Goal: Task Accomplishment & Management: Manage account settings

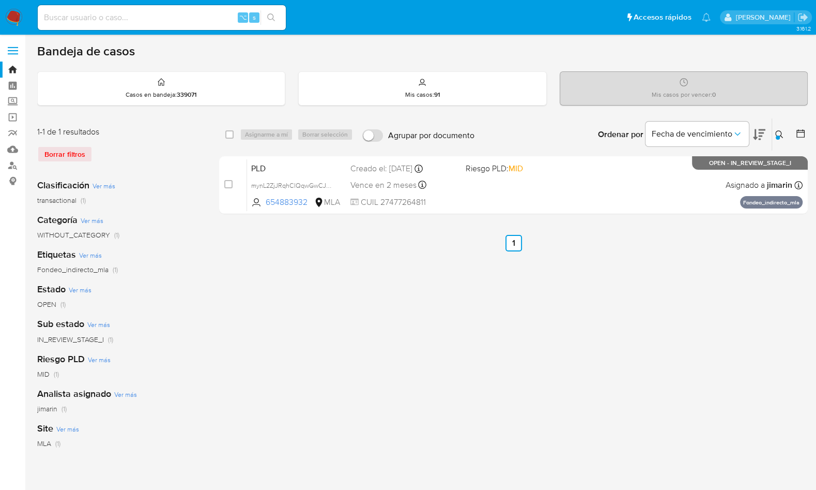
click at [576, 266] on div "select-all-cases-checkbox Asignarme a mí Borrar selección Agrupar por documento…" at bounding box center [513, 345] width 589 height 454
click at [182, 149] on div "Borrar filtros" at bounding box center [119, 154] width 165 height 17
click at [444, 235] on ul "Anterior 1 Siguiente" at bounding box center [513, 243] width 589 height 17
click at [782, 132] on icon at bounding box center [779, 134] width 8 height 8
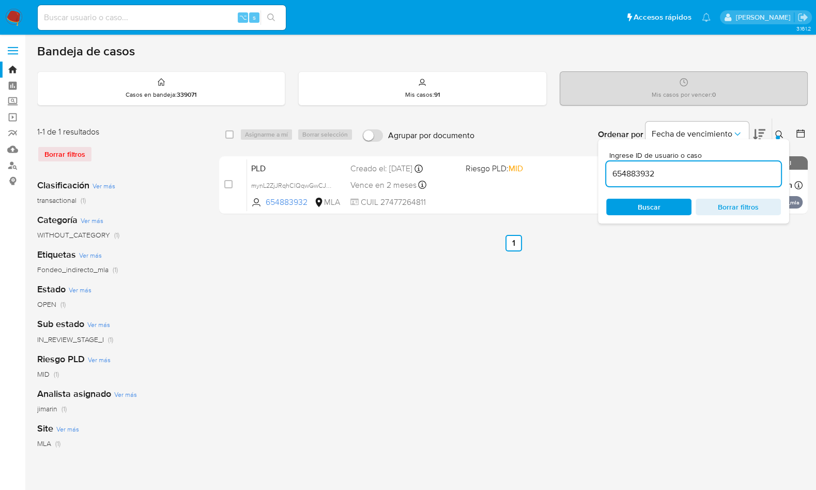
click at [751, 172] on input "654883932" at bounding box center [693, 173] width 175 height 13
type input "26695600"
click at [781, 136] on icon at bounding box center [779, 134] width 8 height 8
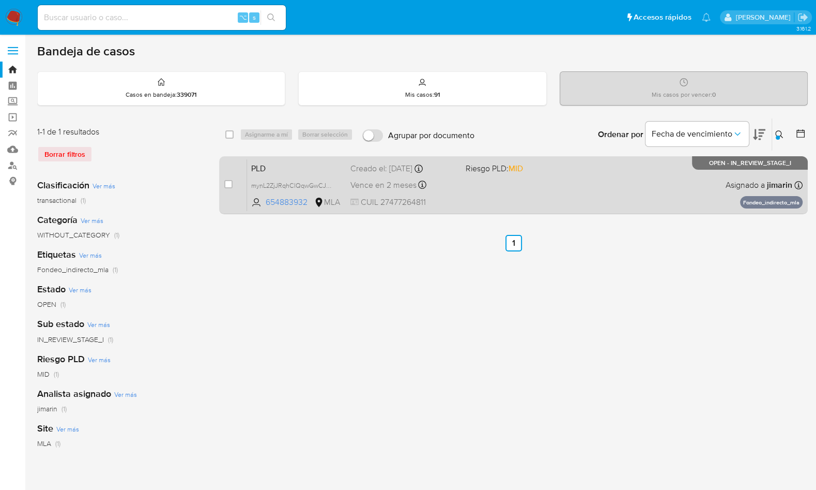
click at [619, 182] on div "PLD mynL2ZjJRqhClQqwGwCJAdgr 654883932 MLA Riesgo PLD: MID Creado el: 12/09/202…" at bounding box center [525, 185] width 556 height 52
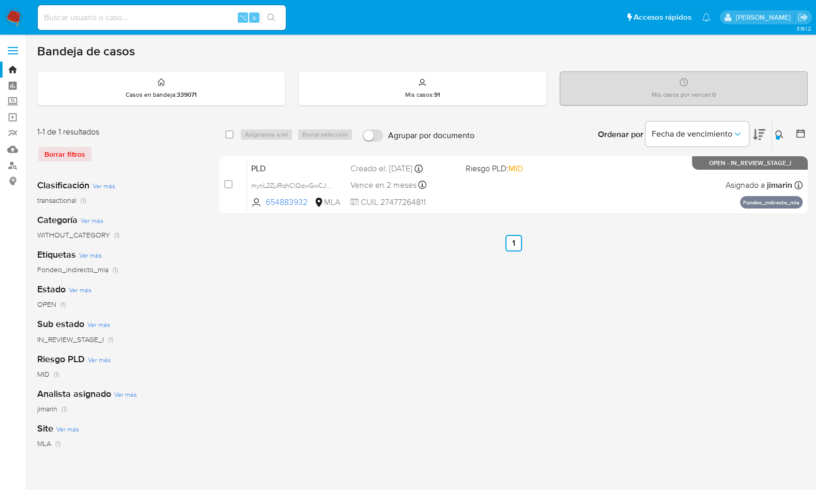
click at [24, 15] on nav "Pausado Ver notificaciones ⌥ s Accesos rápidos Presiona las siguientes teclas p…" at bounding box center [408, 17] width 816 height 35
click at [17, 18] on img at bounding box center [14, 18] width 18 height 18
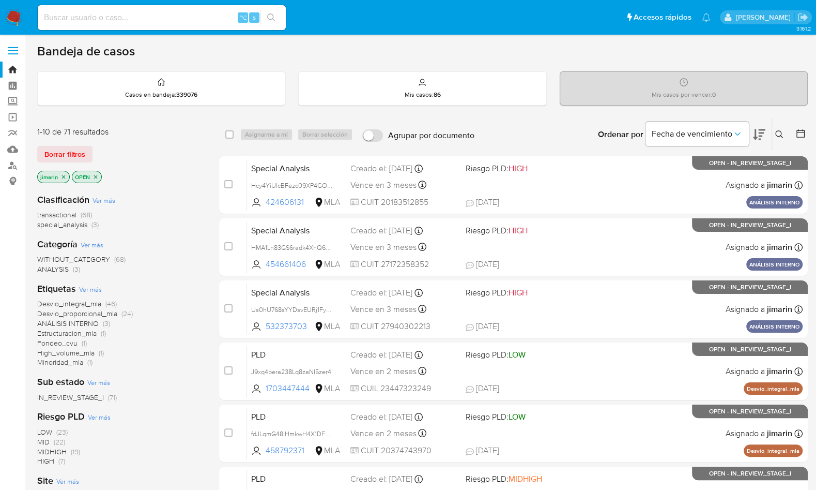
click at [769, 134] on div "Ordenar por Fecha de vencimiento" at bounding box center [681, 134] width 182 height 32
click at [774, 131] on button at bounding box center [780, 134] width 17 height 12
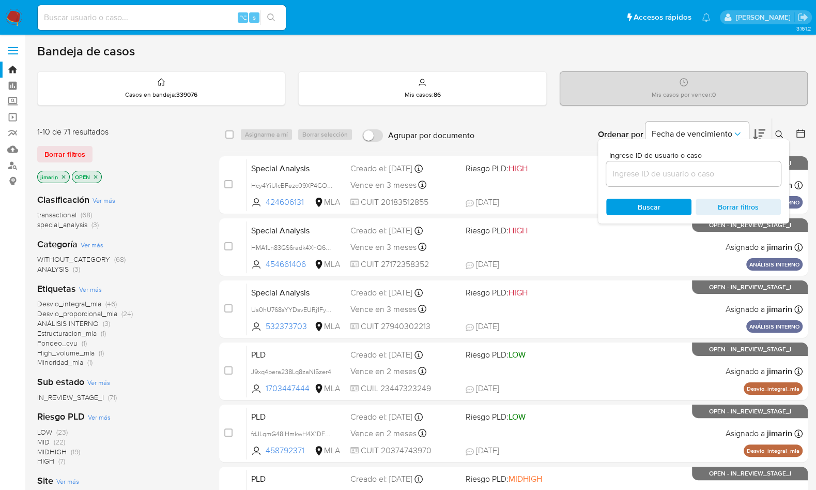
click at [744, 168] on input at bounding box center [693, 173] width 175 height 13
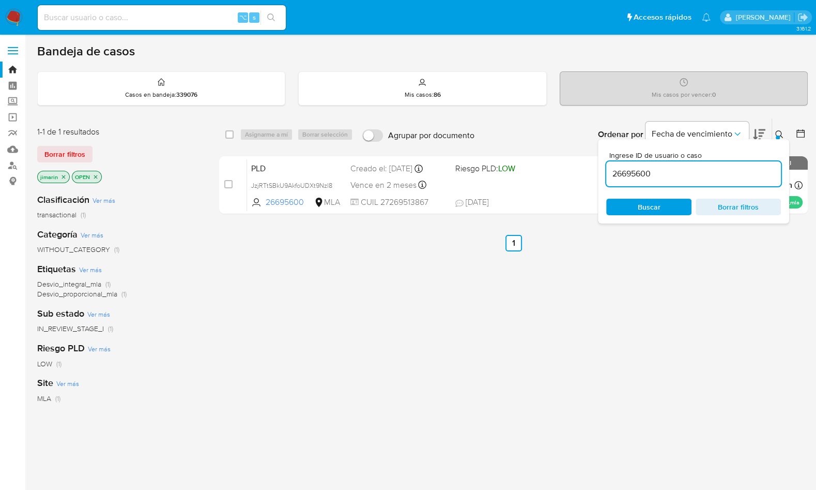
click at [776, 134] on icon at bounding box center [779, 134] width 8 height 8
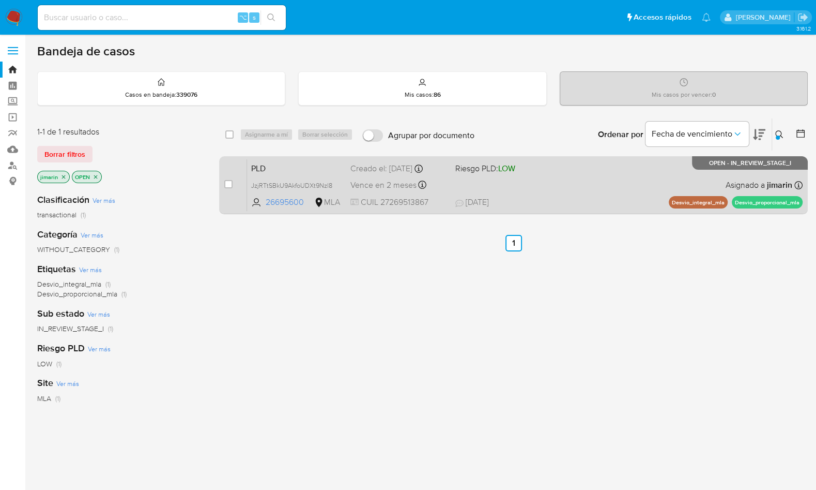
click at [632, 171] on div "PLD JzjRTtSBkU9AkfoUDXt9Nzl8 26695600 MLA Riesgo PLD: LOW Creado el: 12/09/2025…" at bounding box center [525, 185] width 556 height 52
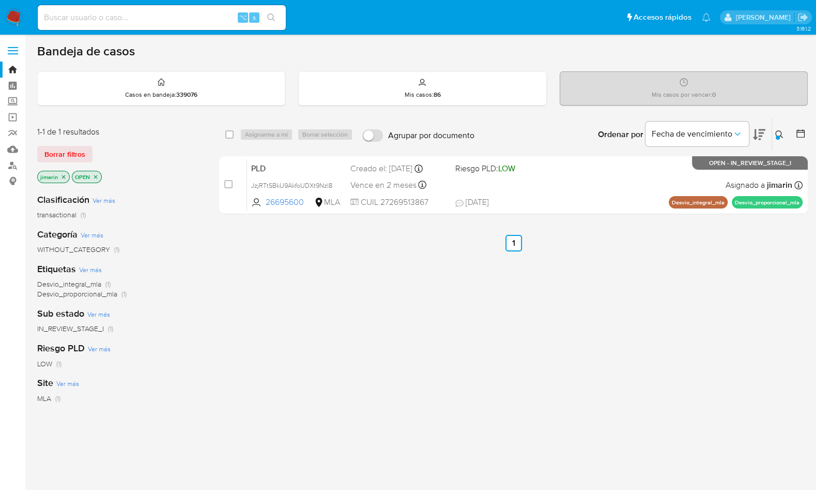
click at [778, 134] on icon at bounding box center [779, 134] width 8 height 8
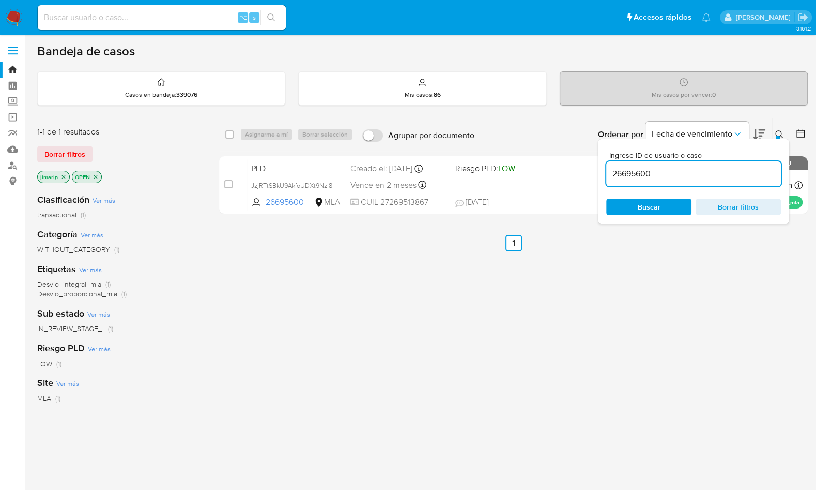
click at [698, 171] on input "26695600" at bounding box center [693, 173] width 175 height 13
click at [781, 131] on icon at bounding box center [779, 134] width 8 height 8
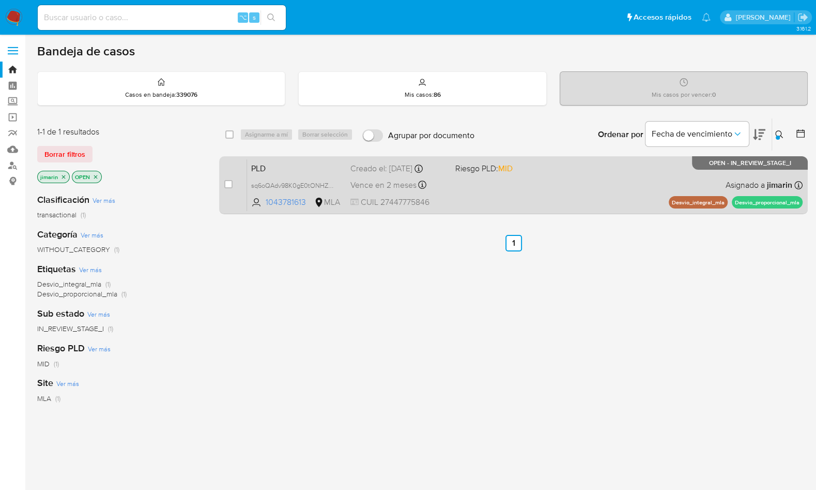
click at [634, 193] on div "PLD sq6oQAdv98K0gE0tONHZKNOT 1043781613 MLA Riesgo PLD: MID Creado el: 12/09/20…" at bounding box center [525, 185] width 556 height 52
click at [606, 170] on div "PLD sq6oQAdv98K0gE0tONHZKNOT 1043781613 MLA Riesgo PLD: MID Creado el: 12/09/20…" at bounding box center [525, 185] width 556 height 52
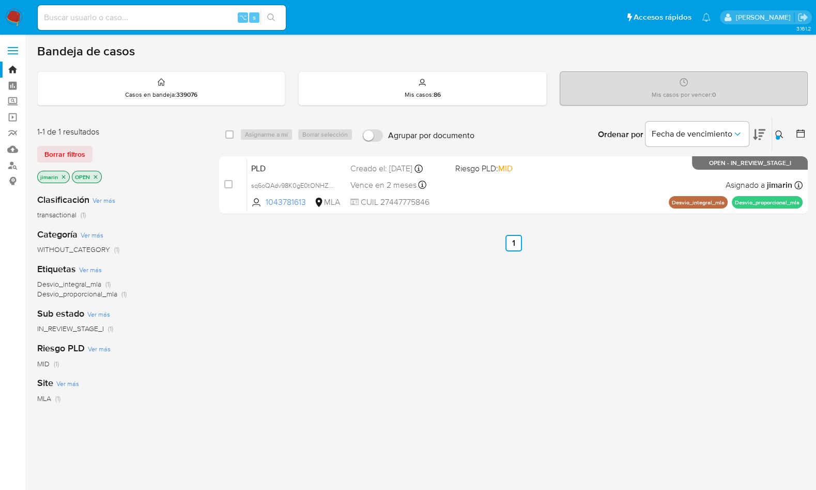
click at [780, 128] on button at bounding box center [780, 134] width 17 height 12
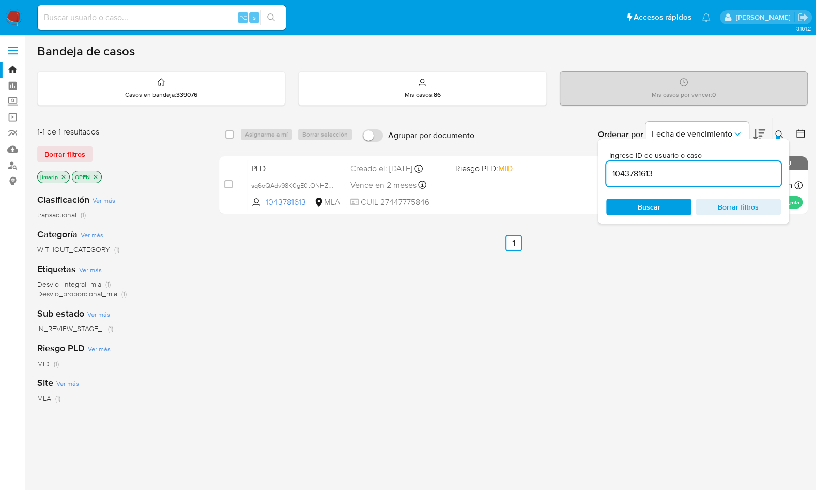
click at [704, 171] on input "1043781613" at bounding box center [693, 173] width 175 height 13
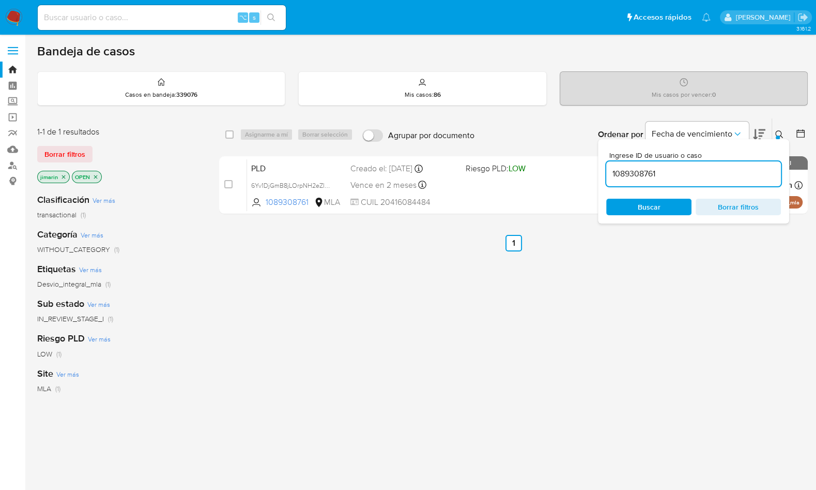
click at [782, 132] on icon at bounding box center [779, 134] width 8 height 8
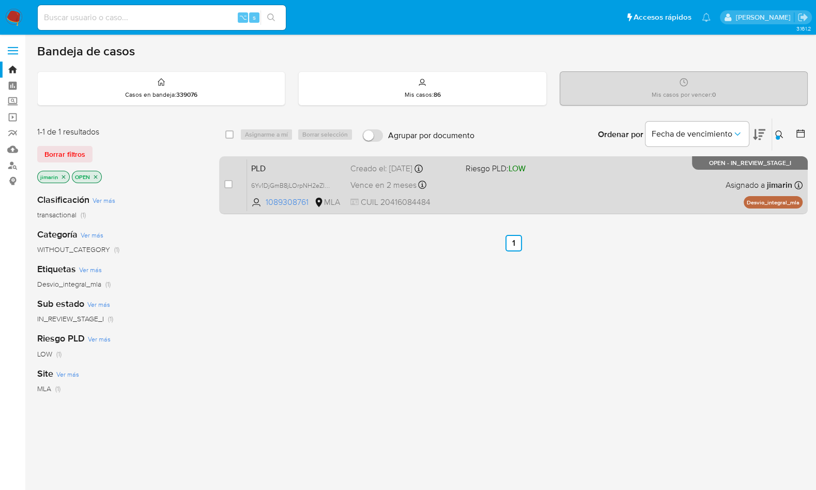
click at [622, 186] on div "PLD 6Yv1DjGmB8jLOrpNH2eZlBto 1089308761 MLA Riesgo PLD: LOW Creado el: 12/09/20…" at bounding box center [525, 185] width 556 height 52
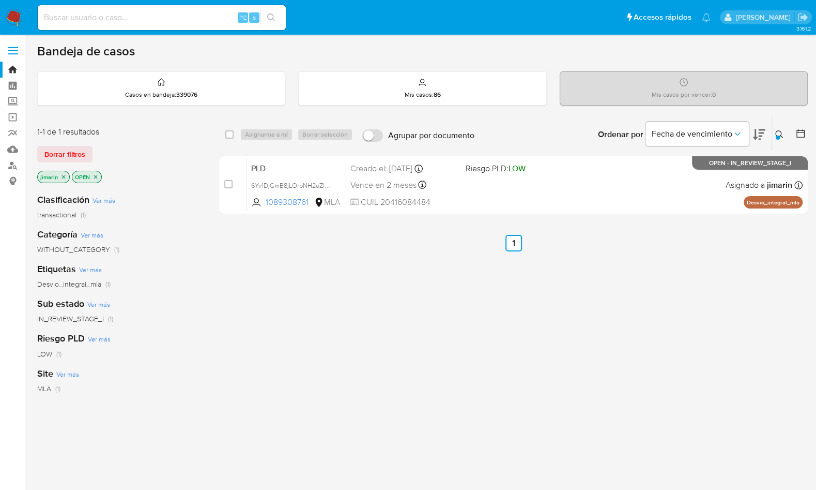
click at [782, 133] on icon at bounding box center [779, 134] width 8 height 8
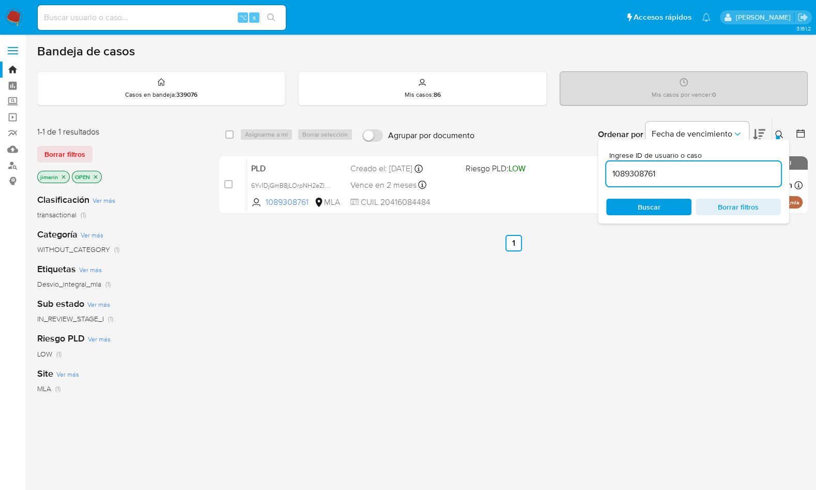
click at [730, 174] on input "1089308761" at bounding box center [693, 173] width 175 height 13
type input "7161844"
click at [786, 133] on button at bounding box center [780, 134] width 17 height 12
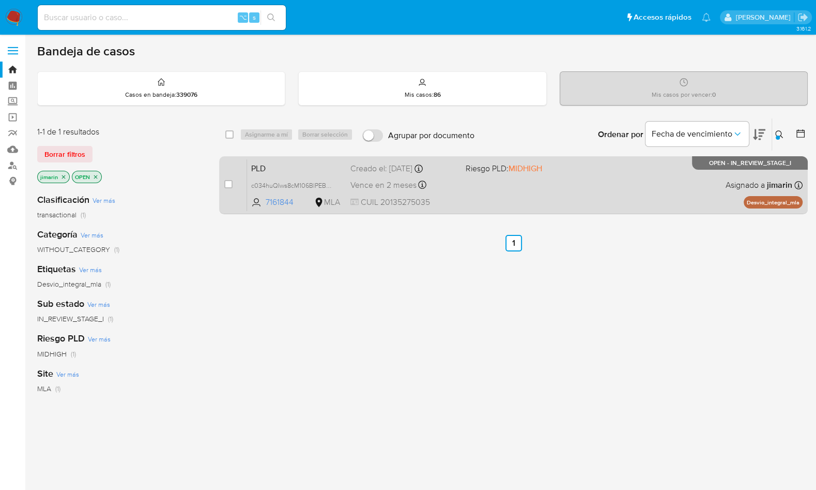
click at [698, 174] on div "PLD c034huQIws8cM106BlPEBsGa 7161844 MLA Riesgo PLD: MIDHIGH Creado el: 12/09/2…" at bounding box center [525, 185] width 556 height 52
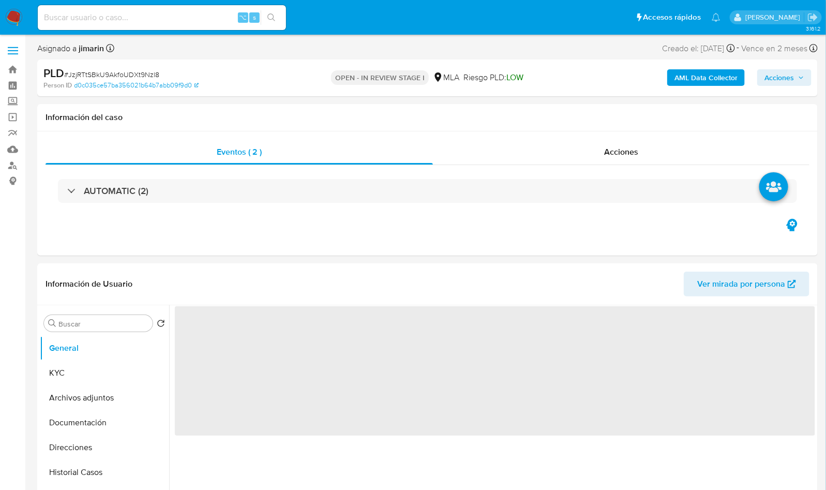
select select "10"
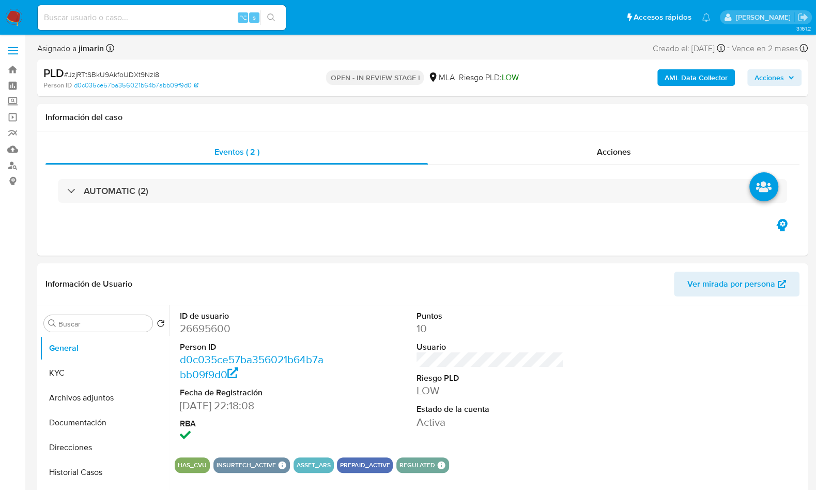
click at [136, 73] on span "# JzjRTtSBkU9AkfoUDXt9Nzl8" at bounding box center [111, 74] width 95 height 10
copy span "JzjRTtSBkU9AkfoUDXt9Nzl8"
click at [217, 329] on dd "26695600" at bounding box center [253, 328] width 147 height 14
click at [217, 328] on dd "26695600" at bounding box center [253, 328] width 147 height 14
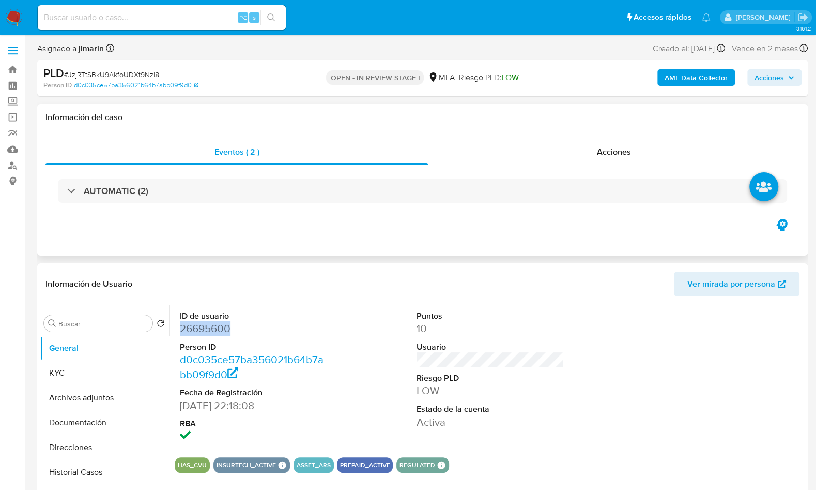
copy dd "26695600"
click at [48, 365] on button "KYC" at bounding box center [100, 372] width 121 height 25
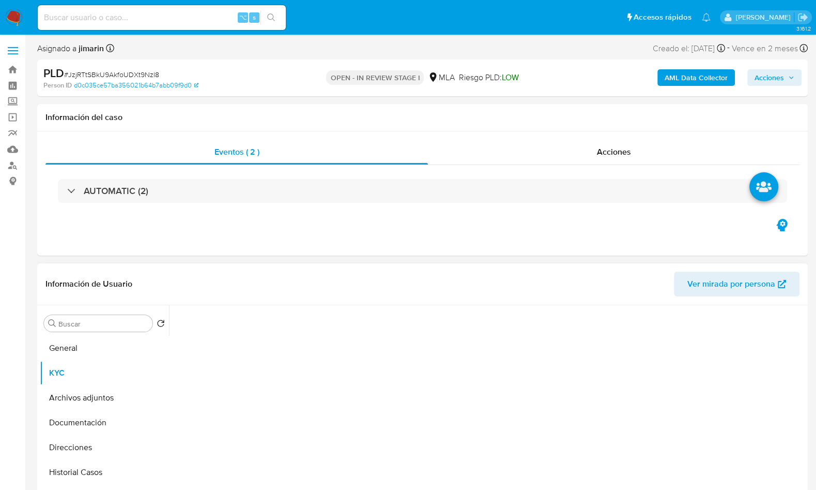
scroll to position [340, 0]
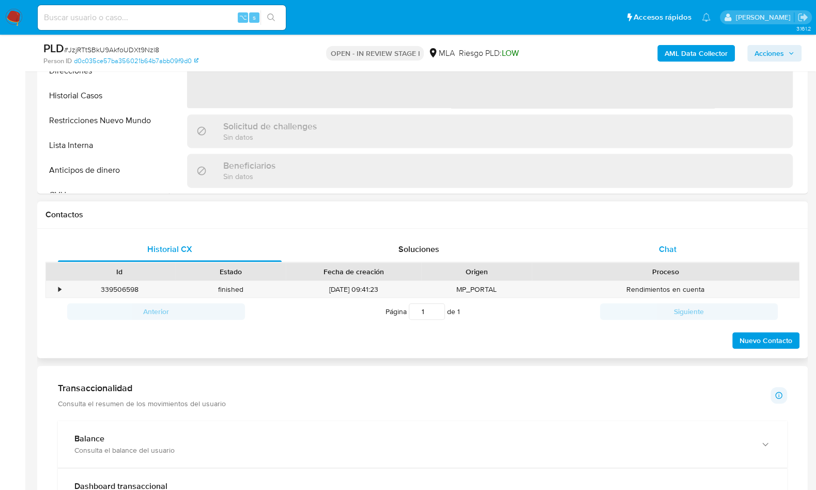
click at [662, 249] on span "Chat" at bounding box center [668, 249] width 18 height 12
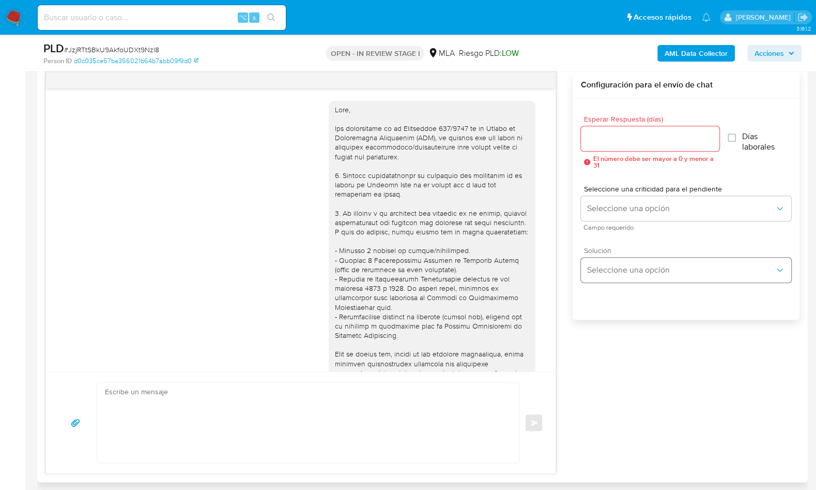
scroll to position [362, 0]
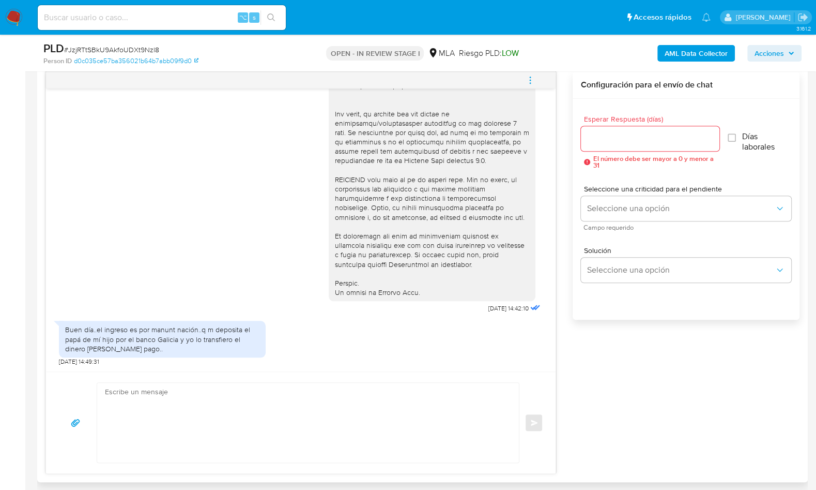
click at [628, 402] on div "17/09/2025 14:42:10 Buen día..el ingreso es por manunt nación..q m deposita el …" at bounding box center [422, 272] width 754 height 402
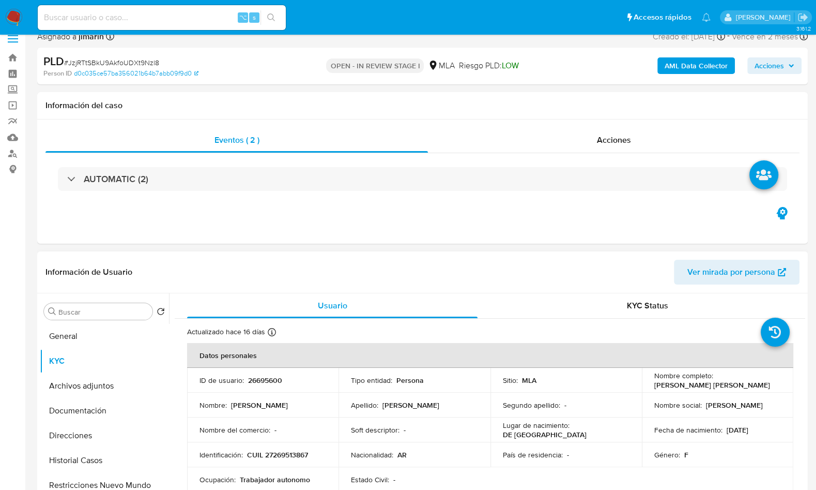
scroll to position [80, 0]
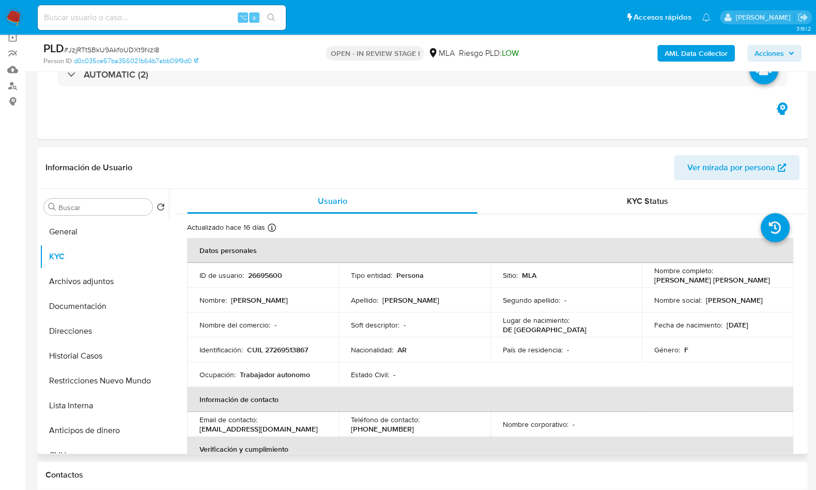
click at [268, 346] on p "CUIL 27269513867" at bounding box center [277, 349] width 61 height 9
copy p "27269513867"
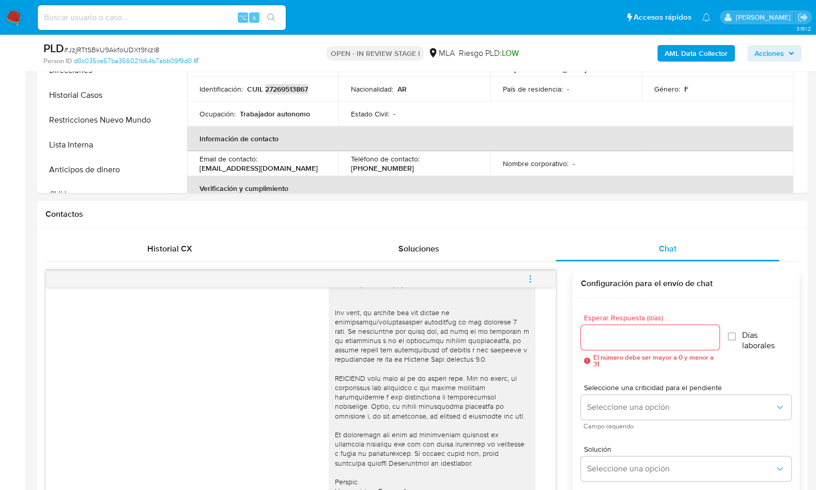
scroll to position [476, 0]
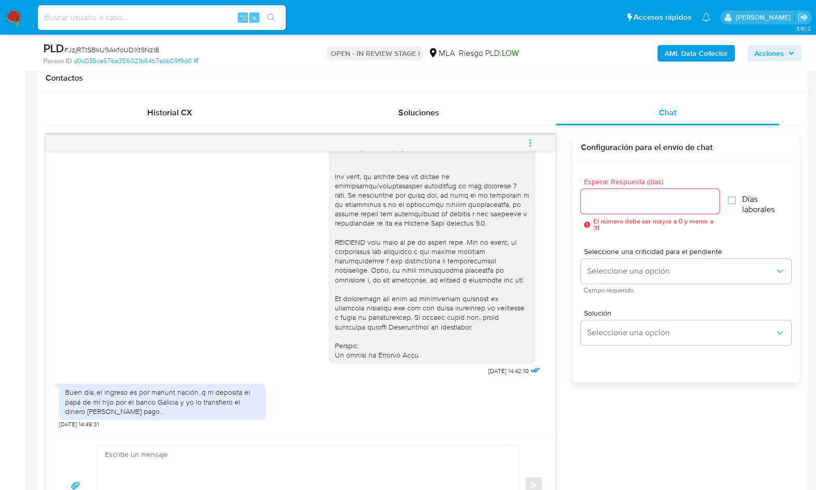
click at [211, 446] on textarea at bounding box center [305, 485] width 401 height 80
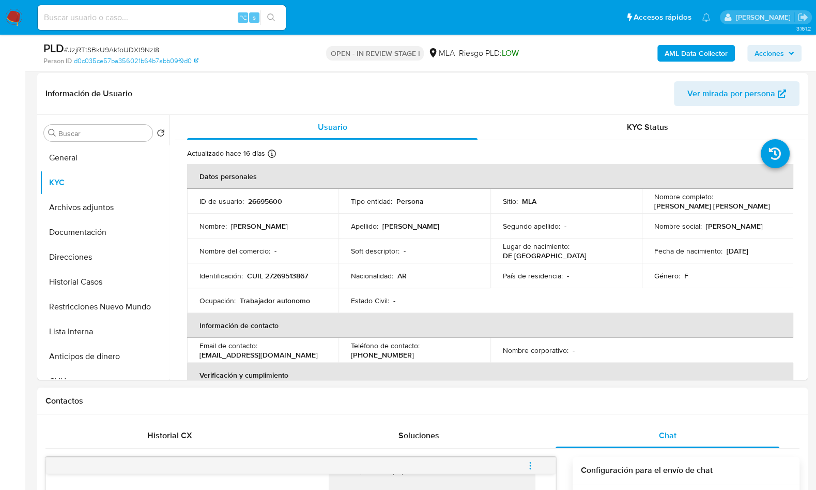
scroll to position [88, 0]
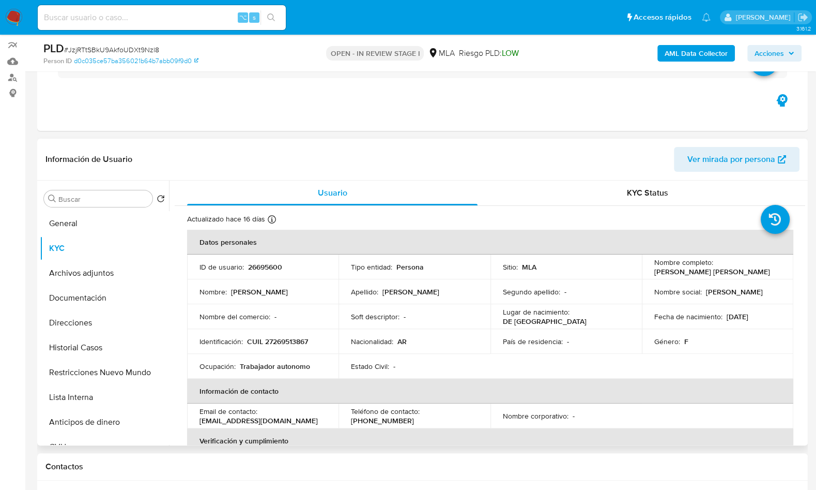
click at [284, 339] on p "CUIL 27269513867" at bounding box center [277, 341] width 61 height 9
copy p "27269513867"
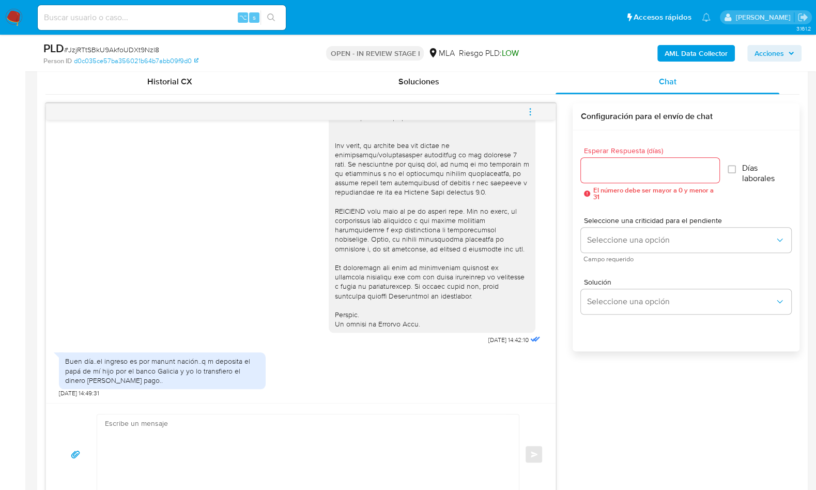
scroll to position [622, 0]
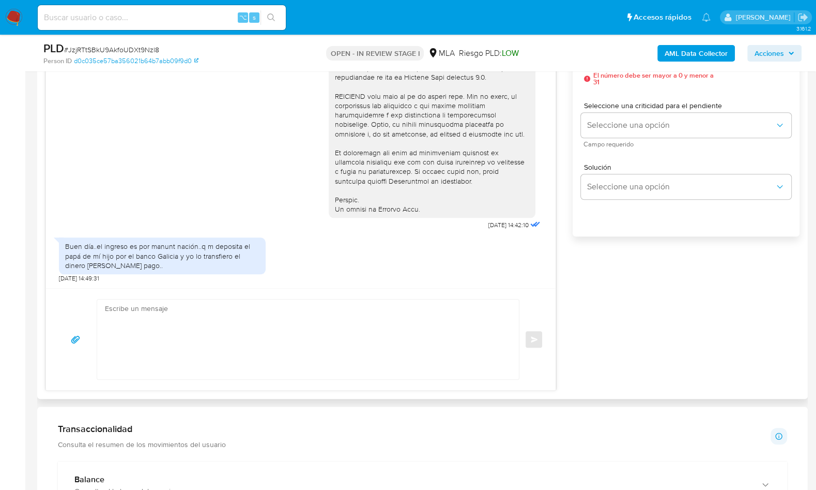
click at [246, 355] on textarea at bounding box center [305, 339] width 401 height 80
click at [318, 327] on textarea at bounding box center [305, 339] width 401 height 80
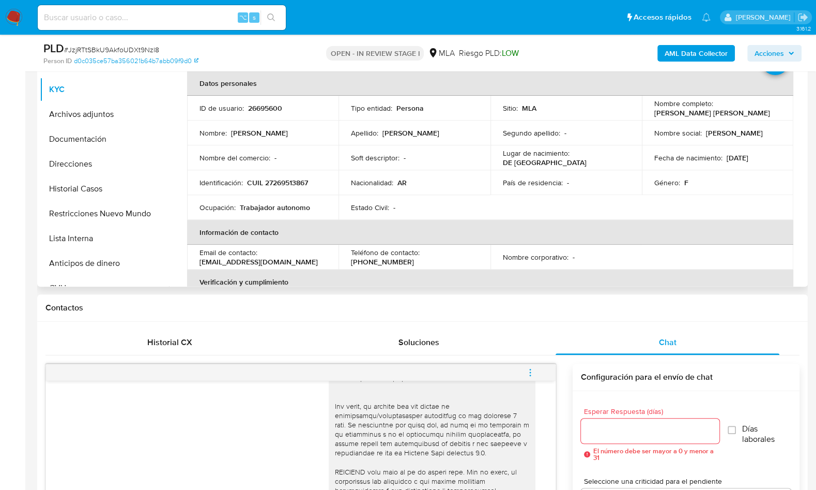
scroll to position [172, 0]
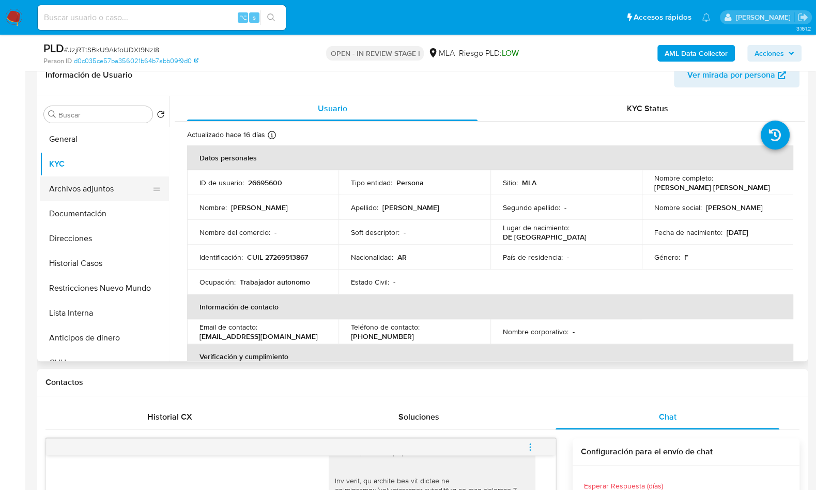
click at [75, 199] on button "Archivos adjuntos" at bounding box center [100, 188] width 121 height 25
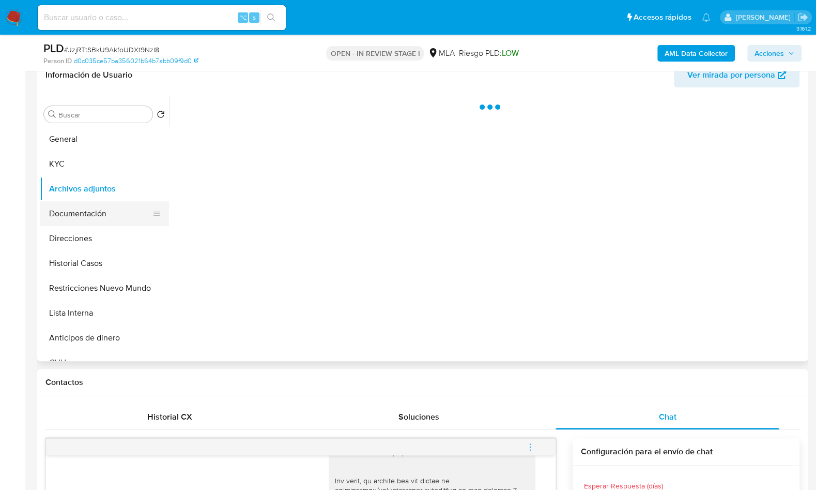
click at [124, 206] on button "Documentación" at bounding box center [100, 213] width 121 height 25
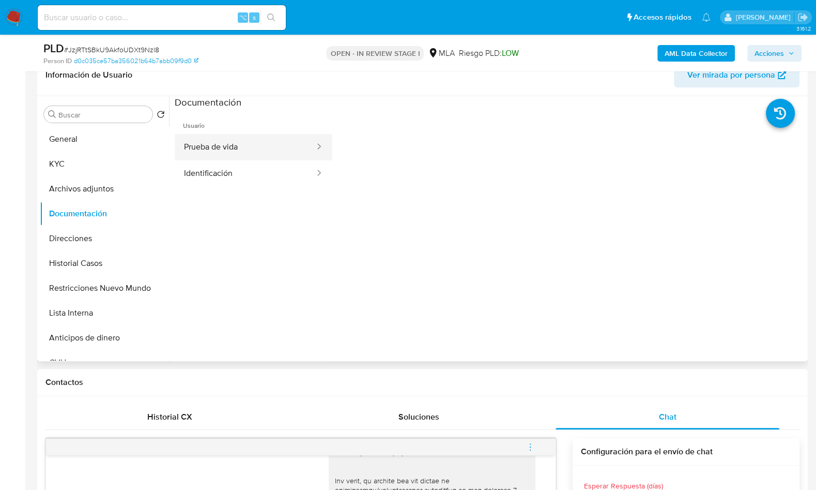
click at [242, 154] on button "Prueba de vida" at bounding box center [245, 147] width 141 height 26
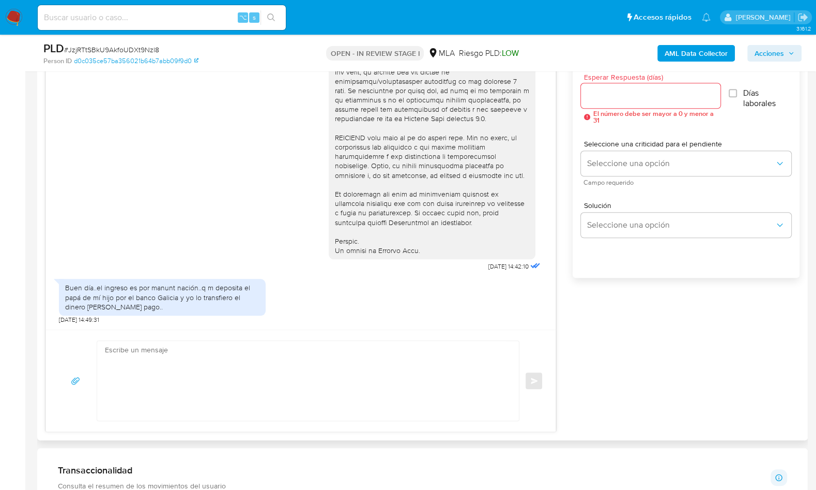
scroll to position [586, 0]
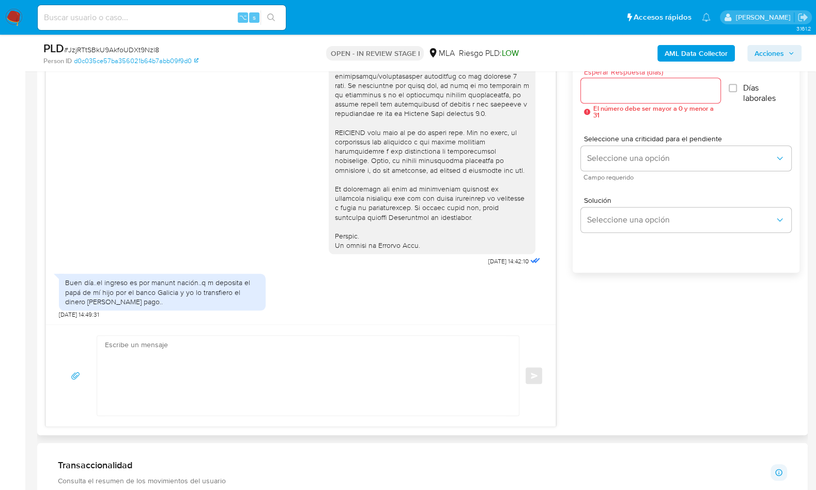
click at [299, 356] on textarea at bounding box center [305, 376] width 401 height 80
click at [231, 365] on textarea at bounding box center [305, 376] width 401 height 80
paste textarea "Lore , Ip dolorsi am con adipiscinge seddoeiusmo te in utlabo et Dolorem Aliq, …"
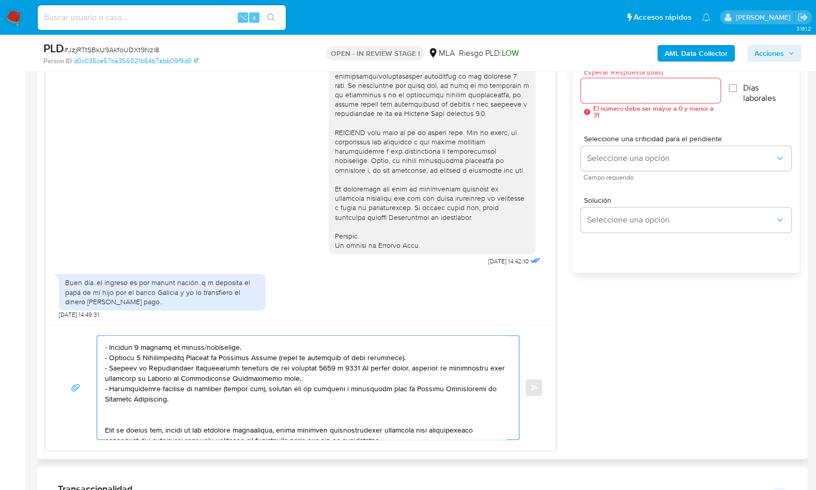
scroll to position [0, 0]
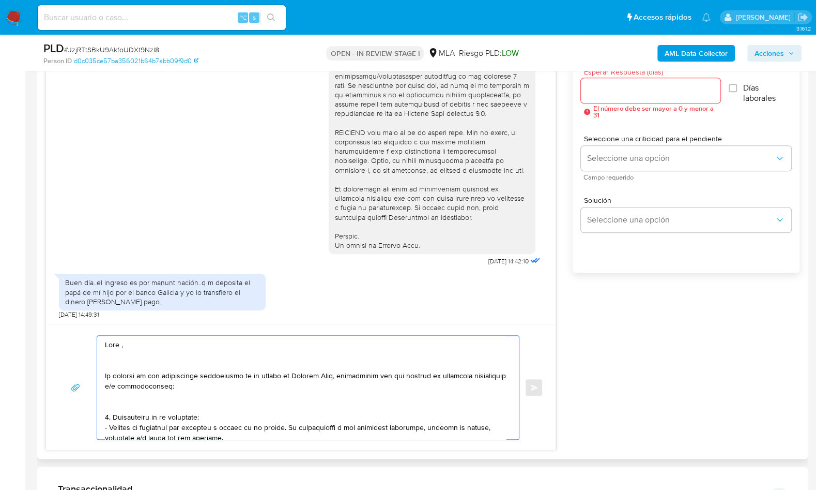
click at [149, 346] on textarea at bounding box center [305, 387] width 401 height 103
click at [201, 367] on textarea at bounding box center [305, 387] width 401 height 103
click at [286, 361] on textarea at bounding box center [305, 387] width 401 height 103
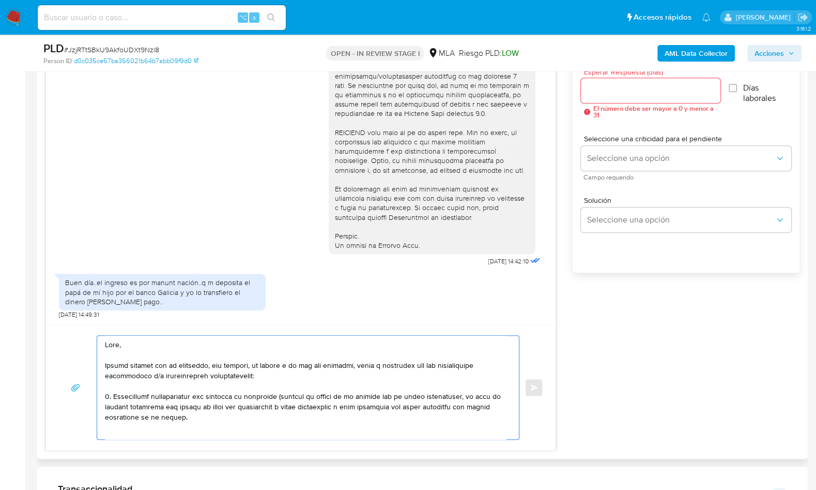
click at [271, 416] on textarea at bounding box center [305, 387] width 401 height 103
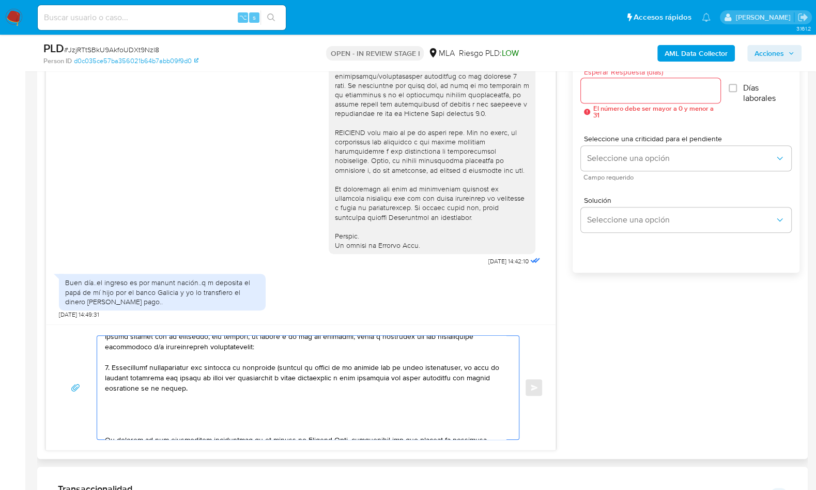
scroll to position [31, 0]
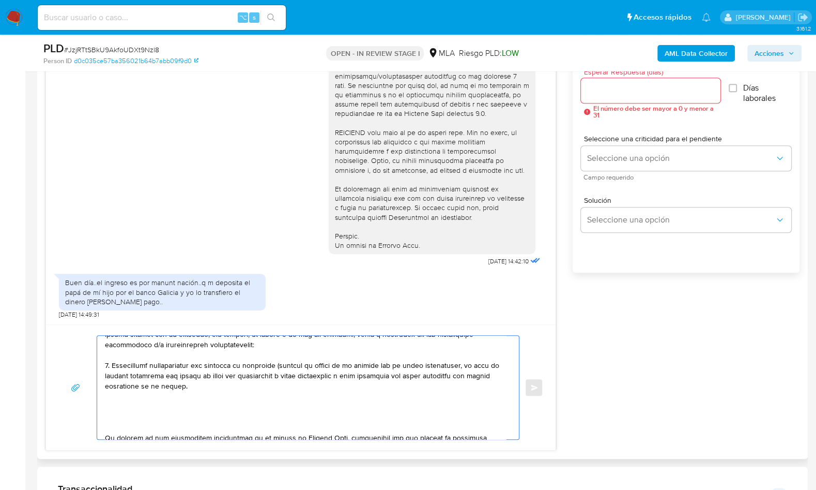
paste textarea "Notamos un incremento en tu operatoria e ingresos en noviembre 2024. ¿Podrías e…"
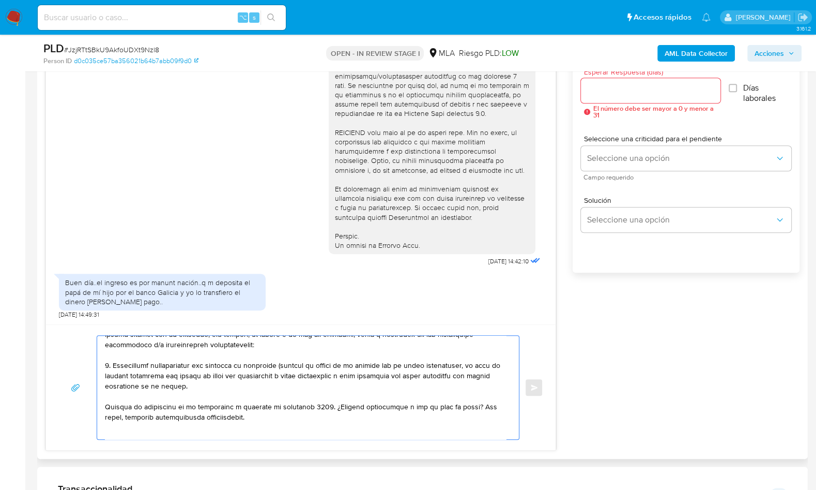
click at [297, 404] on textarea at bounding box center [305, 387] width 401 height 103
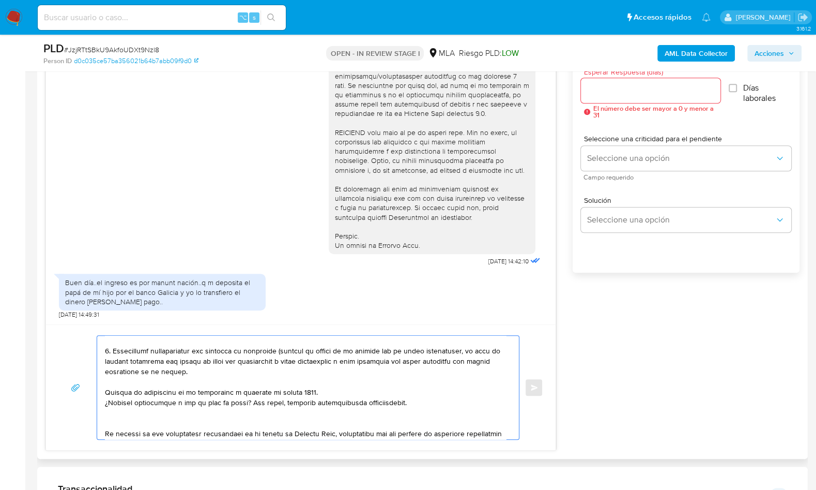
scroll to position [77, 0]
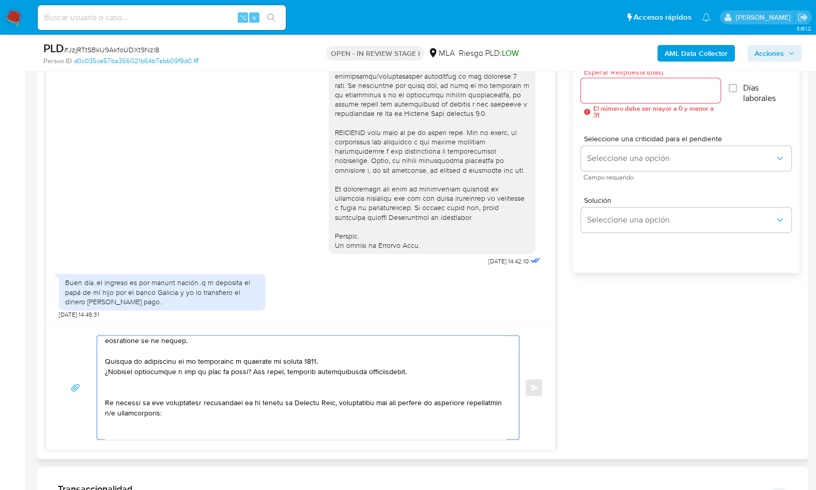
click at [154, 392] on textarea at bounding box center [305, 387] width 401 height 103
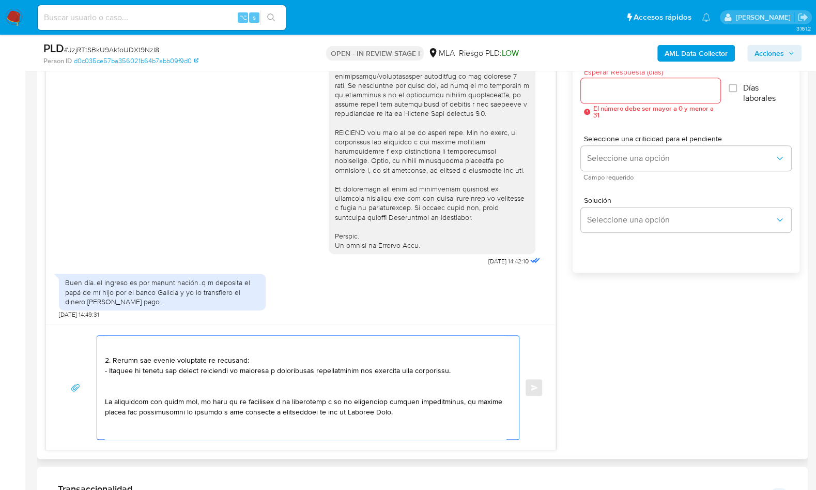
scroll to position [589, 0]
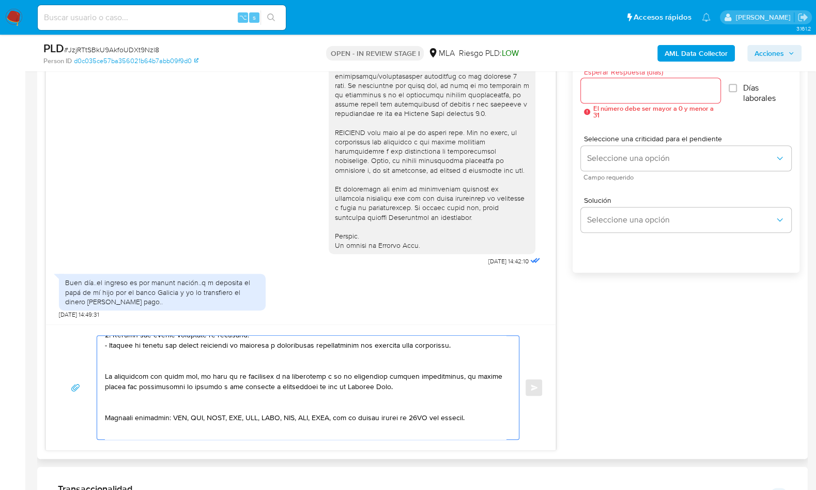
drag, startPoint x: 153, startPoint y: 389, endPoint x: 120, endPoint y: 365, distance: 40.3
click at [120, 365] on textarea at bounding box center [305, 387] width 401 height 103
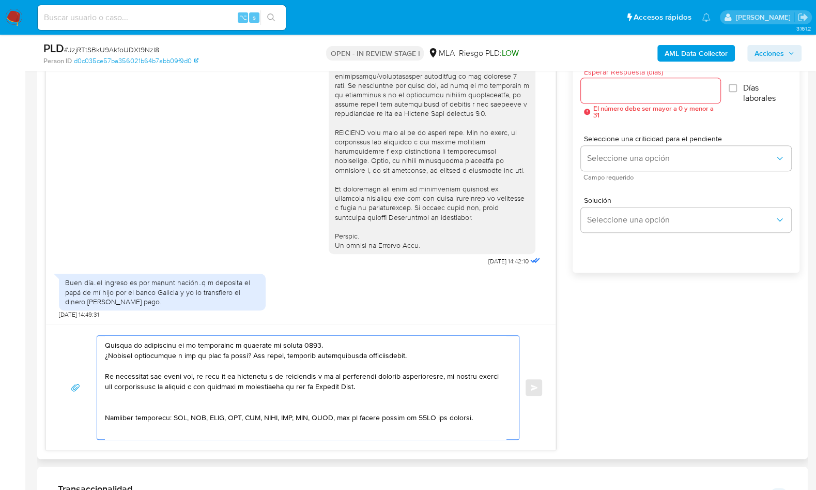
click at [111, 402] on textarea at bounding box center [305, 387] width 401 height 103
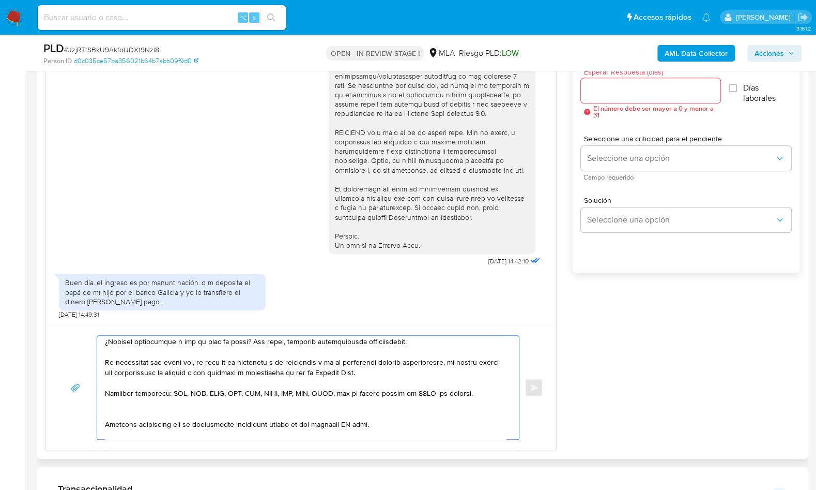
scroll to position [109, 0]
click at [121, 403] on textarea at bounding box center [305, 387] width 401 height 103
click at [349, 408] on textarea at bounding box center [305, 387] width 401 height 103
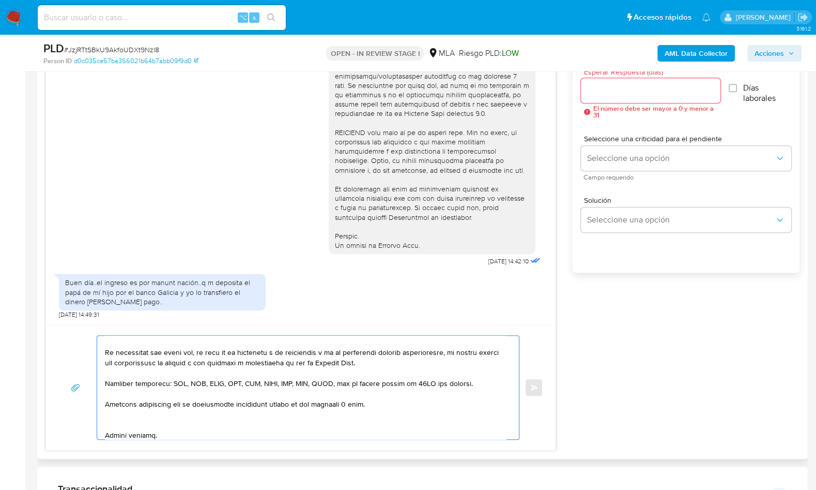
scroll to position [121, 0]
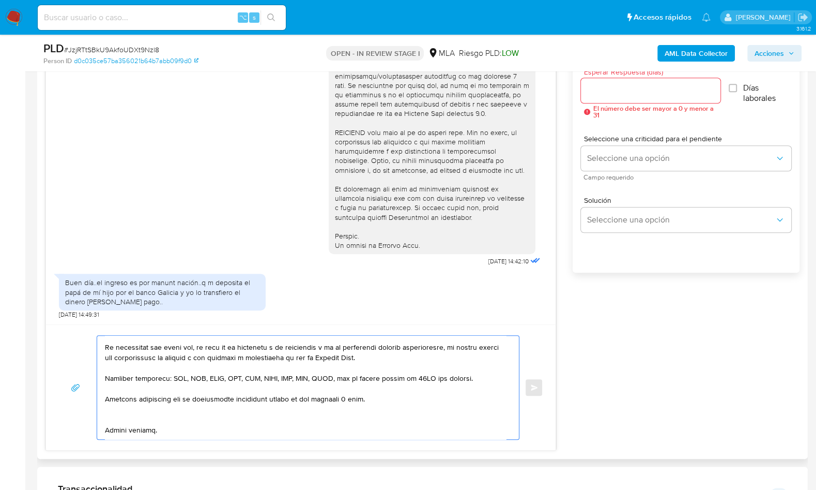
click at [147, 415] on textarea at bounding box center [305, 387] width 401 height 103
click at [121, 428] on textarea at bounding box center [305, 387] width 401 height 103
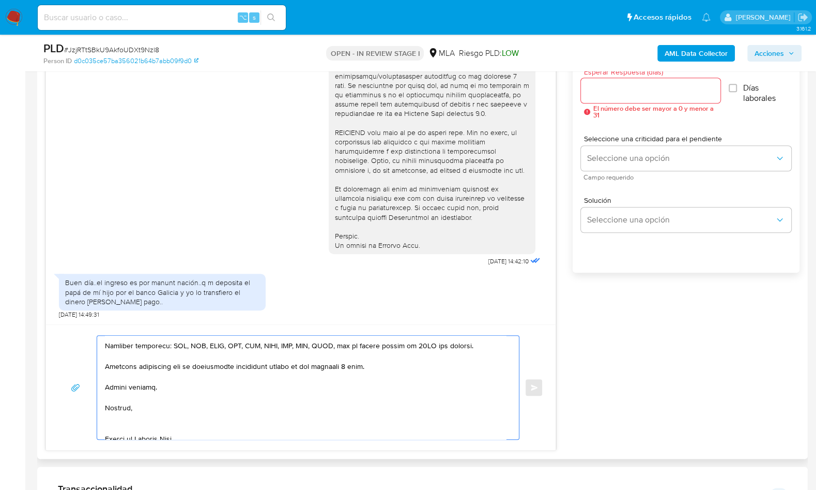
scroll to position [156, 0]
click at [126, 417] on textarea at bounding box center [305, 387] width 401 height 103
click at [131, 418] on textarea at bounding box center [305, 387] width 401 height 103
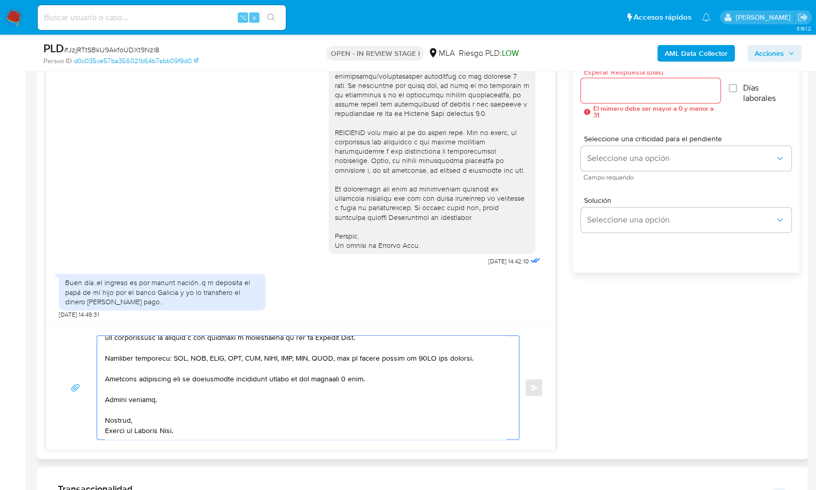
click at [124, 431] on textarea at bounding box center [305, 387] width 401 height 103
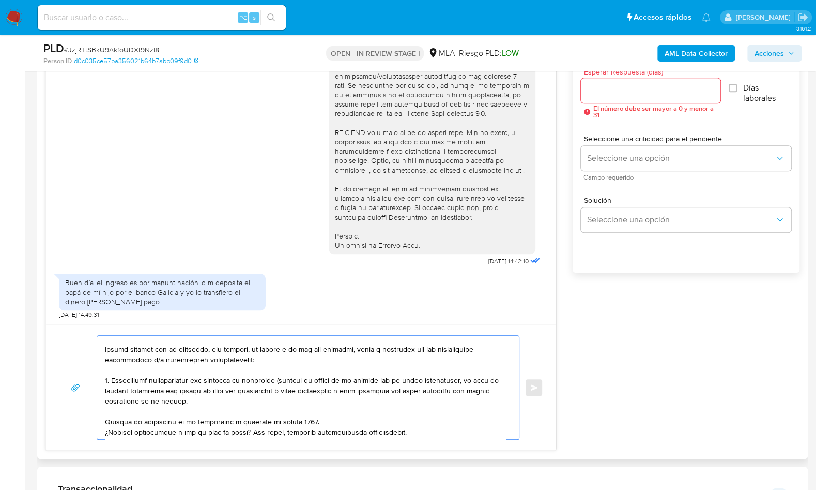
scroll to position [39, 0]
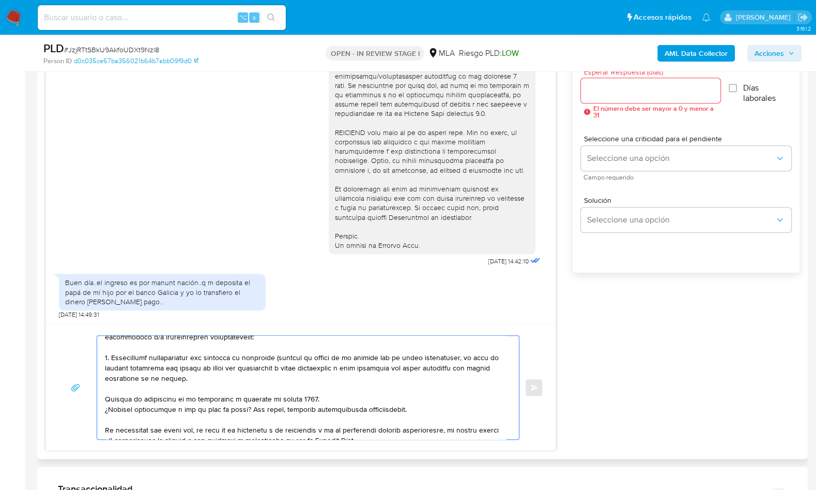
click at [105, 397] on textarea at bounding box center [305, 387] width 401 height 103
click at [286, 354] on textarea at bounding box center [305, 387] width 401 height 103
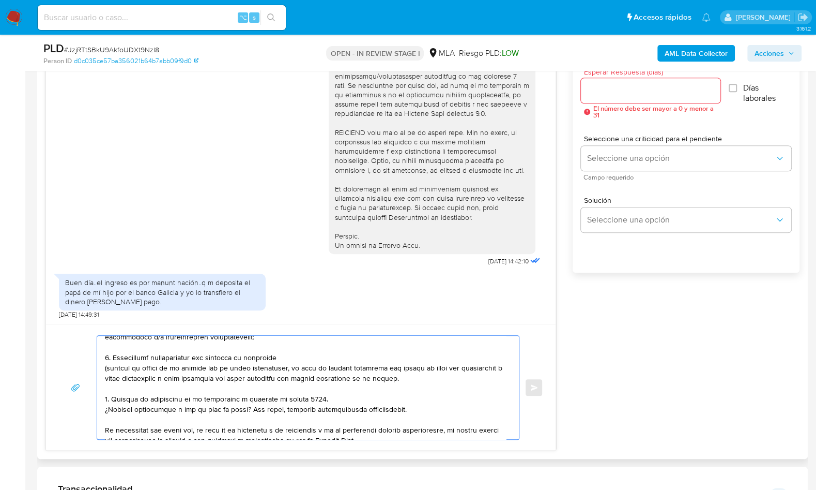
click at [309, 357] on textarea at bounding box center [305, 387] width 401 height 103
click at [435, 356] on textarea at bounding box center [305, 387] width 401 height 103
click at [283, 379] on textarea at bounding box center [305, 387] width 401 height 103
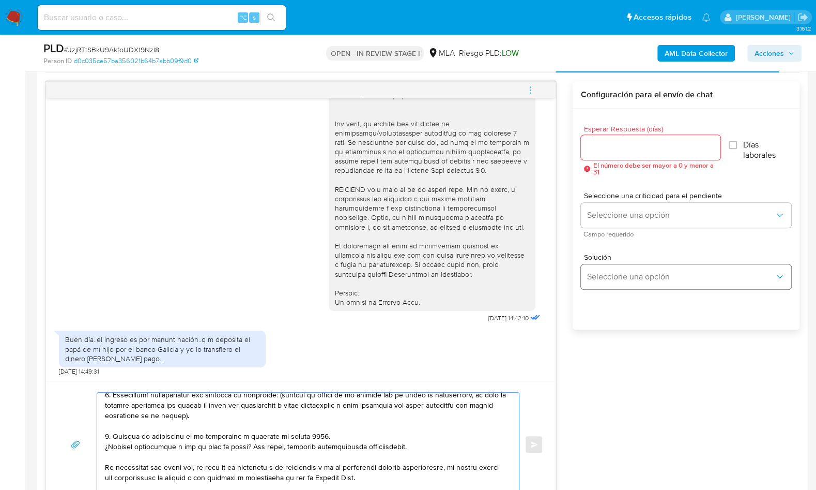
scroll to position [500, 0]
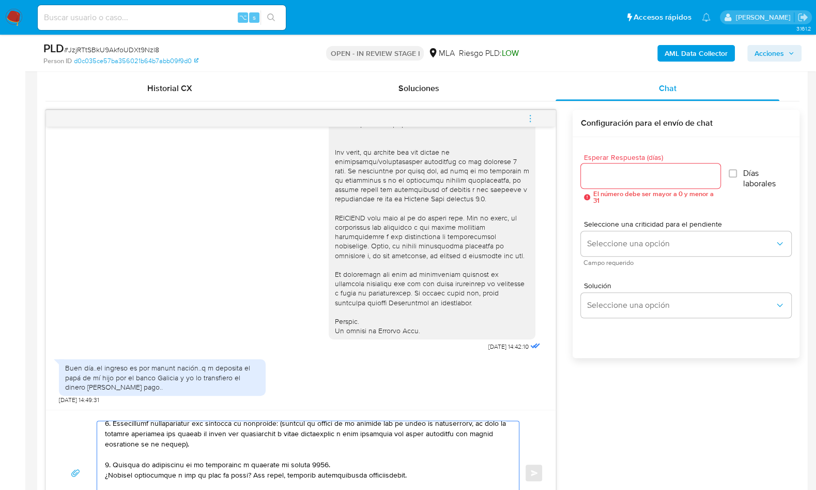
type textarea "Hola, Muchas gracias por tu respuesta, sin embargo, en virtud a lo que nos come…"
click at [608, 175] on input "Esperar Respuesta (días)" at bounding box center [651, 175] width 140 height 13
type input "2"
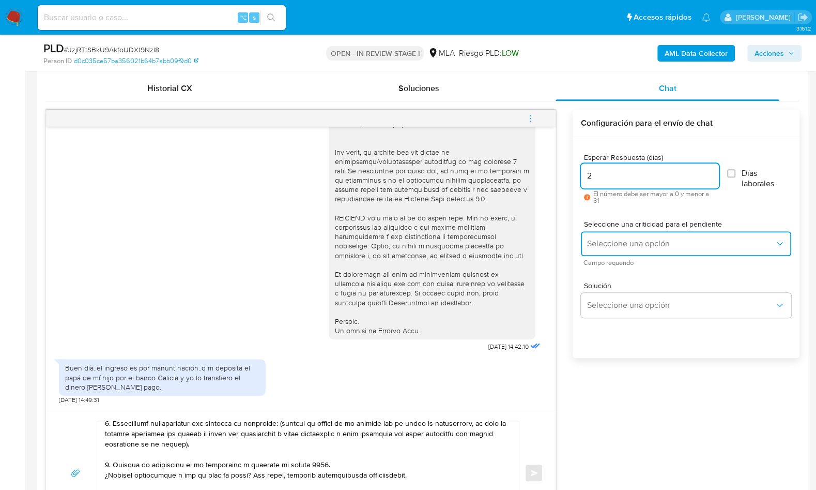
click at [618, 238] on span "Seleccione una opción" at bounding box center [681, 243] width 188 height 10
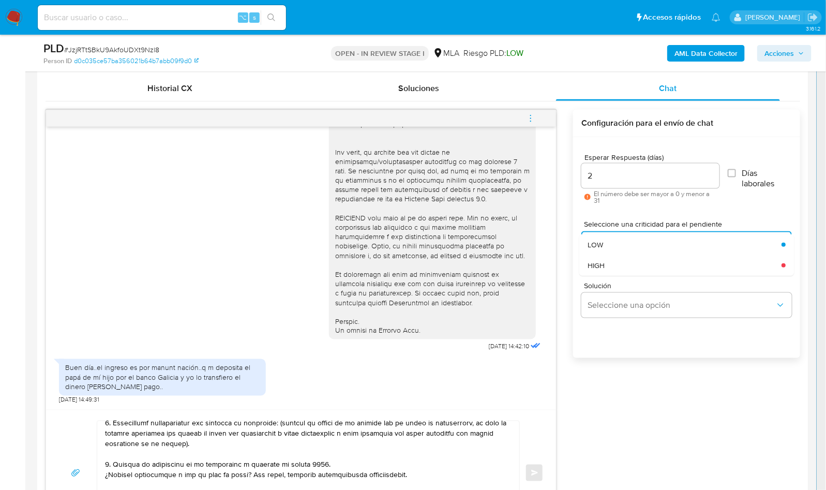
click at [622, 269] on div "HIGH" at bounding box center [681, 265] width 188 height 21
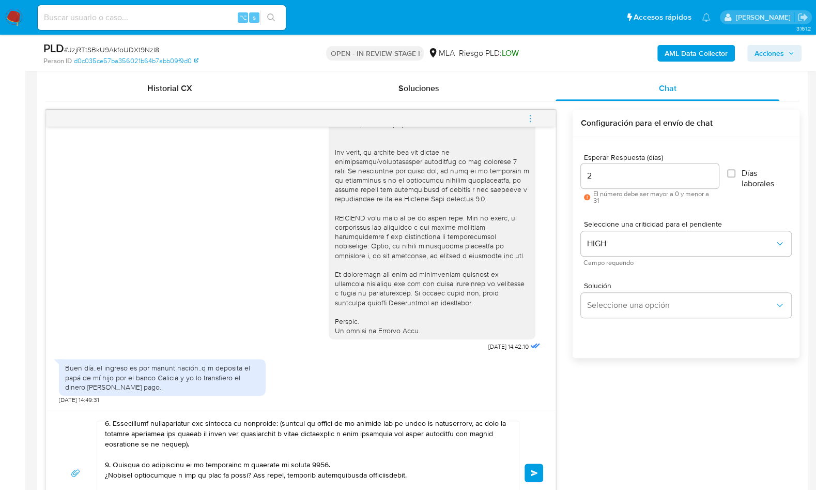
click at [534, 469] on span "Enviar" at bounding box center [534, 472] width 7 height 6
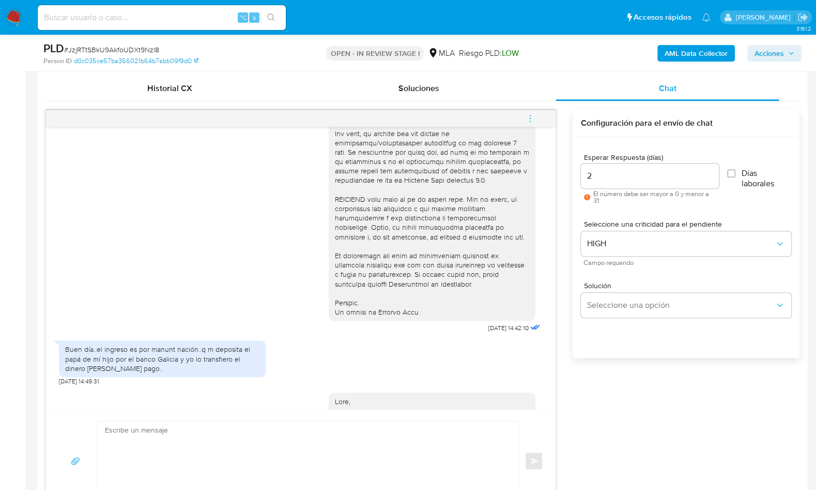
scroll to position [703, 0]
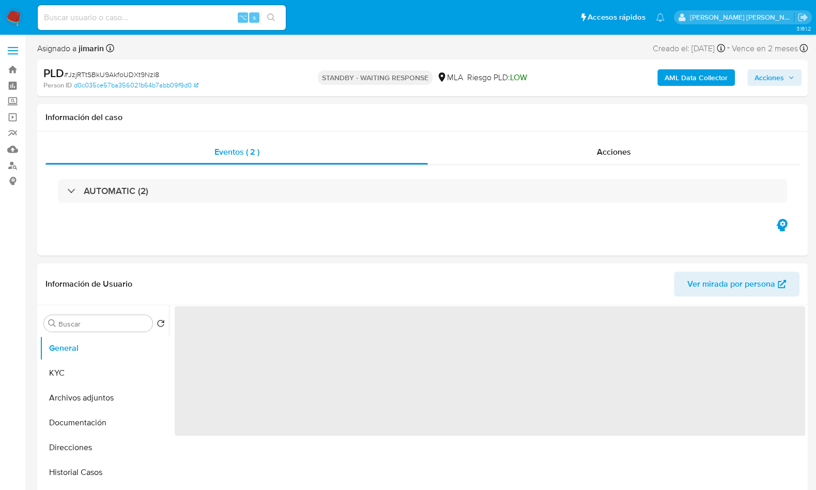
select select "10"
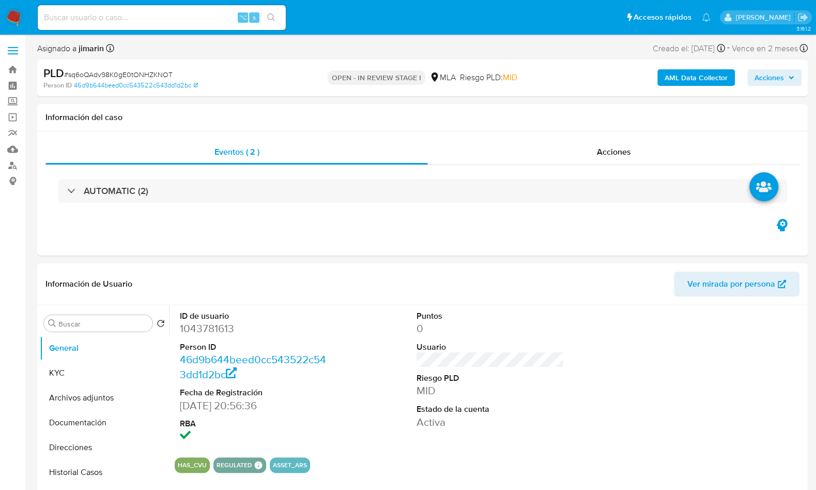
click at [149, 75] on span "# sq6oQAdv98K0gE0tONHZKNOT" at bounding box center [118, 74] width 109 height 10
copy span "sq6oQAdv98K0gE0tONHZKNOT"
click at [215, 333] on dd "1043781613" at bounding box center [253, 328] width 147 height 14
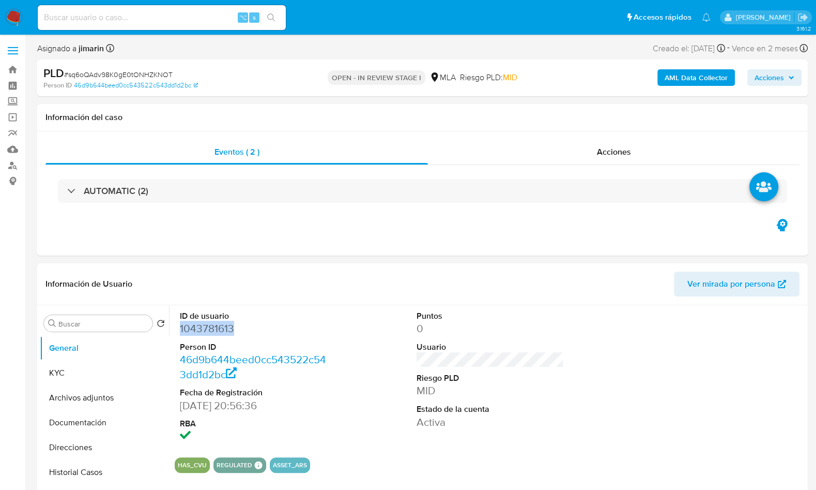
copy dd "1043781613"
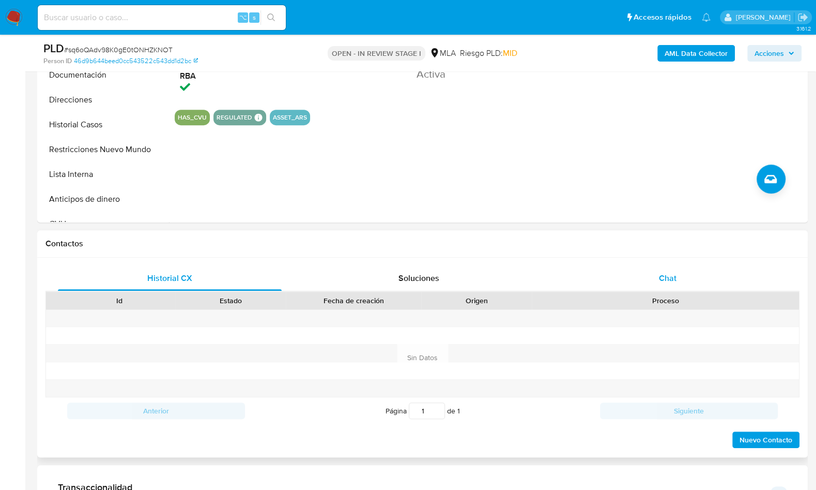
drag, startPoint x: 655, startPoint y: 262, endPoint x: 659, endPoint y: 269, distance: 8.1
click at [655, 262] on div "Historial CX Soluciones Chat Id Estado Fecha de creación Origen Proceso Anterio…" at bounding box center [422, 357] width 771 height 200
click at [679, 281] on div "Chat" at bounding box center [668, 278] width 224 height 25
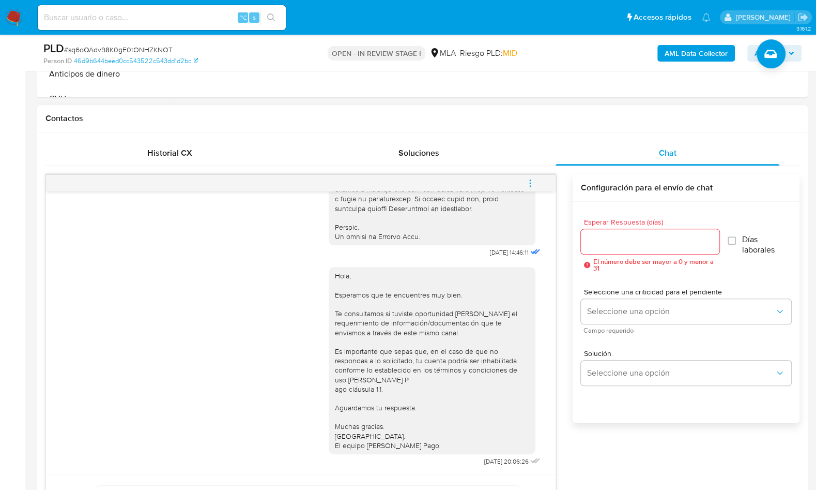
scroll to position [404, 0]
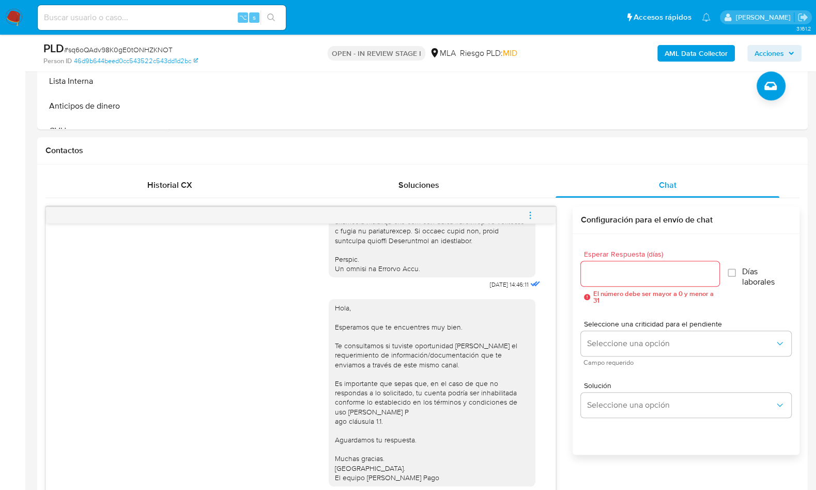
click at [541, 215] on button "menu-action" at bounding box center [530, 215] width 34 height 25
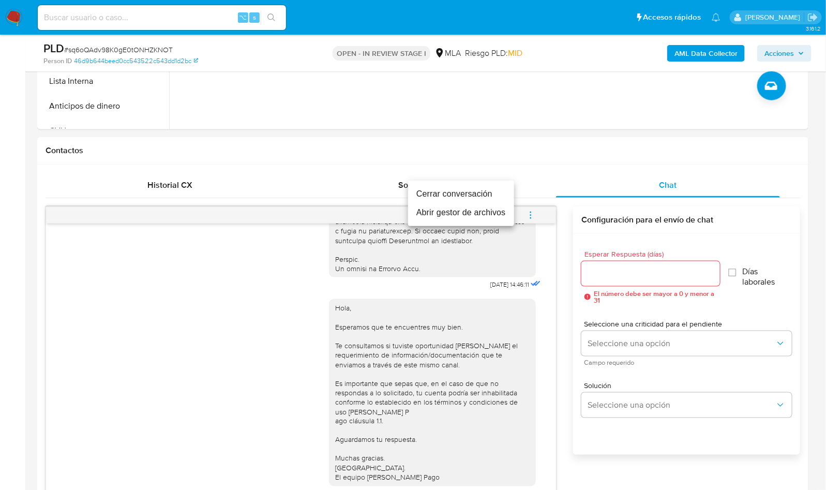
click at [456, 191] on li "Cerrar conversación" at bounding box center [461, 194] width 106 height 19
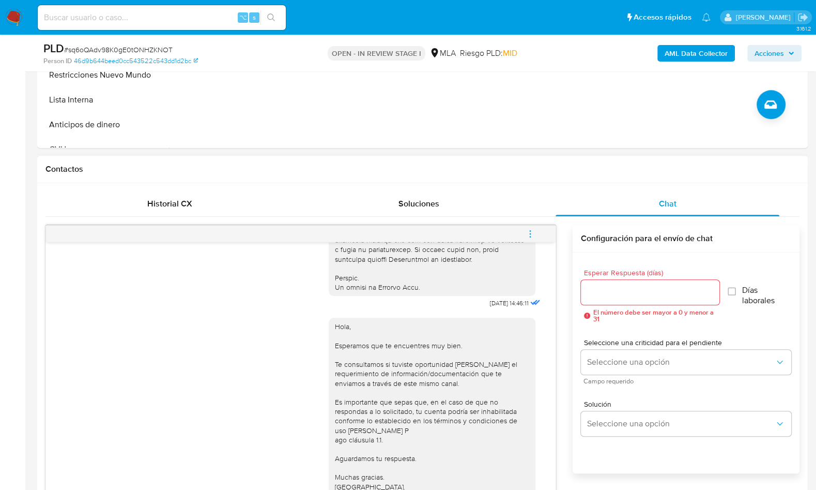
scroll to position [209, 0]
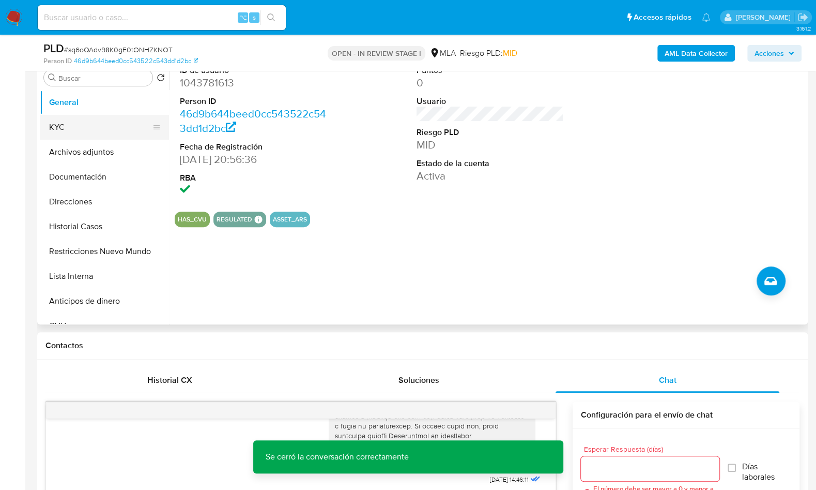
click at [78, 130] on button "KYC" at bounding box center [100, 127] width 121 height 25
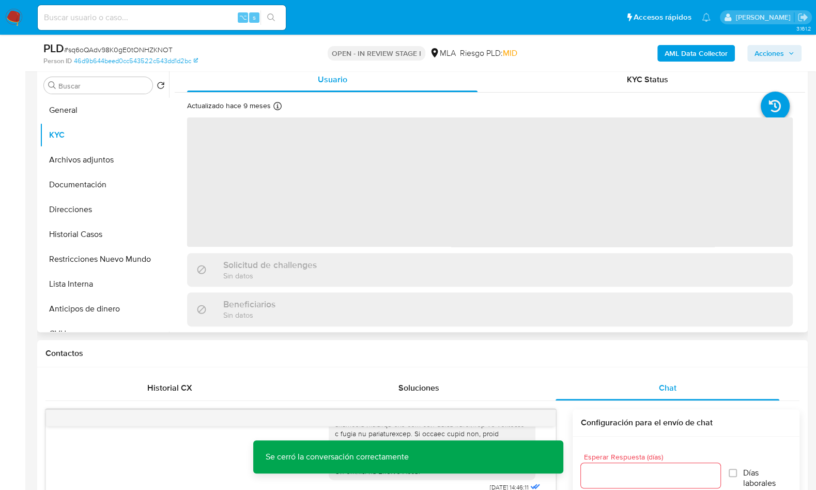
scroll to position [196, 0]
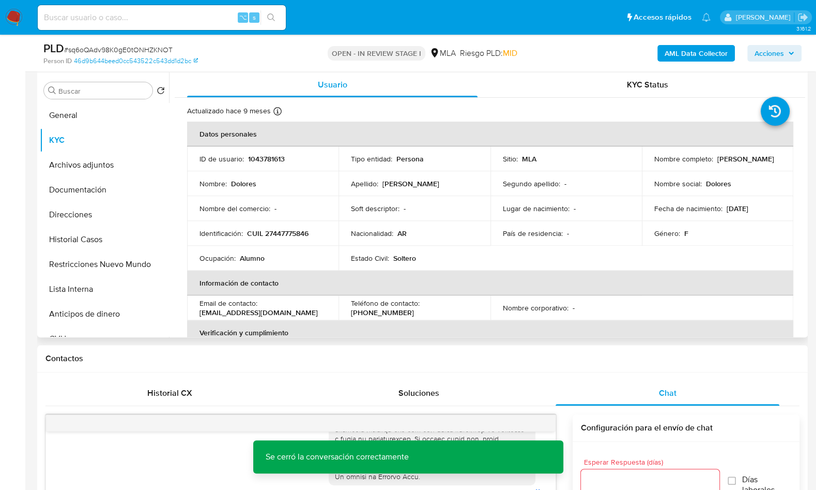
click at [290, 234] on p "CUIL 27447775846" at bounding box center [278, 232] width 62 height 9
copy p "27447775846"
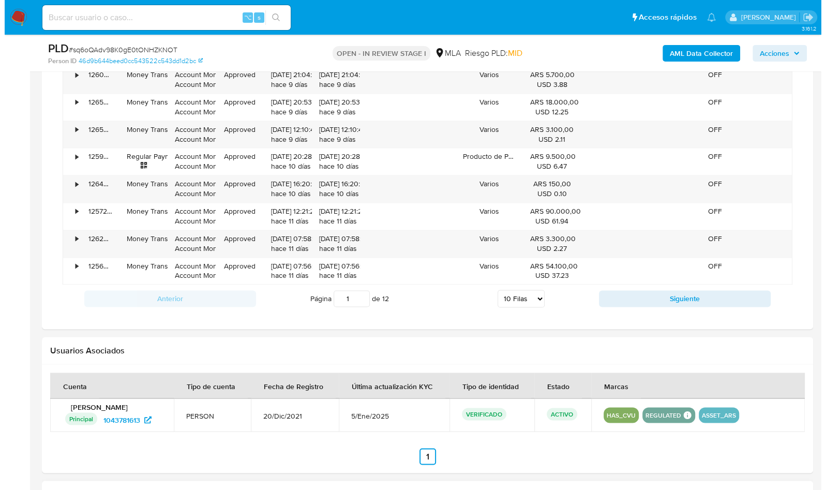
scroll to position [1416, 0]
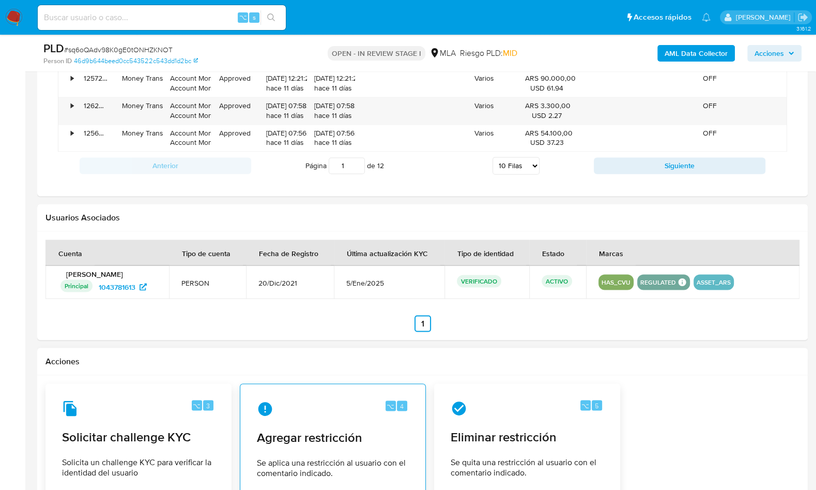
click at [363, 404] on div "⌥ 4" at bounding box center [333, 408] width 152 height 17
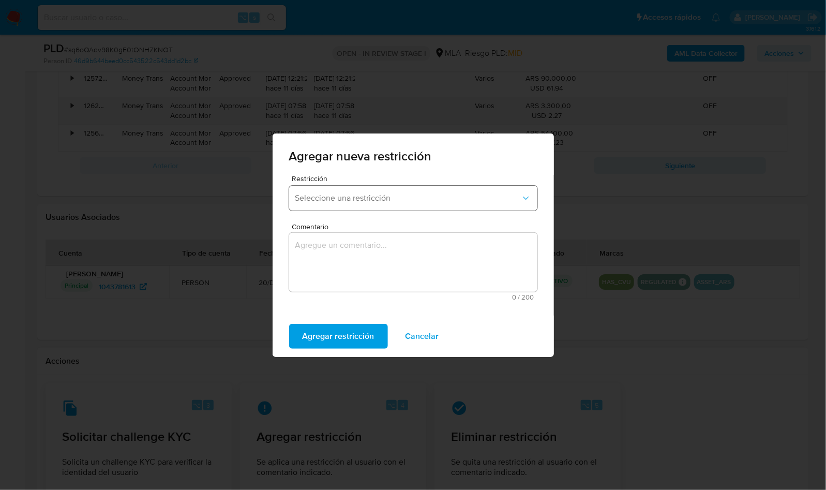
click at [352, 209] on button "Seleccione una restricción" at bounding box center [413, 198] width 248 height 25
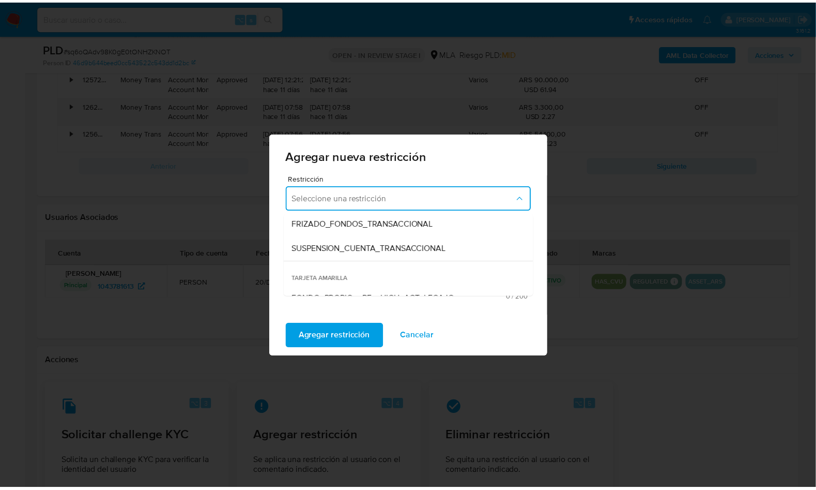
scroll to position [130, 0]
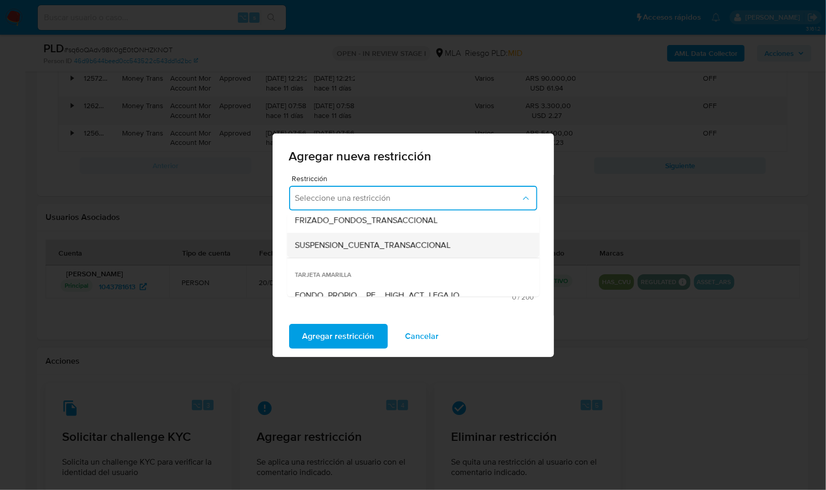
click at [385, 246] on span "SUSPENSION_CUENTA_TRANSACCIONAL" at bounding box center [373, 245] width 156 height 10
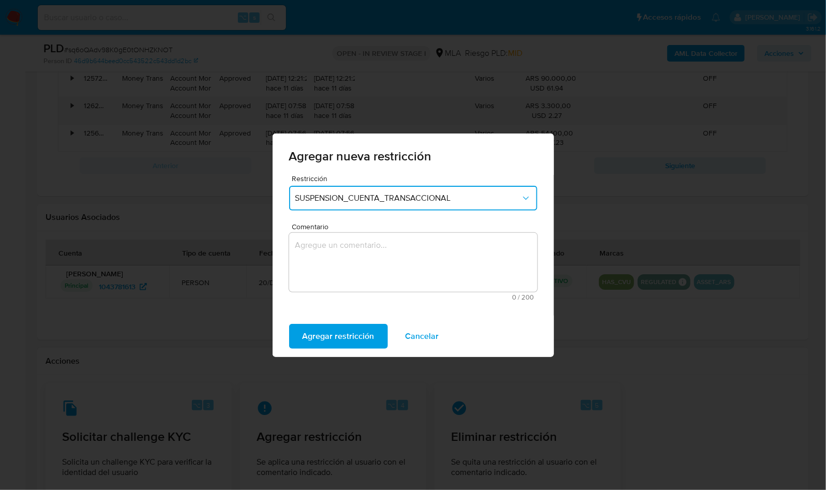
click at [386, 248] on textarea "Comentario" at bounding box center [413, 262] width 248 height 59
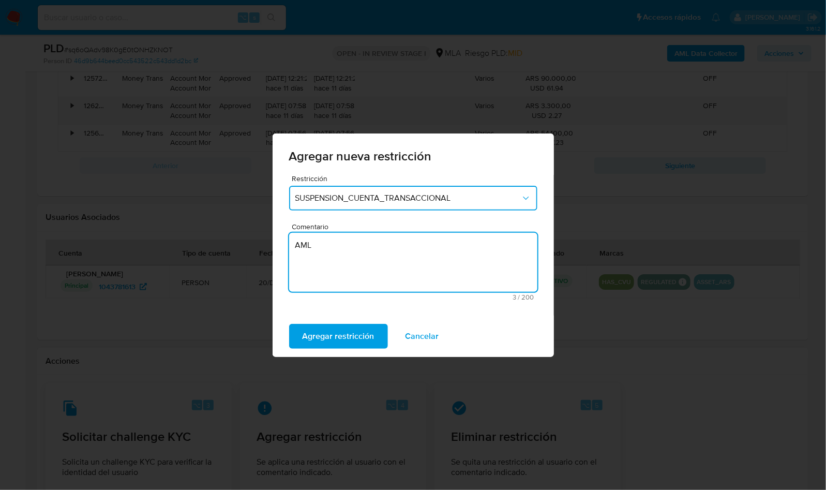
type textarea "AML"
click at [321, 348] on div "Agregar restricción Cancelar" at bounding box center [412, 335] width 281 height 41
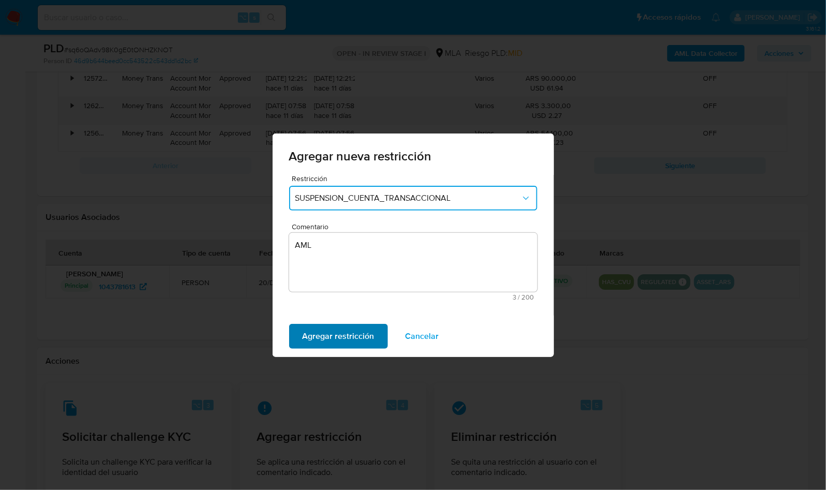
click at [325, 333] on span "Agregar restricción" at bounding box center [338, 336] width 72 height 23
click at [327, 325] on span "Confirmar" at bounding box center [320, 336] width 37 height 23
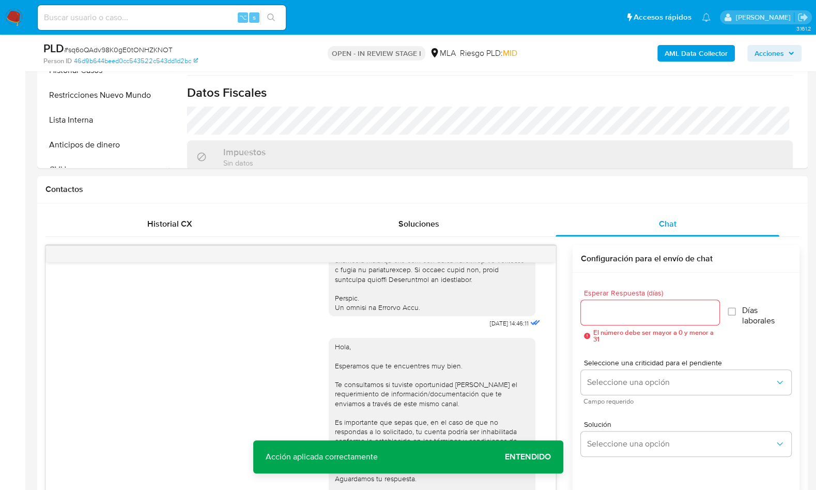
scroll to position [157, 0]
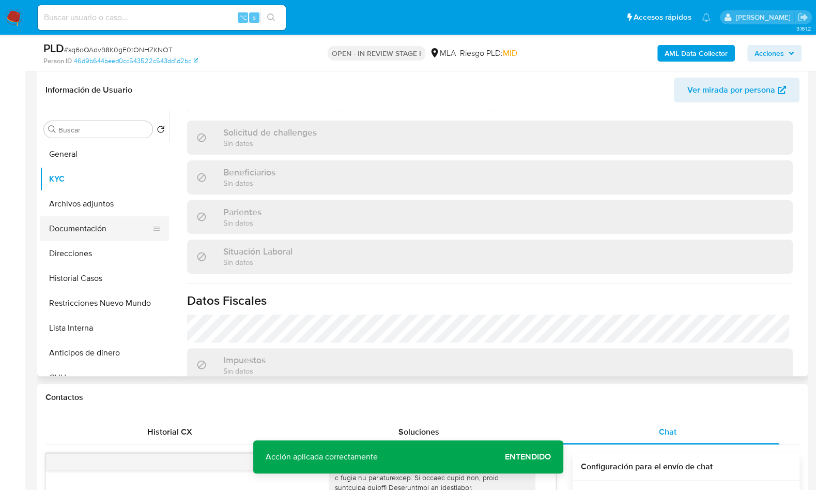
click at [98, 226] on button "Documentación" at bounding box center [100, 228] width 121 height 25
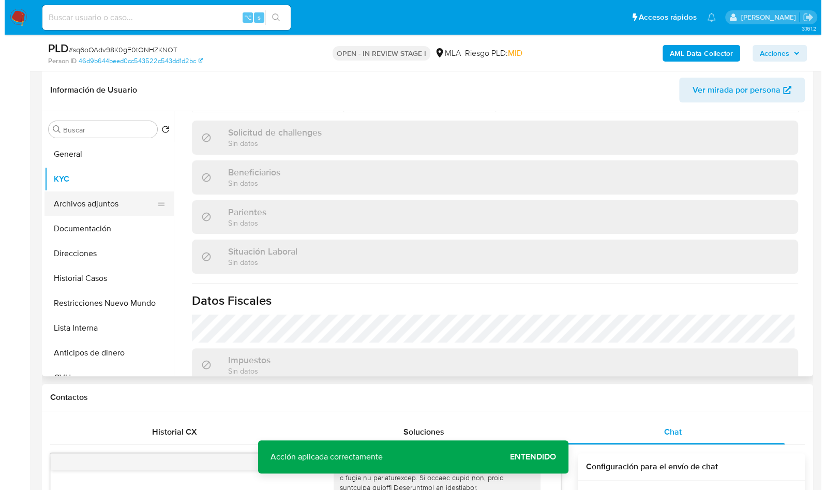
scroll to position [0, 0]
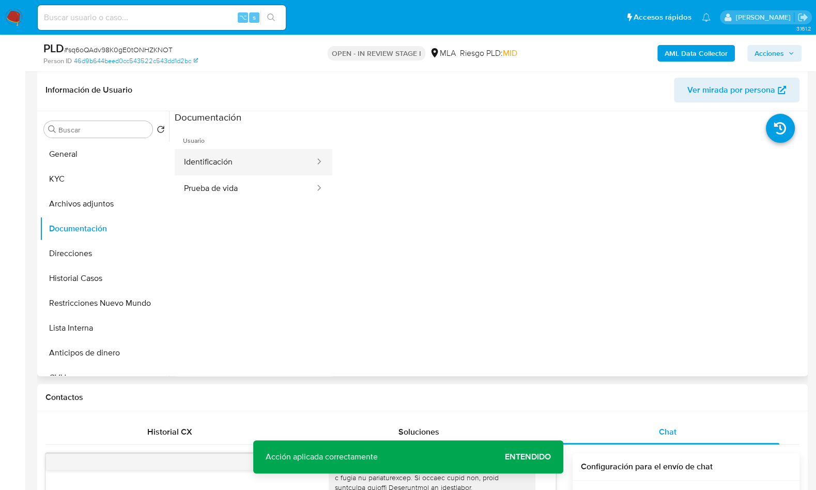
click at [240, 168] on button "Identificación" at bounding box center [245, 162] width 141 height 26
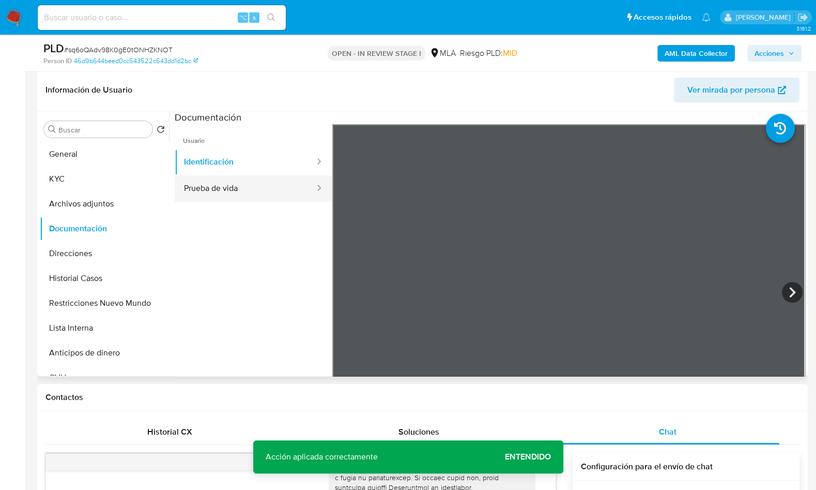
click at [242, 178] on button "Prueba de vida" at bounding box center [245, 188] width 141 height 26
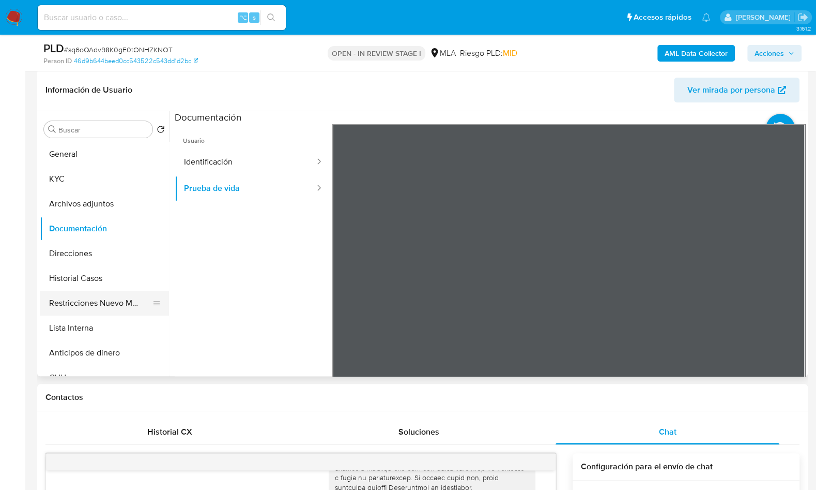
click at [115, 295] on button "Restricciones Nuevo Mundo" at bounding box center [100, 303] width 121 height 25
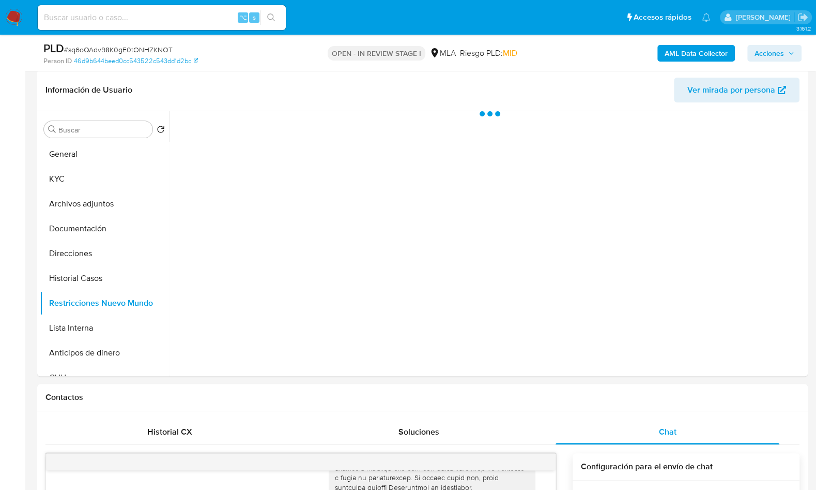
click at [709, 53] on b "AML Data Collector" at bounding box center [696, 53] width 63 height 17
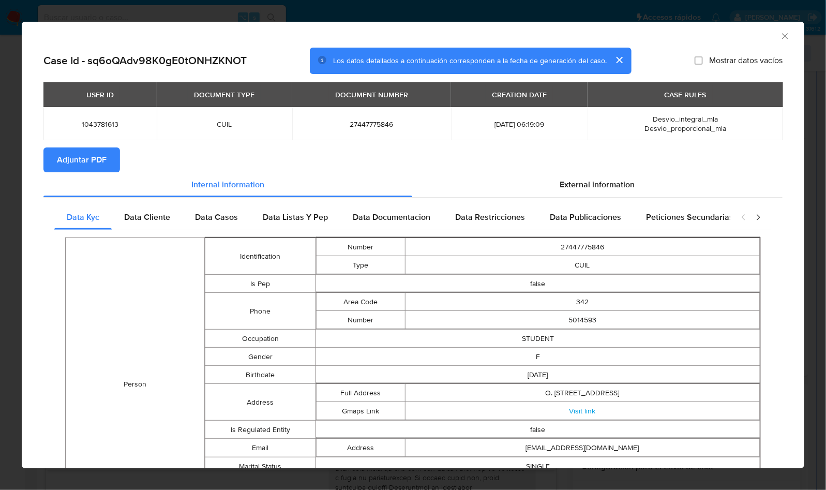
click at [105, 163] on span "Adjuntar PDF" at bounding box center [82, 159] width 50 height 23
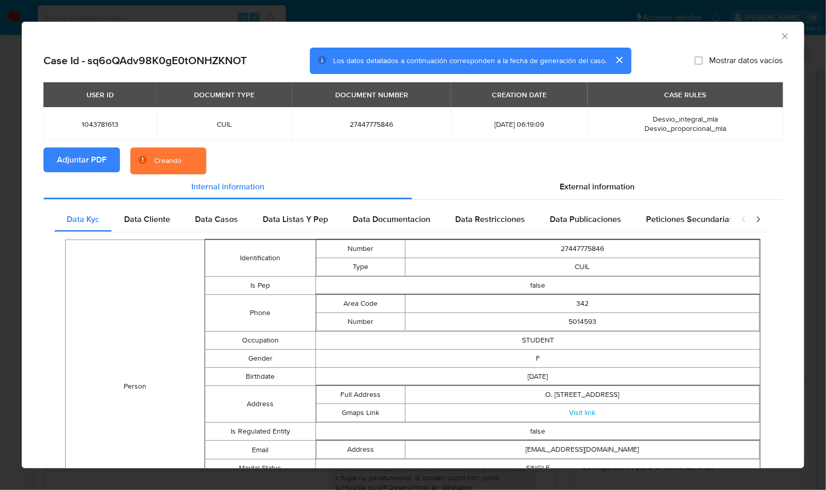
click at [282, 170] on section "Adjuntar PDF Creando" at bounding box center [412, 160] width 739 height 27
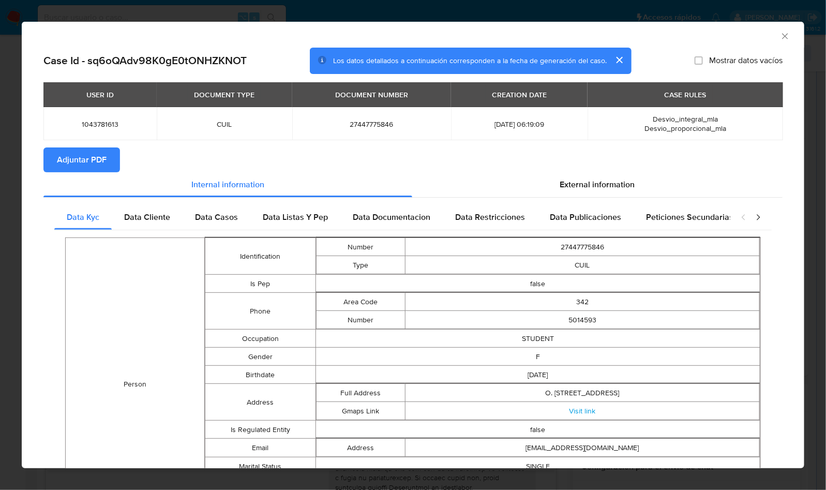
click at [297, 171] on section "Adjuntar PDF" at bounding box center [412, 159] width 739 height 25
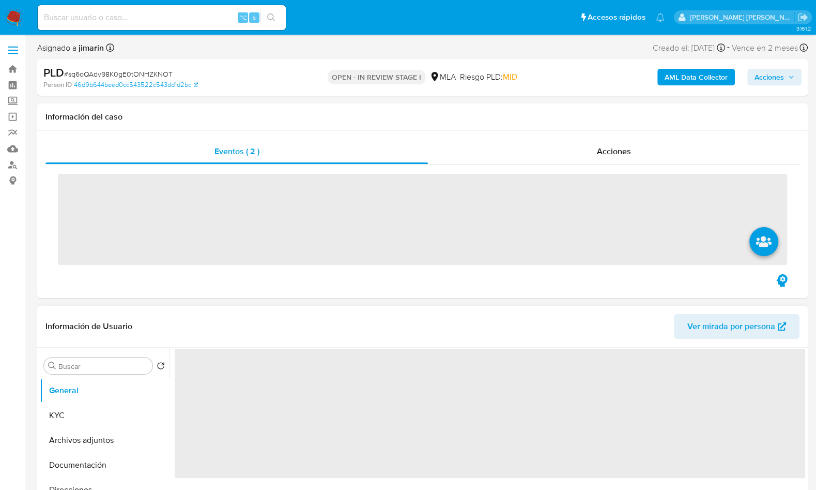
scroll to position [213, 0]
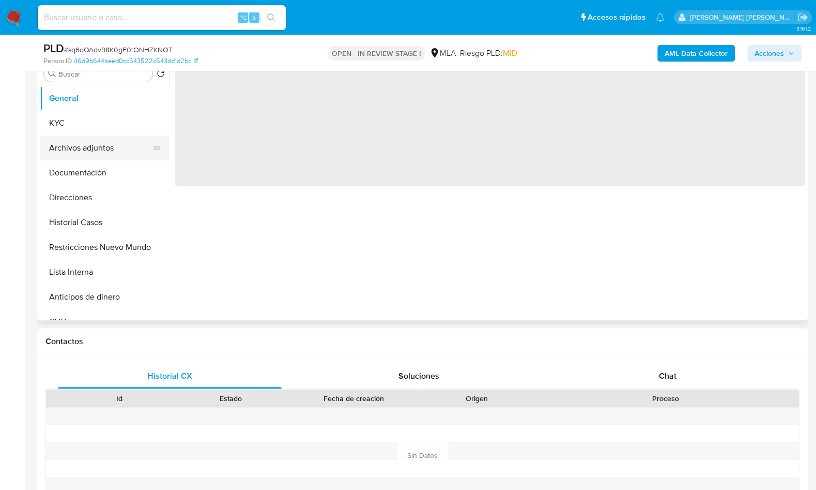
click at [107, 142] on button "Archivos adjuntos" at bounding box center [100, 147] width 121 height 25
select select "10"
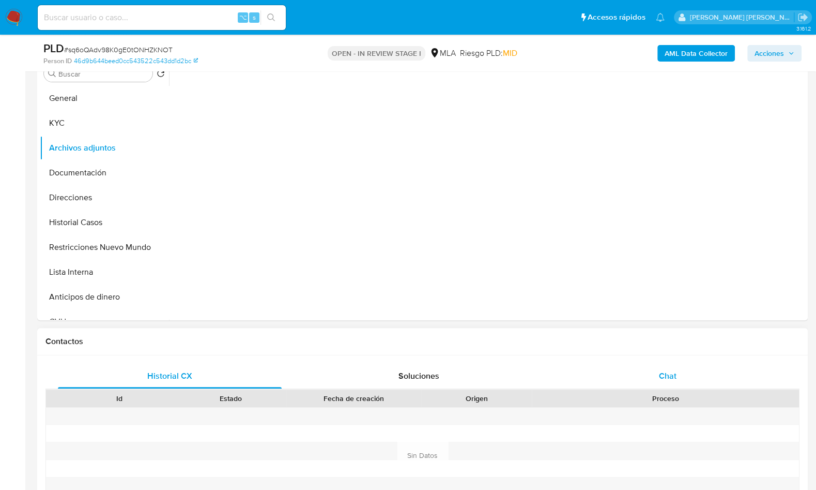
click at [671, 371] on span "Chat" at bounding box center [668, 376] width 18 height 12
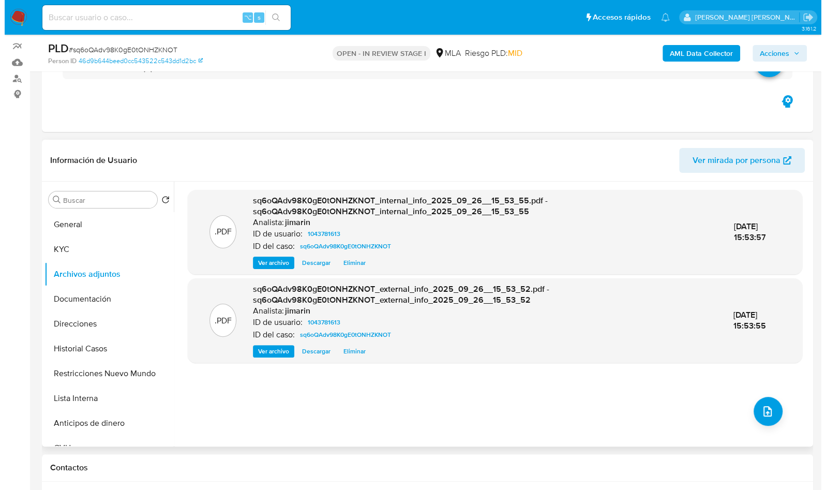
scroll to position [83, 0]
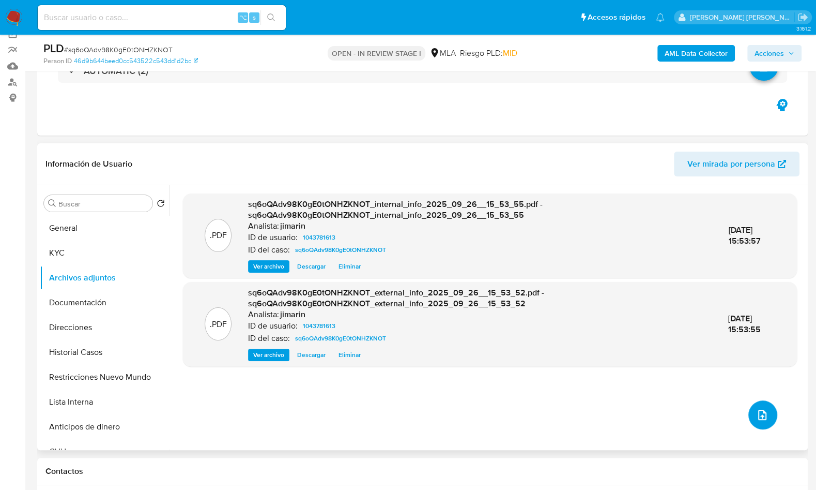
click at [749, 403] on button "upload-file" at bounding box center [763, 414] width 29 height 29
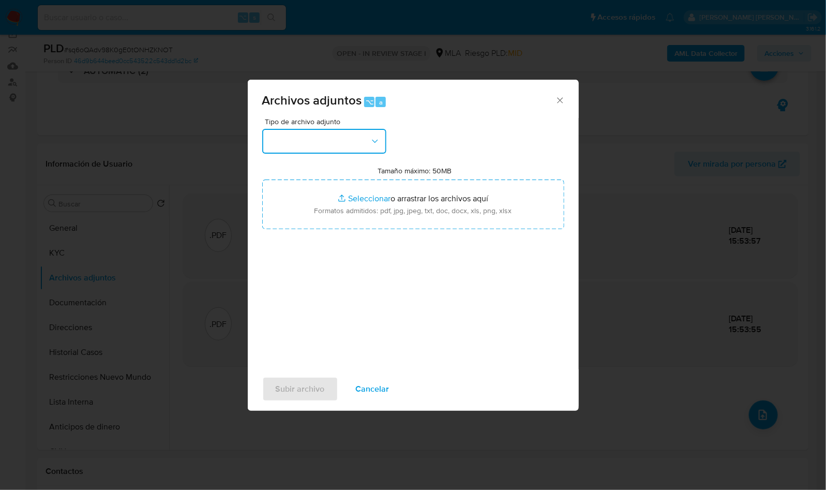
click at [285, 142] on button "button" at bounding box center [324, 141] width 124 height 25
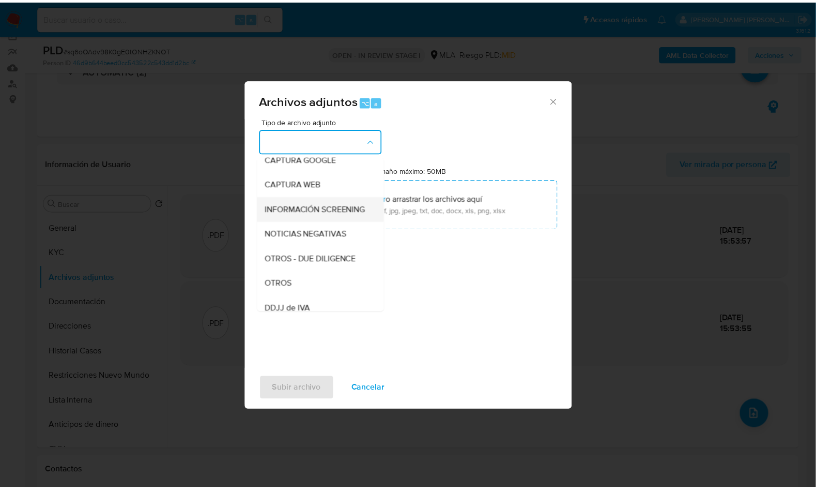
scroll to position [91, 0]
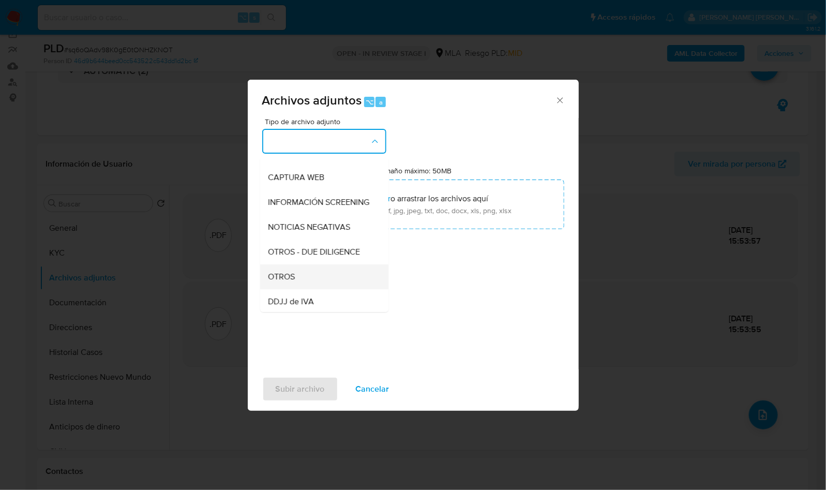
click at [292, 282] on span "OTROS" at bounding box center [281, 276] width 27 height 10
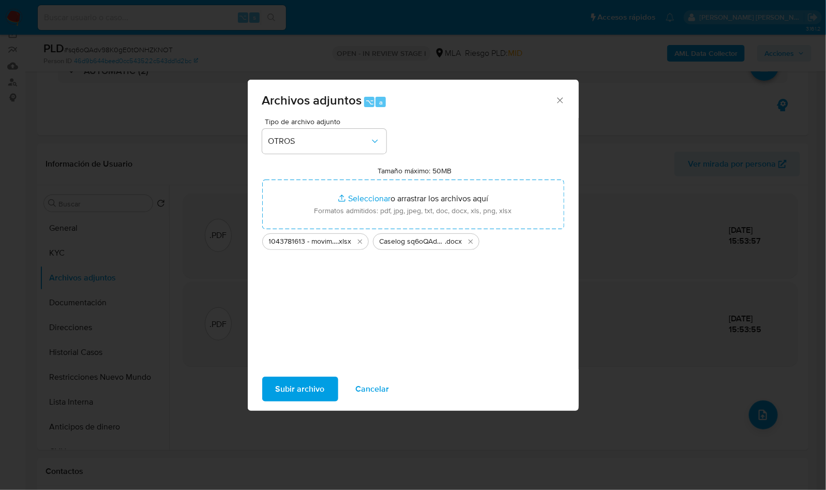
click at [306, 394] on span "Subir archivo" at bounding box center [300, 388] width 49 height 23
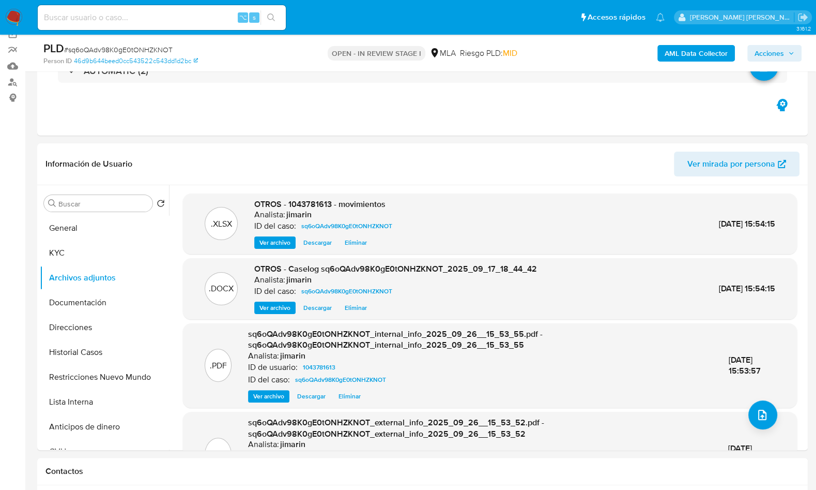
click at [782, 55] on span "Acciones" at bounding box center [769, 53] width 29 height 17
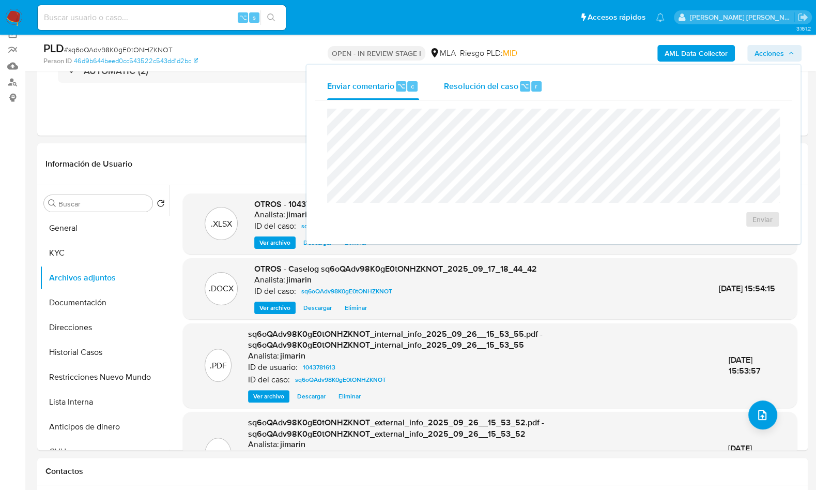
click at [526, 93] on div "Resolución del caso ⌥ r" at bounding box center [493, 86] width 99 height 27
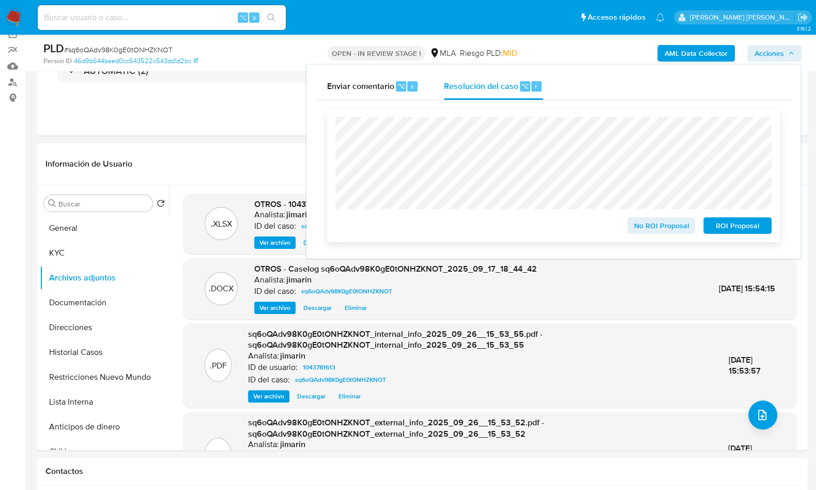
click at [727, 225] on span "ROI Proposal" at bounding box center [738, 225] width 54 height 14
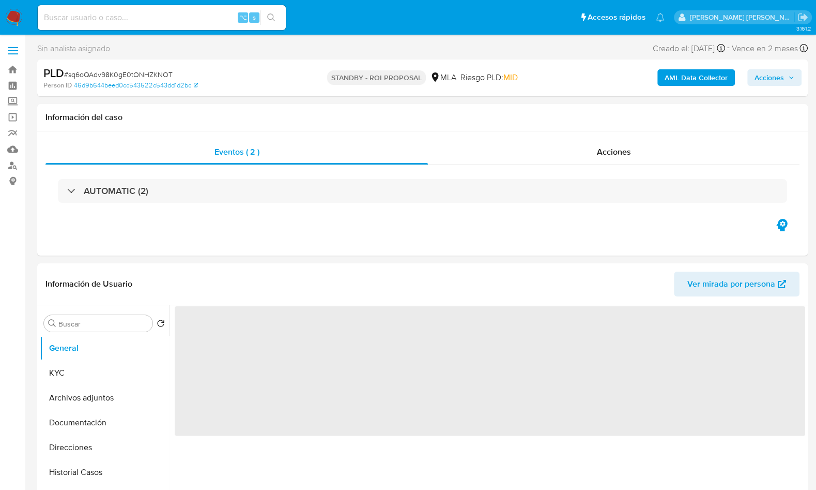
select select "10"
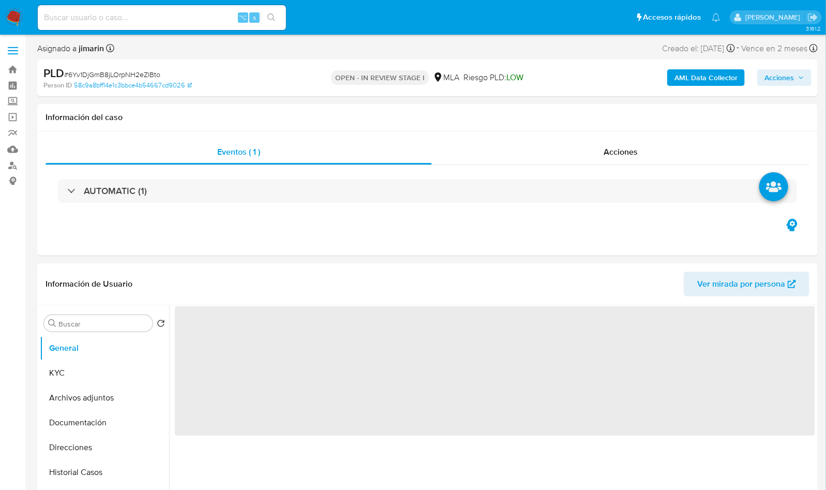
select select "10"
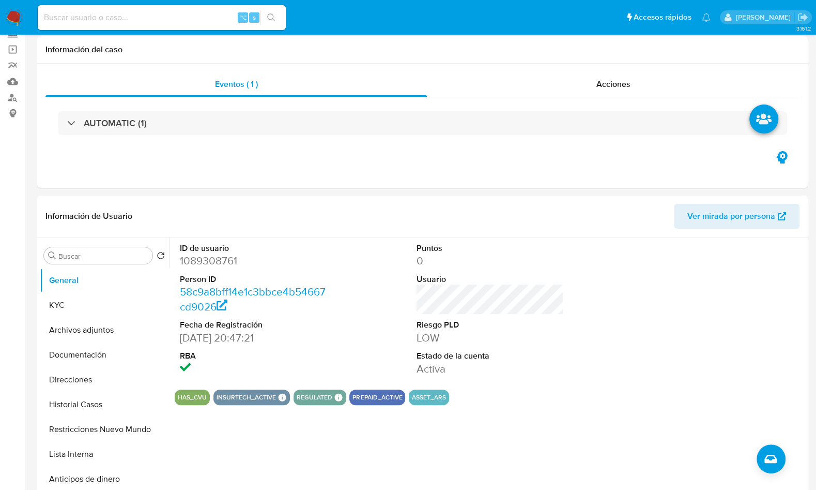
scroll to position [318, 0]
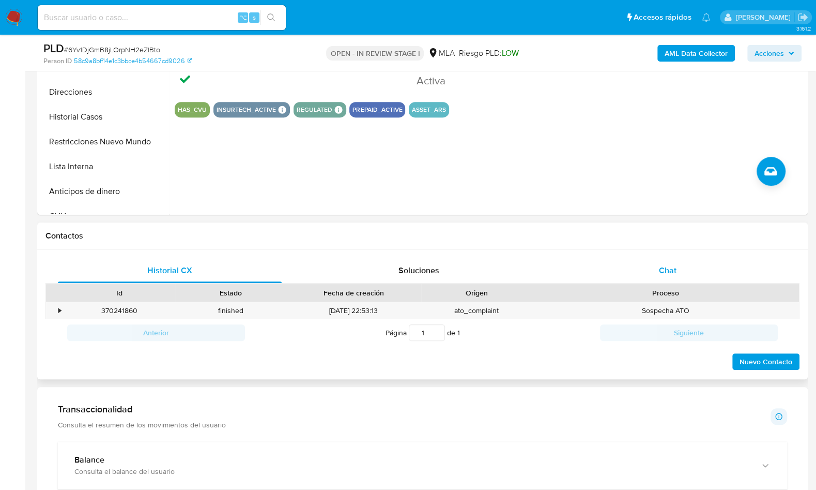
click at [696, 274] on div "Chat" at bounding box center [668, 270] width 224 height 25
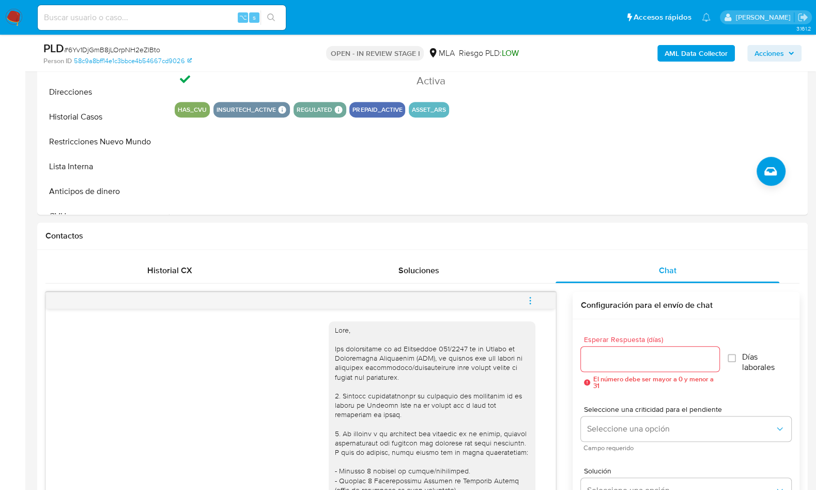
scroll to position [530, 0]
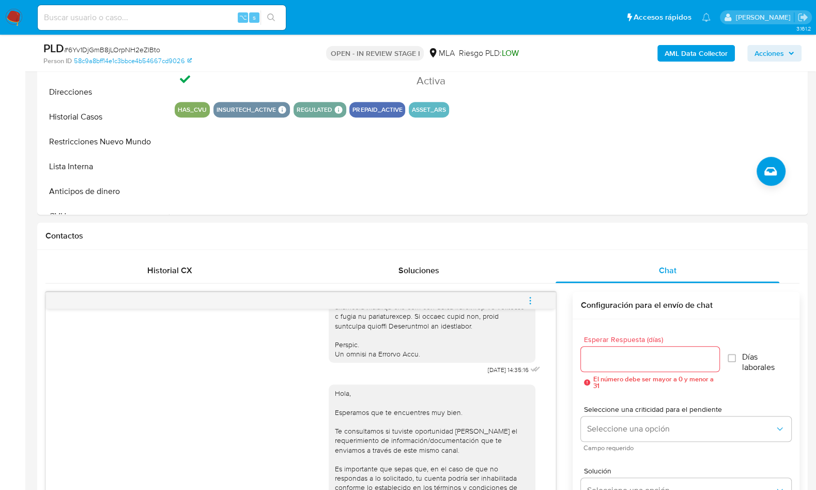
click at [142, 48] on span "# 6Yv1DjGmB8jLOrpNH2eZlBto" at bounding box center [112, 49] width 96 height 10
copy span "6Yv1DjGmB8jLOrpNH2eZlBto"
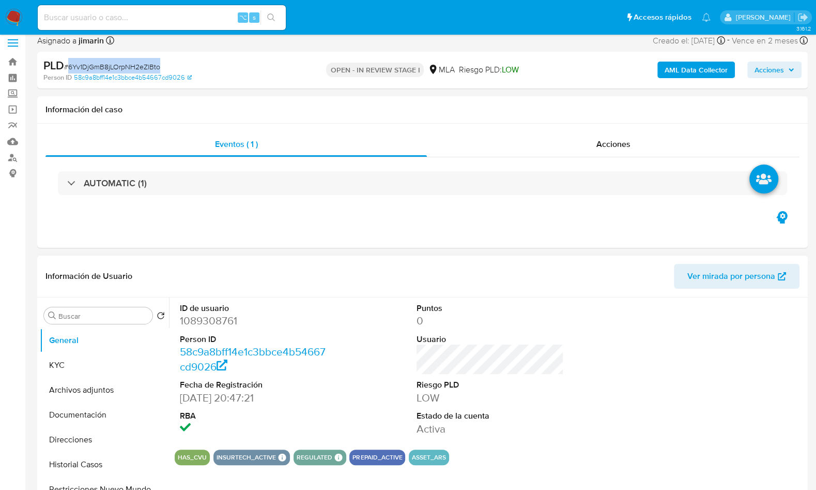
scroll to position [0, 0]
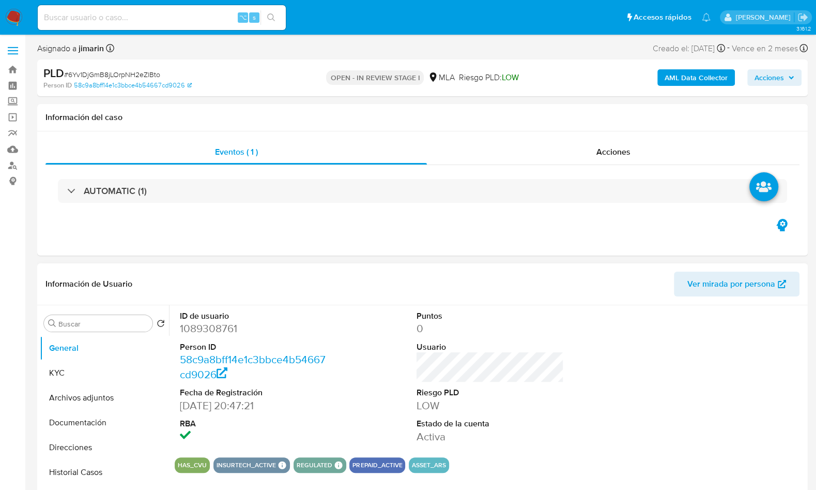
click at [208, 341] on dt "Person ID" at bounding box center [253, 346] width 147 height 11
click at [210, 332] on dd "1089308761" at bounding box center [253, 328] width 147 height 14
click at [211, 332] on dd "1089308761" at bounding box center [253, 328] width 147 height 14
copy dd "1089308761"
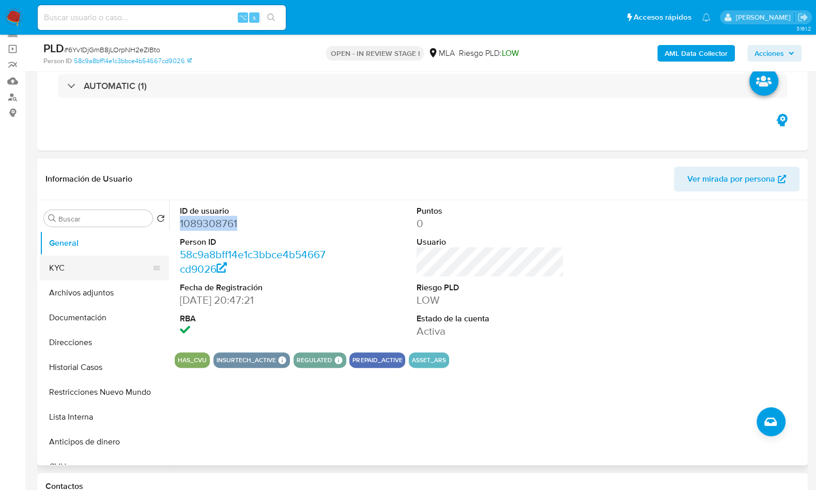
click at [80, 268] on button "KYC" at bounding box center [100, 267] width 121 height 25
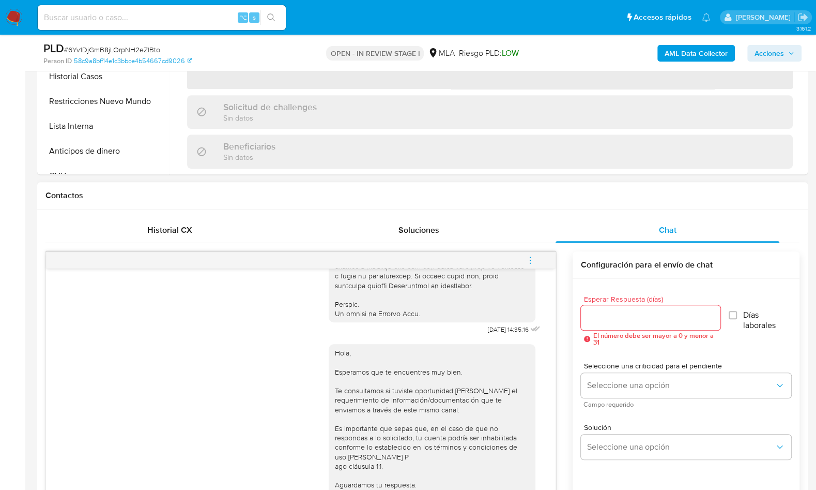
click at [646, 243] on div "[DATE] 14:35:16 Hola, Esperamos que te encuentres muy bien. Te consultamos si t…" at bounding box center [422, 448] width 754 height 410
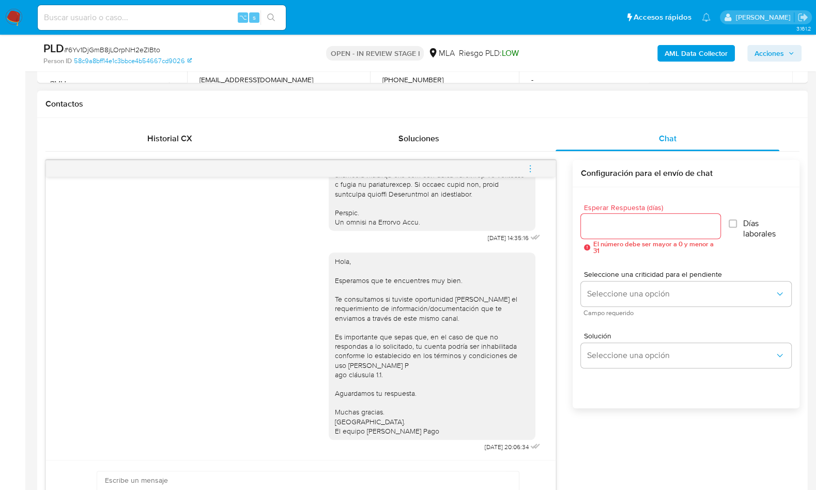
scroll to position [249, 0]
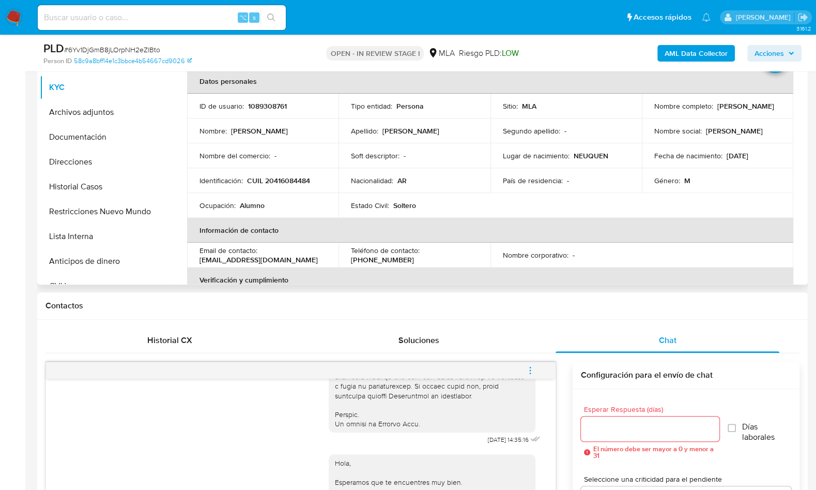
click at [277, 187] on td "Identificación : CUIL 20416084484" at bounding box center [262, 180] width 151 height 25
click at [278, 180] on p "CUIL 20416084484" at bounding box center [278, 180] width 63 height 9
copy p "20416084484"
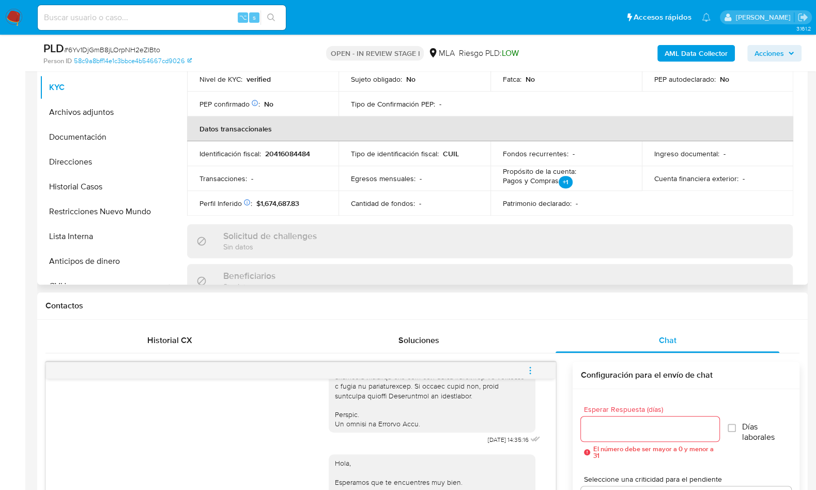
scroll to position [290, 0]
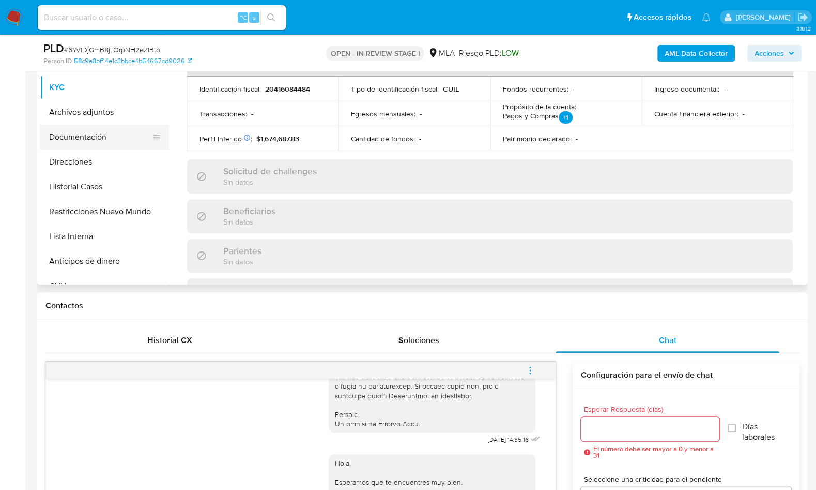
click at [87, 139] on button "Documentación" at bounding box center [100, 137] width 121 height 25
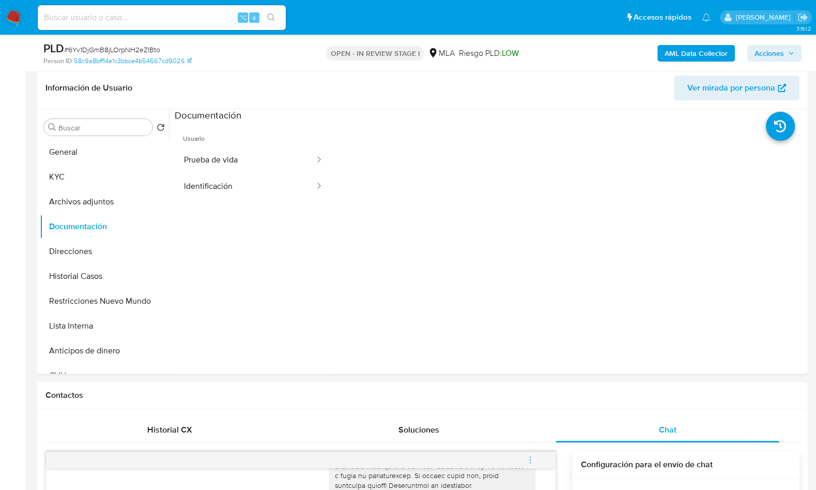
scroll to position [158, 0]
click at [247, 176] on button "Identificación" at bounding box center [245, 188] width 141 height 26
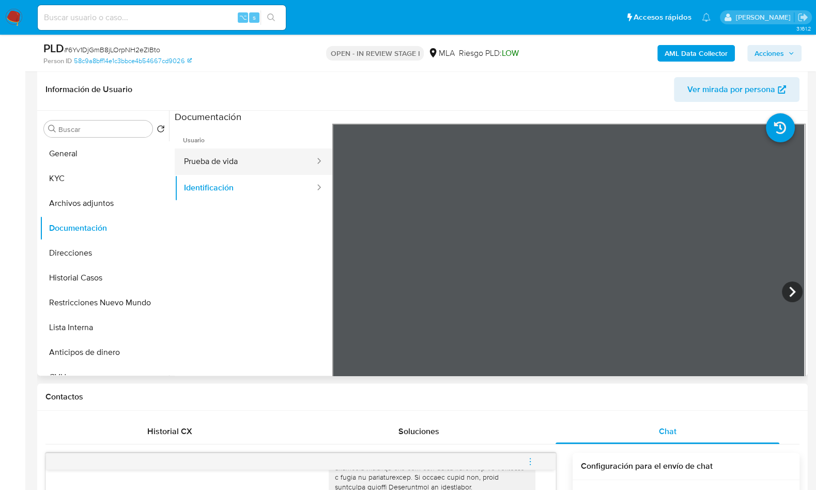
click at [254, 167] on button "Prueba de vida" at bounding box center [245, 161] width 141 height 26
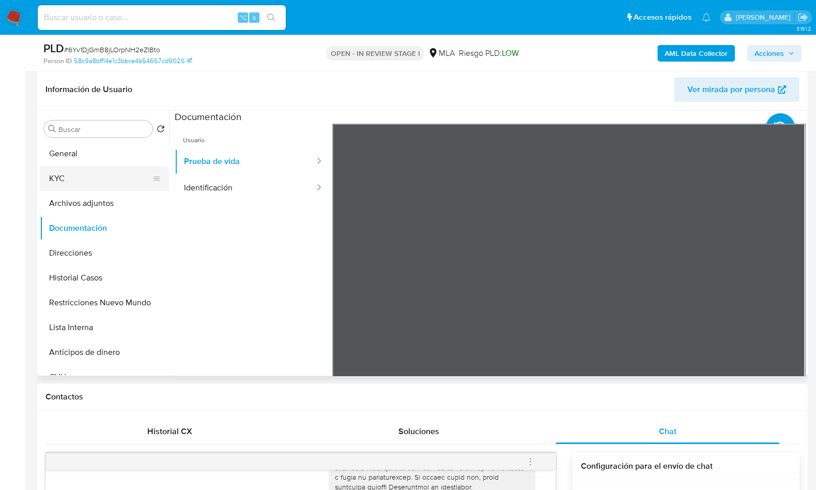
click at [81, 182] on button "KYC" at bounding box center [100, 178] width 121 height 25
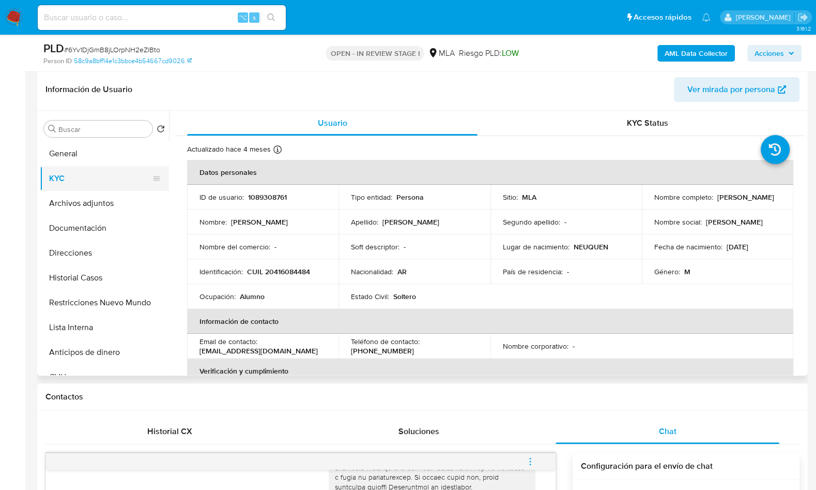
click at [92, 176] on button "KYC" at bounding box center [100, 178] width 121 height 25
drag, startPoint x: 349, startPoint y: 121, endPoint x: 339, endPoint y: 116, distance: 11.3
click at [349, 121] on div "Usuario" at bounding box center [332, 123] width 291 height 25
click at [370, 122] on div "Usuario" at bounding box center [332, 123] width 291 height 25
click at [95, 232] on button "Documentación" at bounding box center [100, 228] width 121 height 25
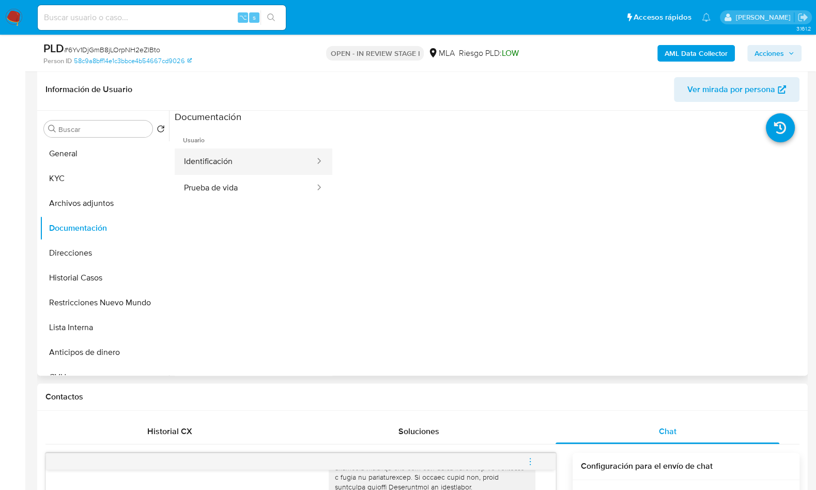
click at [235, 158] on button "Identificación" at bounding box center [245, 161] width 141 height 26
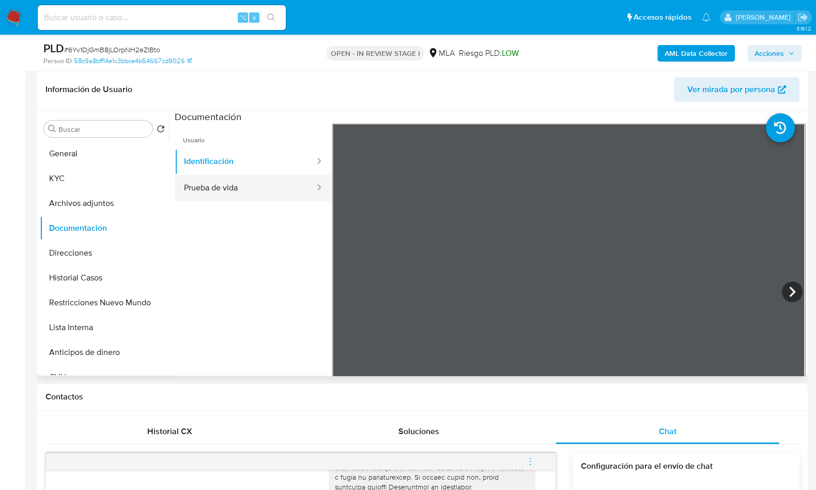
click at [218, 192] on button "Prueba de vida" at bounding box center [245, 188] width 141 height 26
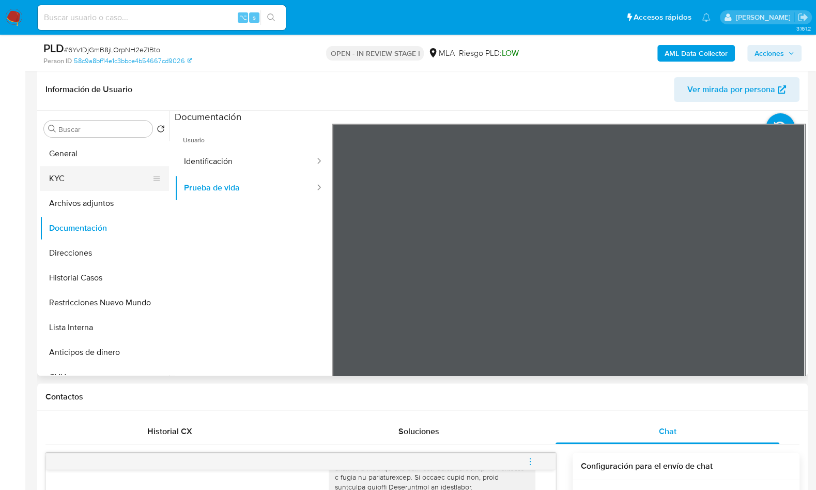
click at [116, 167] on button "KYC" at bounding box center [100, 178] width 121 height 25
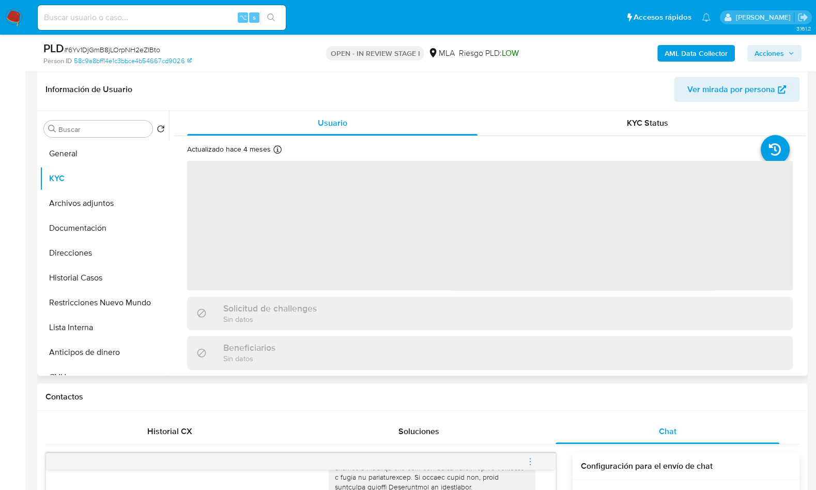
click at [238, 90] on header "Información de Usuario Ver mirada por persona" at bounding box center [422, 89] width 754 height 25
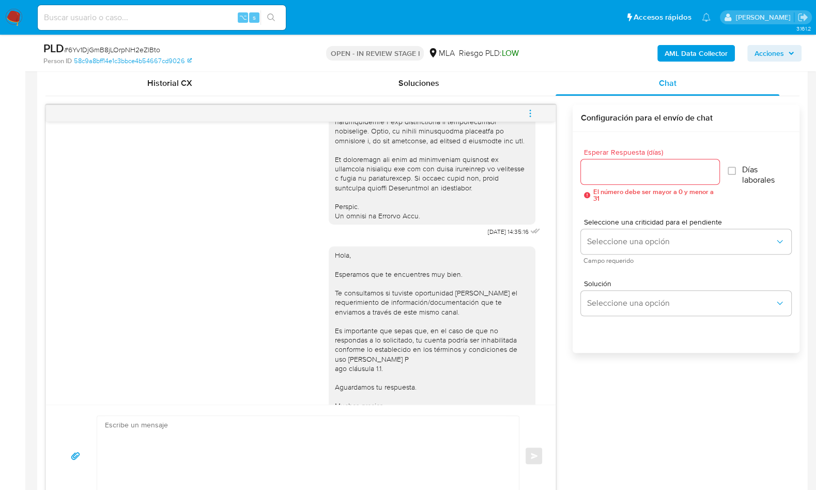
scroll to position [530, 0]
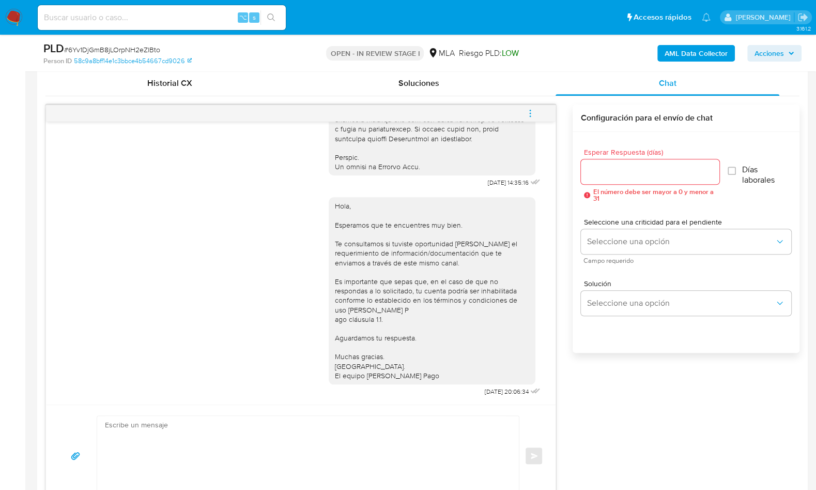
click at [741, 455] on div "17/09/2025 14:35:16 Hola, Esperamos que te encuentres muy bien. Te consultamos …" at bounding box center [422, 305] width 754 height 402
click at [375, 442] on textarea at bounding box center [305, 456] width 401 height 80
paste textarea "Lore , Ip dolorsi am con adipiscinge seddoeiusmo te in utlabo et Dolorem Aliq, …"
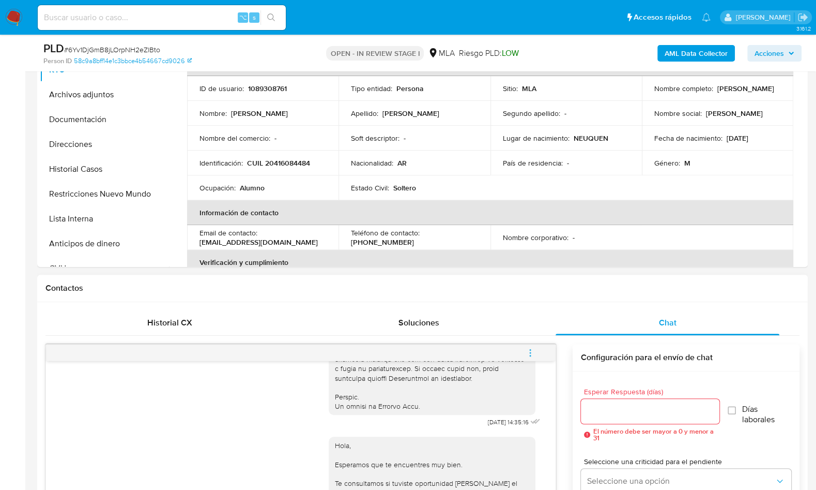
scroll to position [215, 0]
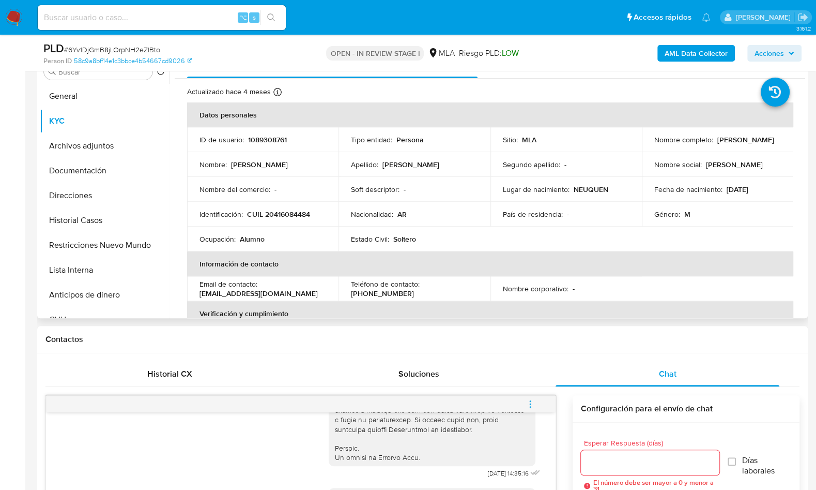
click at [721, 138] on p "Ariel Salazar" at bounding box center [746, 139] width 57 height 9
copy p "Ariel"
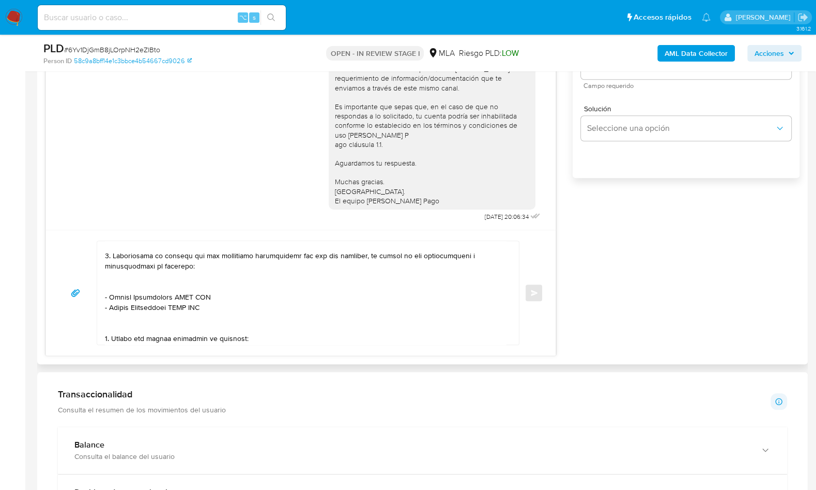
scroll to position [0, 0]
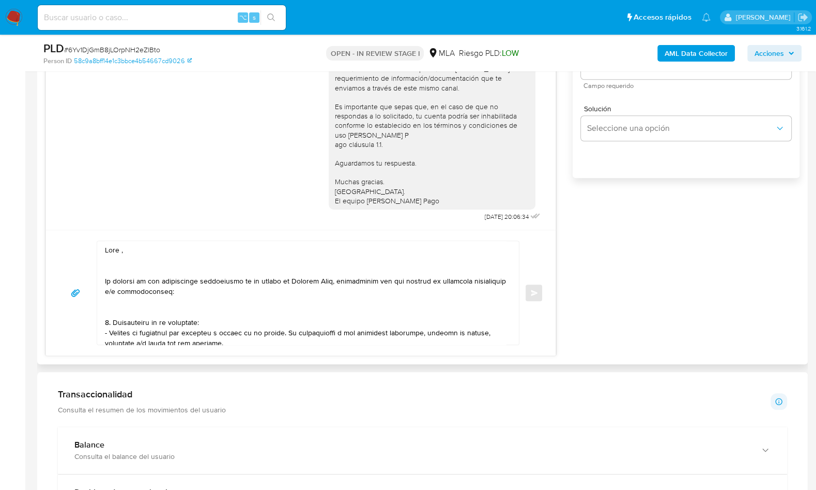
click at [141, 256] on textarea at bounding box center [305, 292] width 401 height 103
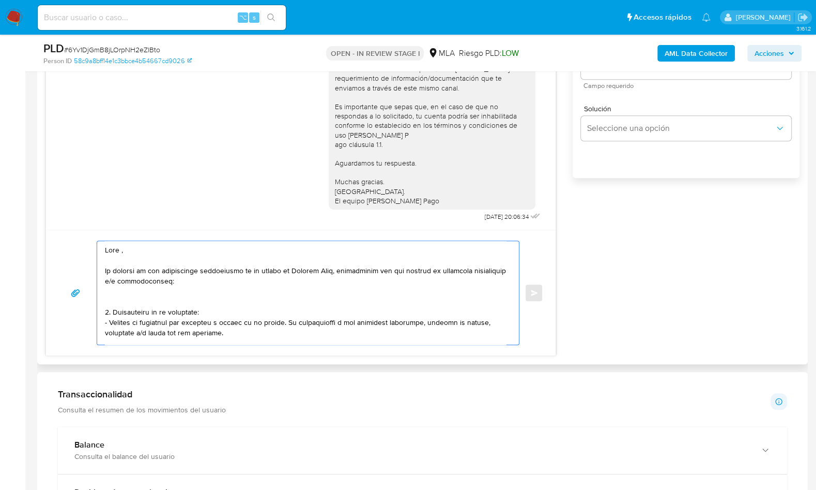
paste textarea "Ariel"
click at [134, 291] on textarea at bounding box center [305, 292] width 401 height 103
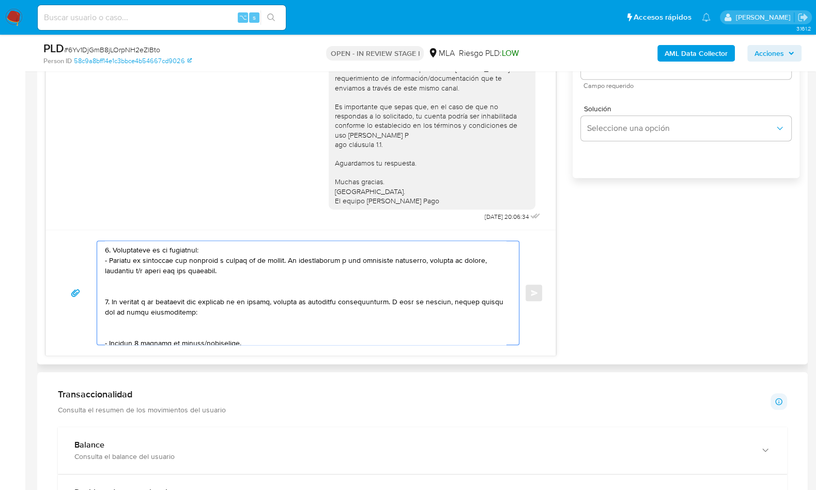
scroll to position [58, 0]
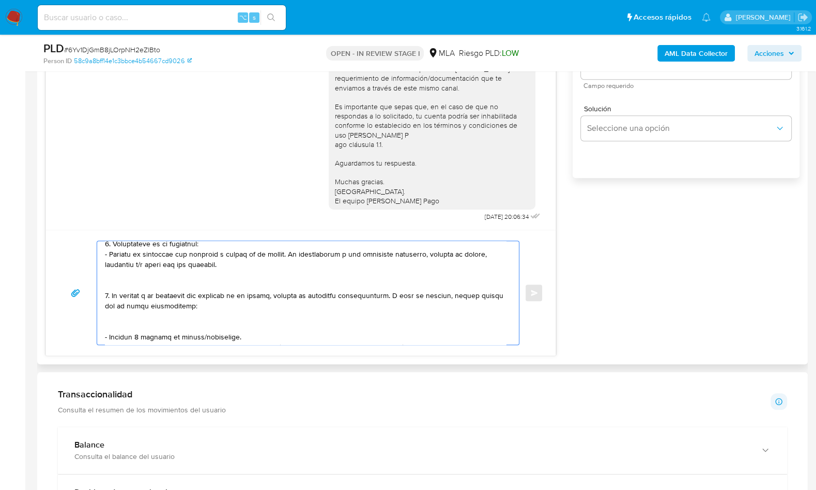
click at [121, 283] on textarea at bounding box center [305, 292] width 401 height 103
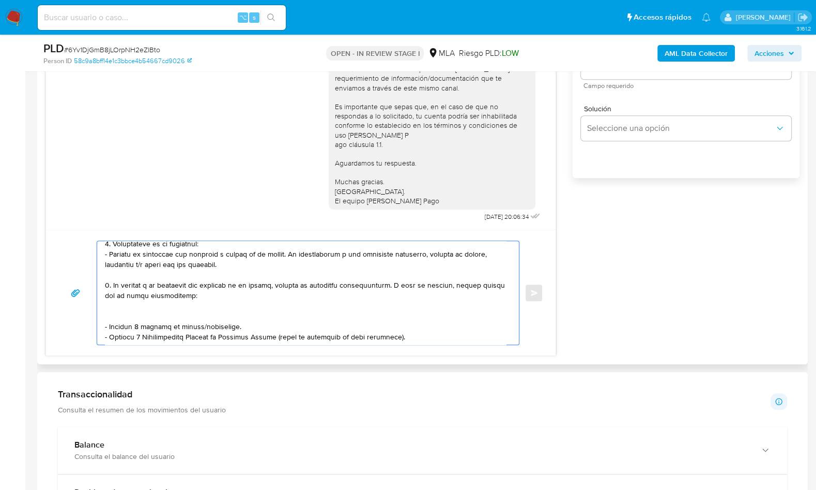
drag, startPoint x: 117, startPoint y: 309, endPoint x: 128, endPoint y: 309, distance: 10.4
click at [117, 309] on textarea at bounding box center [305, 292] width 401 height 103
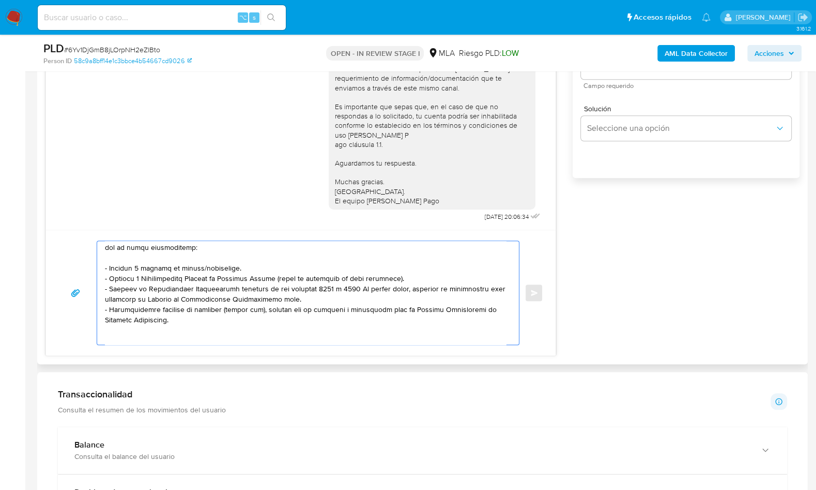
scroll to position [111, 0]
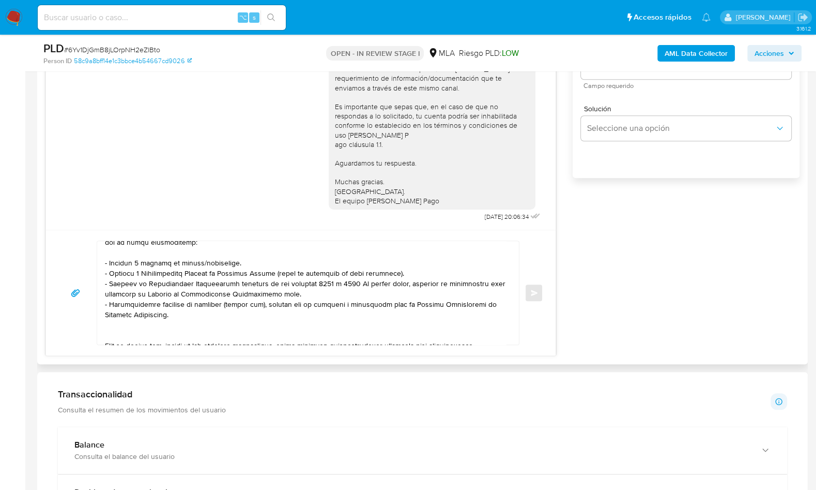
drag, startPoint x: 104, startPoint y: 272, endPoint x: 162, endPoint y: 304, distance: 66.2
click at [158, 301] on div at bounding box center [305, 292] width 417 height 103
drag, startPoint x: 175, startPoint y: 316, endPoint x: 89, endPoint y: 271, distance: 96.2
click at [89, 271] on div "Enviar" at bounding box center [300, 292] width 485 height 104
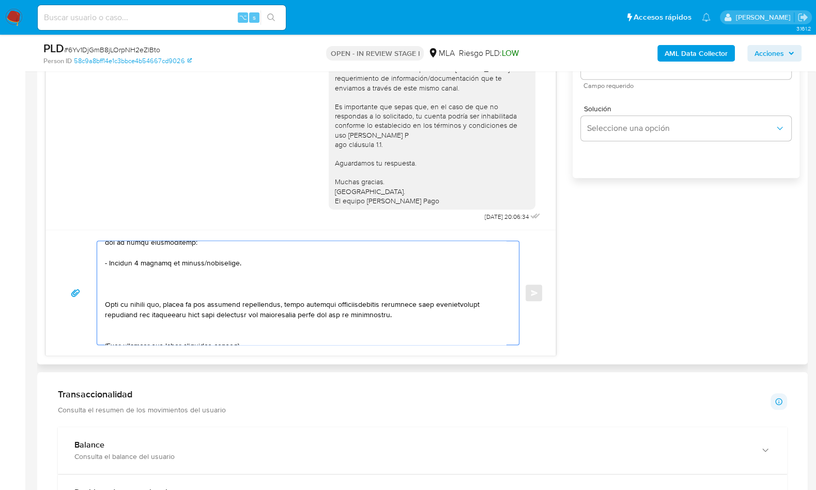
click at [114, 286] on textarea at bounding box center [305, 292] width 401 height 103
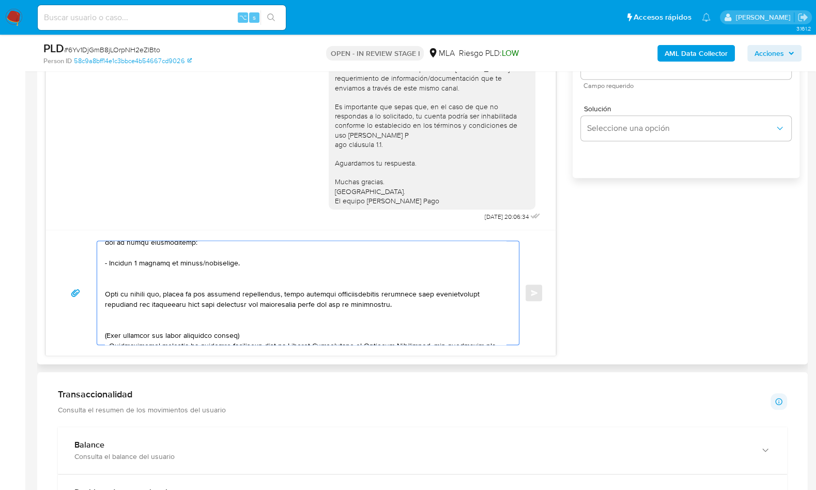
drag, startPoint x: 375, startPoint y: 302, endPoint x: 124, endPoint y: 270, distance: 253.3
click at [124, 270] on textarea at bounding box center [305, 292] width 401 height 103
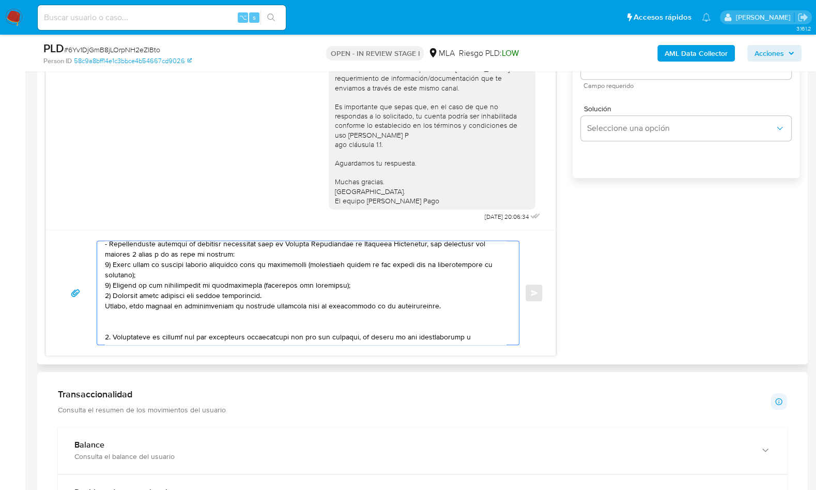
drag, startPoint x: 131, startPoint y: 268, endPoint x: 115, endPoint y: 319, distance: 53.0
click at [115, 319] on textarea at bounding box center [305, 292] width 401 height 103
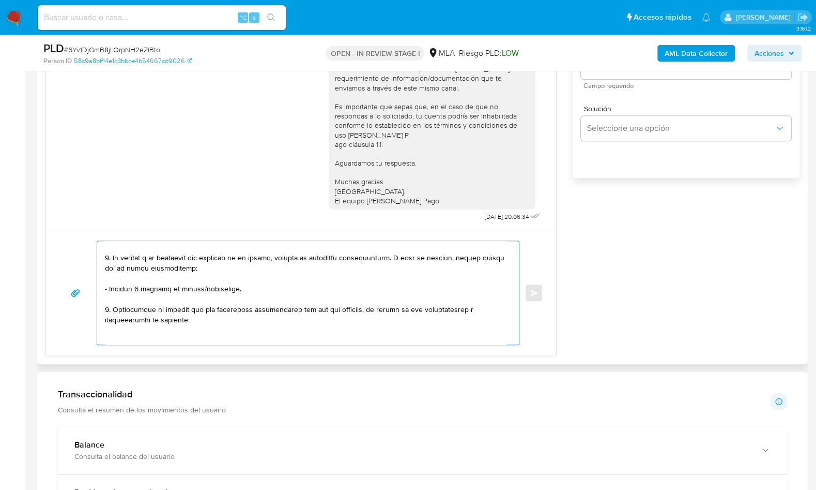
scroll to position [110, 0]
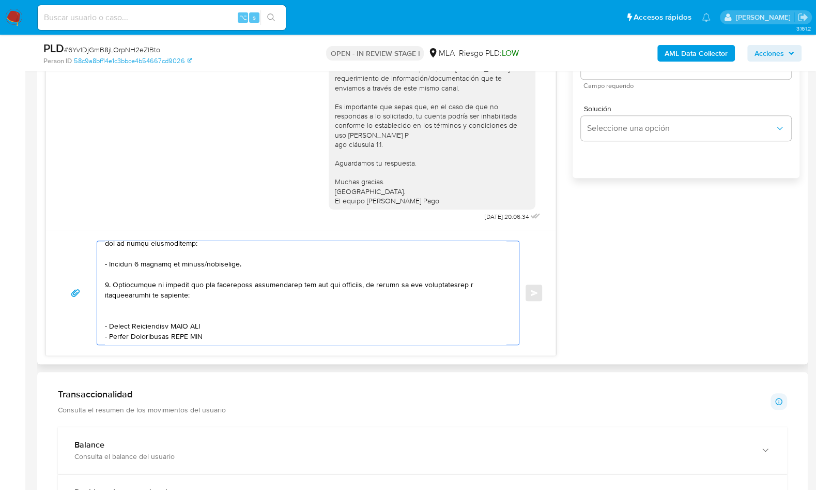
click at [121, 310] on textarea at bounding box center [305, 292] width 401 height 103
click at [206, 282] on textarea at bounding box center [305, 292] width 401 height 103
click at [280, 284] on textarea at bounding box center [305, 292] width 401 height 103
click at [301, 284] on textarea at bounding box center [305, 292] width 401 height 103
drag, startPoint x: 109, startPoint y: 314, endPoint x: 174, endPoint y: 316, distance: 65.2
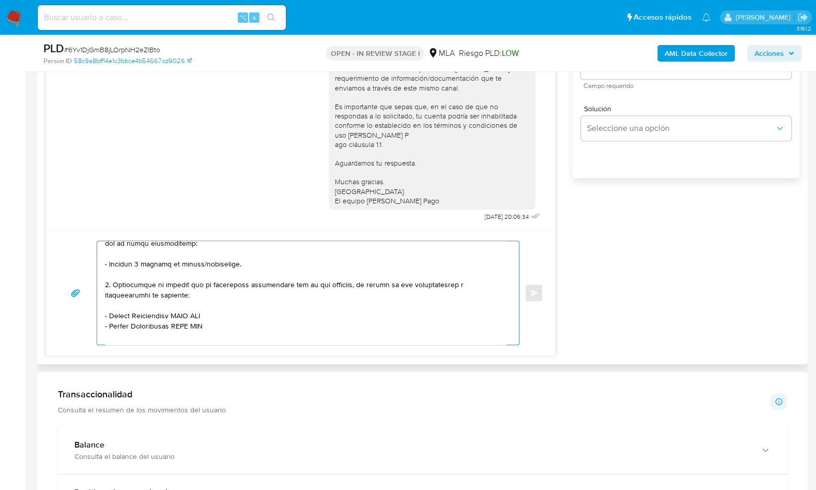
click at [174, 316] on textarea at bounding box center [305, 292] width 401 height 103
paste textarea "Susana Graciela Reyes"
click at [202, 313] on textarea at bounding box center [305, 292] width 401 height 103
paste textarea "27220031123"
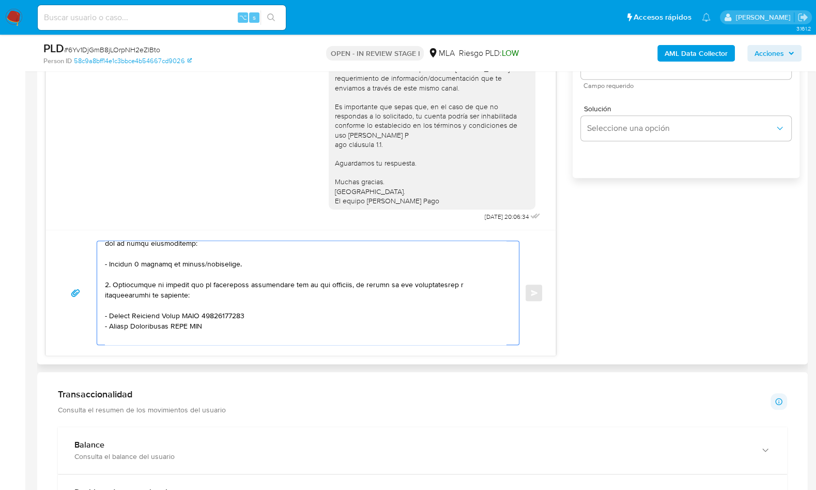
click at [238, 321] on textarea at bounding box center [305, 292] width 401 height 103
drag, startPoint x: 184, startPoint y: 326, endPoint x: 96, endPoint y: 327, distance: 87.9
click at [97, 327] on div at bounding box center [305, 292] width 417 height 103
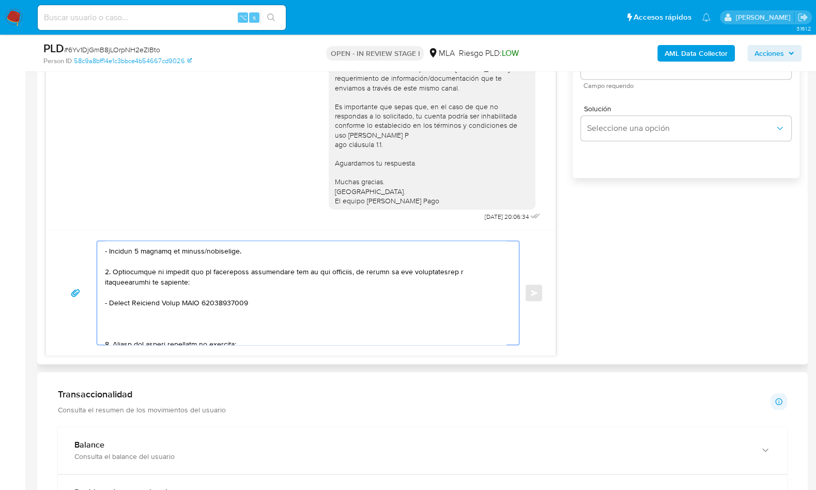
scroll to position [127, 0]
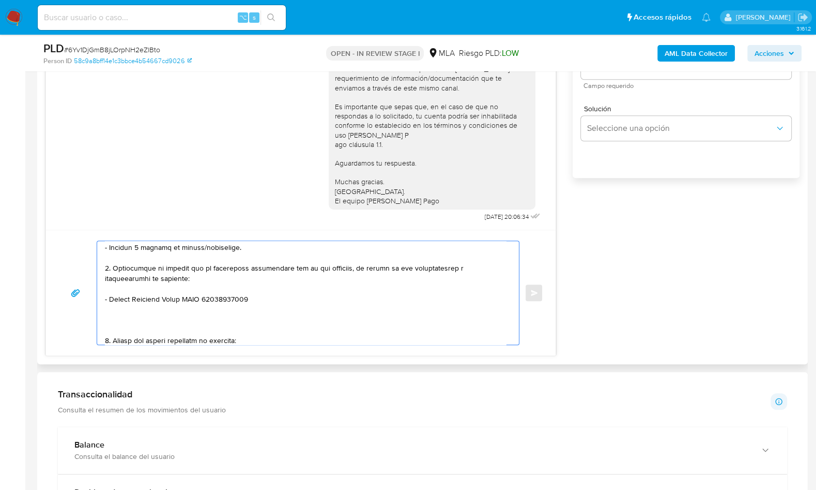
click at [118, 321] on textarea at bounding box center [305, 292] width 401 height 103
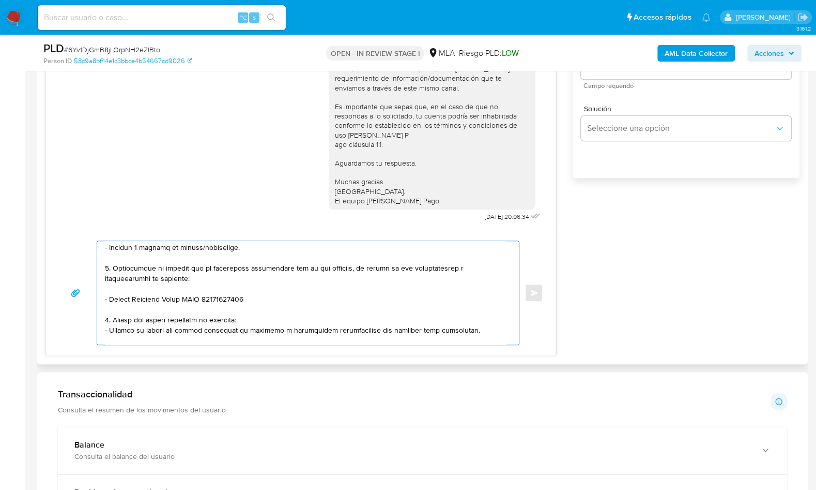
drag, startPoint x: 469, startPoint y: 330, endPoint x: 112, endPoint y: 318, distance: 356.9
click at [112, 318] on textarea at bounding box center [305, 292] width 401 height 103
paste textarea "Notamos un incremento en tu operatoria e ingresos en noviembre 2024. ¿Podrías e…"
click at [304, 316] on textarea at bounding box center [305, 292] width 401 height 103
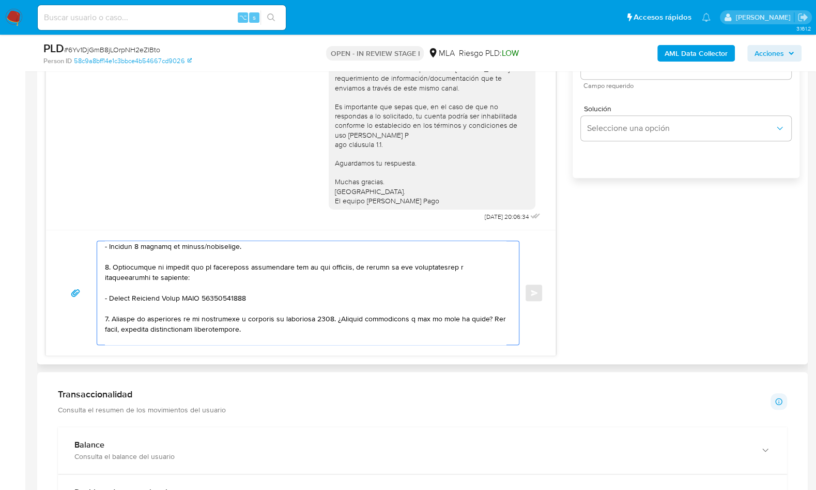
click at [304, 316] on textarea at bounding box center [305, 292] width 401 height 103
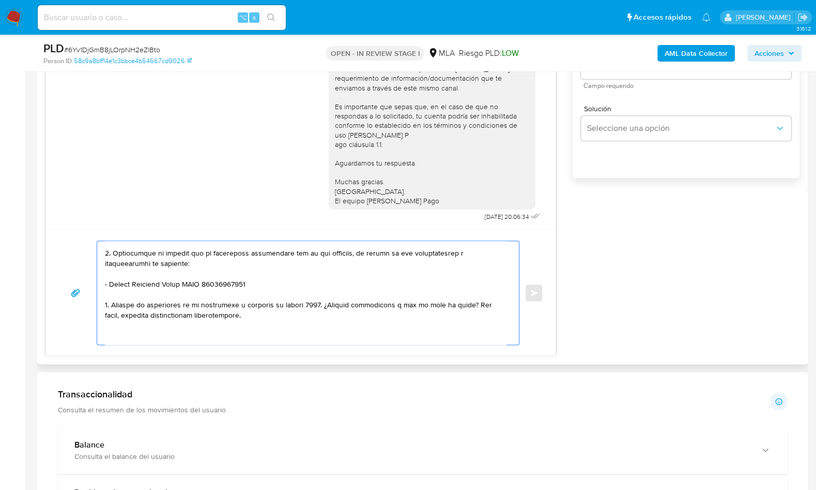
scroll to position [146, 0]
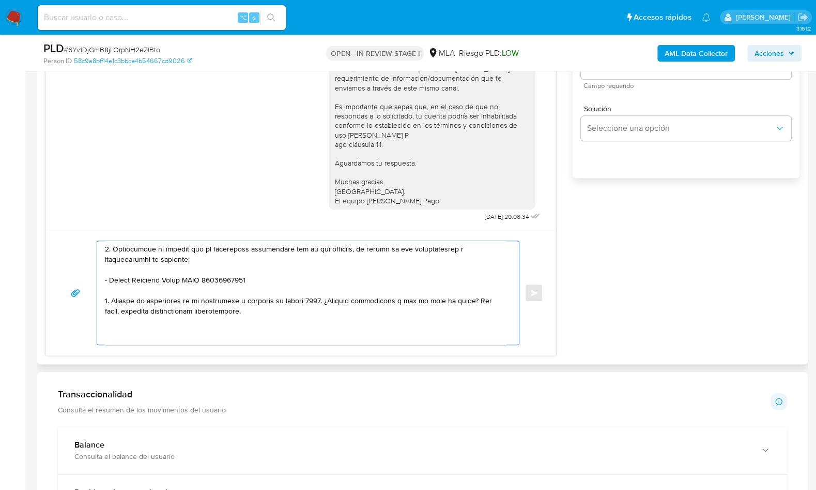
click at [327, 299] on textarea at bounding box center [305, 292] width 401 height 103
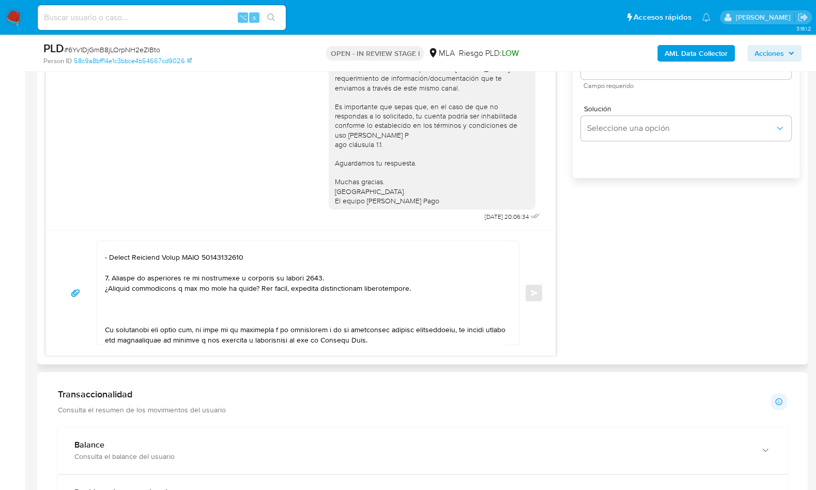
scroll to position [171, 0]
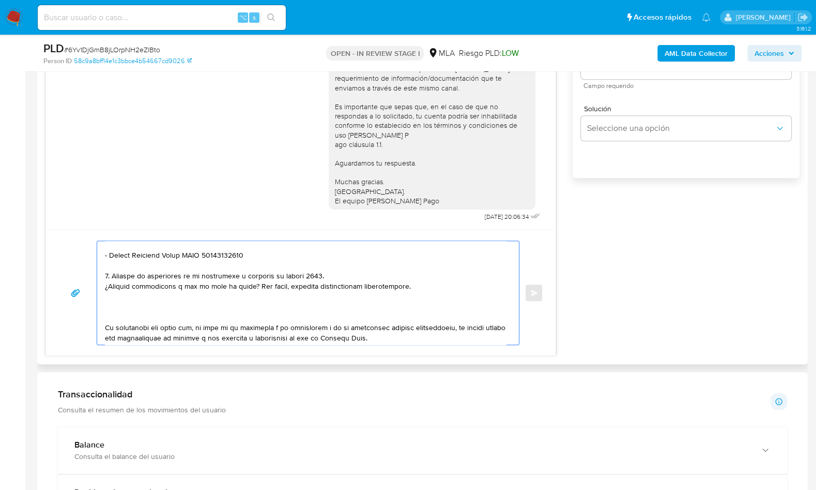
click at [135, 315] on textarea at bounding box center [305, 292] width 401 height 103
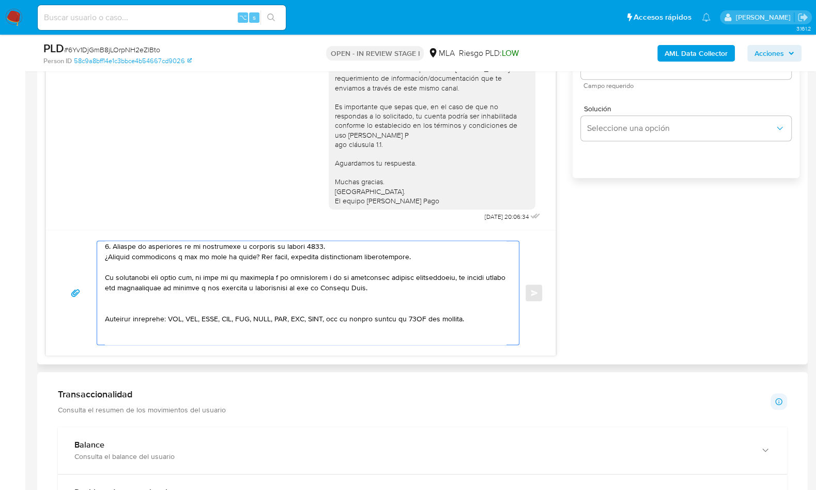
scroll to position [209, 0]
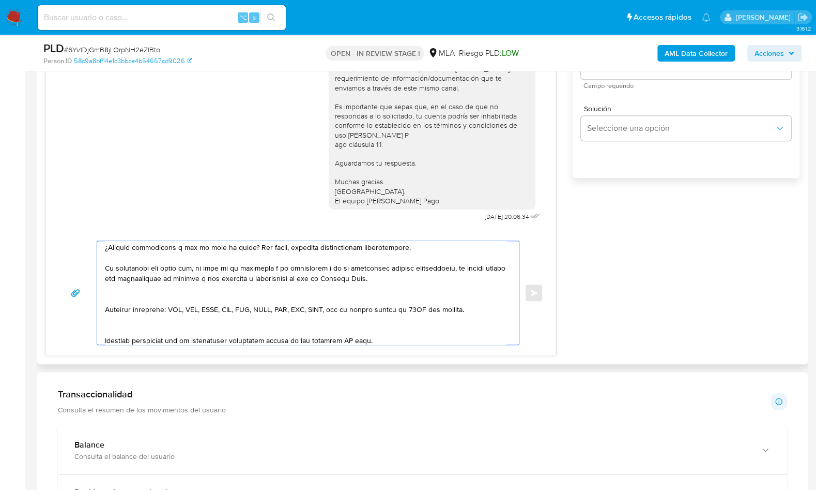
click at [128, 301] on textarea at bounding box center [305, 292] width 401 height 103
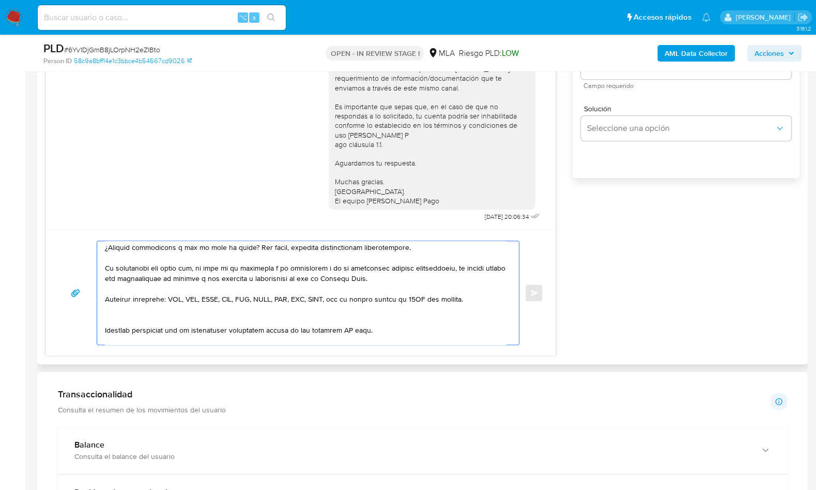
click at [117, 317] on textarea at bounding box center [305, 292] width 401 height 103
click at [354, 321] on textarea at bounding box center [305, 292] width 401 height 103
click at [315, 336] on textarea at bounding box center [305, 292] width 401 height 103
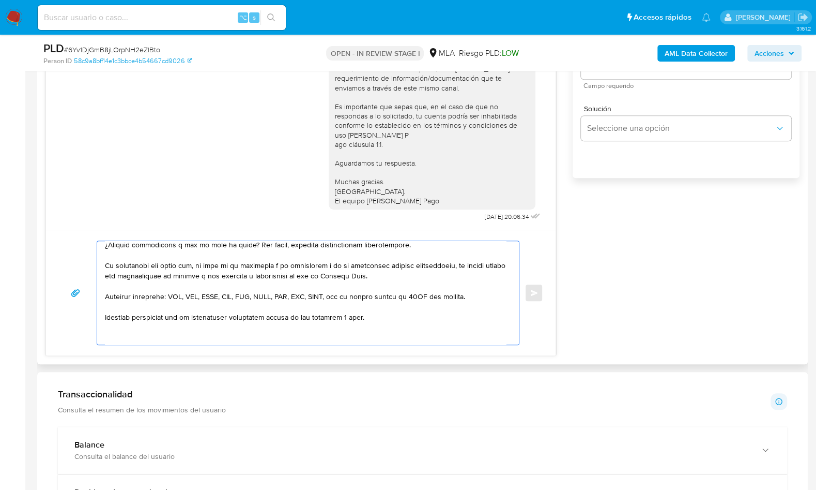
scroll to position [227, 0]
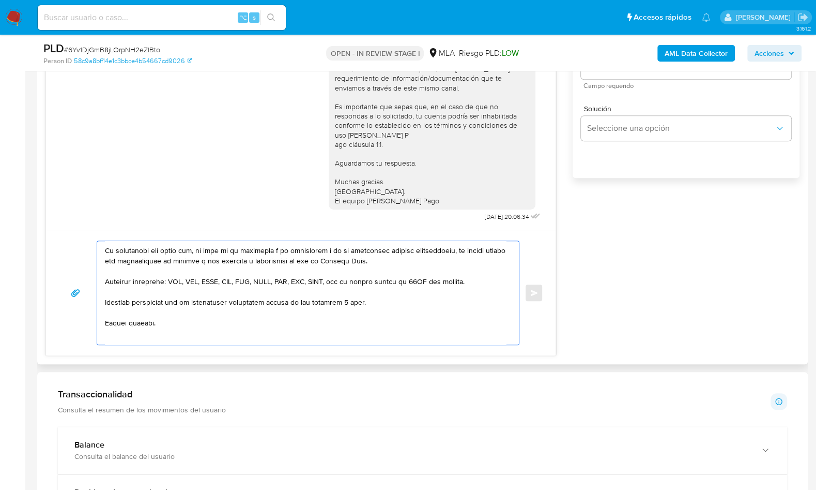
click at [140, 336] on textarea at bounding box center [305, 292] width 401 height 103
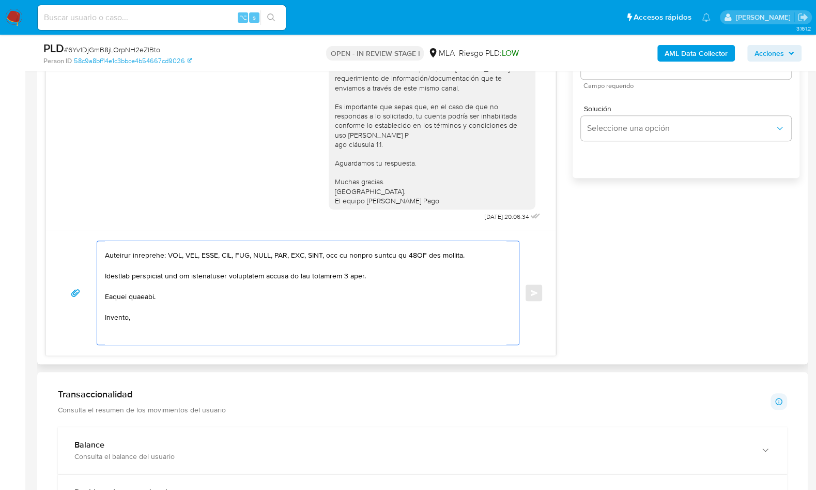
click at [114, 333] on textarea at bounding box center [305, 292] width 401 height 103
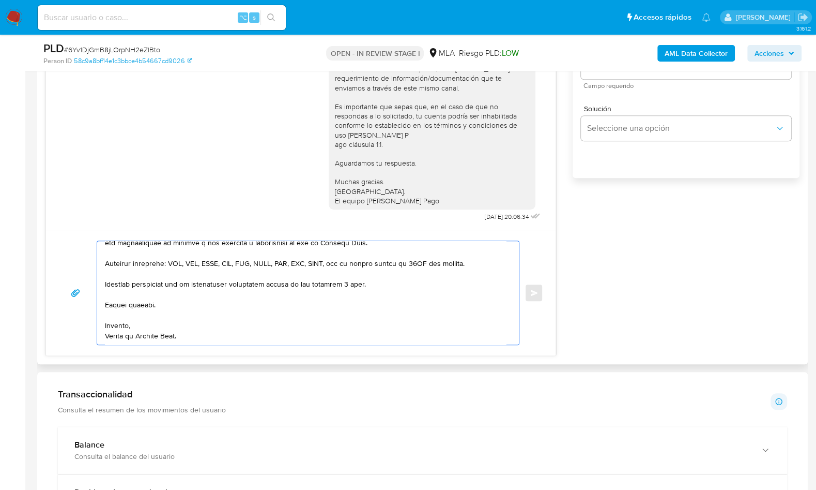
click at [126, 333] on textarea at bounding box center [305, 292] width 401 height 103
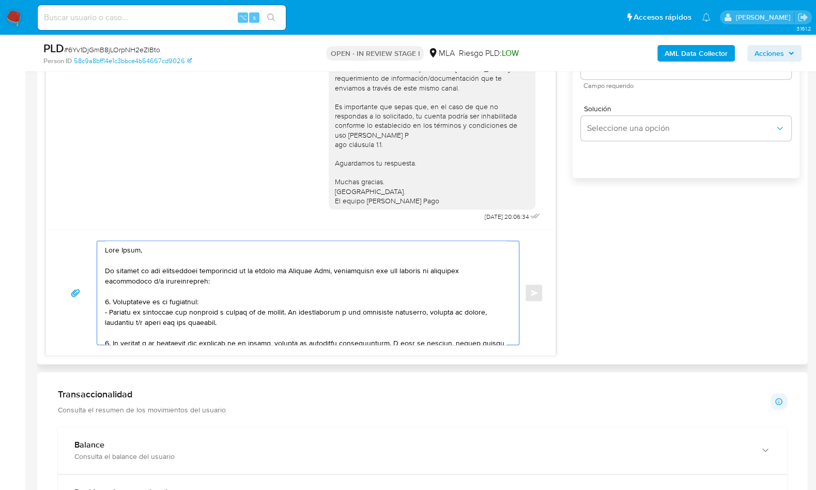
scroll to position [483, 0]
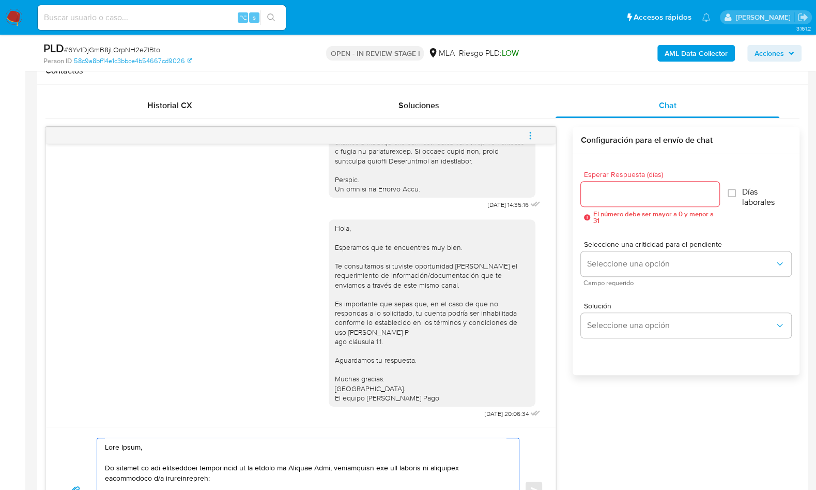
type textarea "Hola Ariel, En función de las operaciones registradas en tu cuenta de Mercado P…"
click at [632, 199] on input "Esperar Respuesta (días)" at bounding box center [650, 193] width 139 height 13
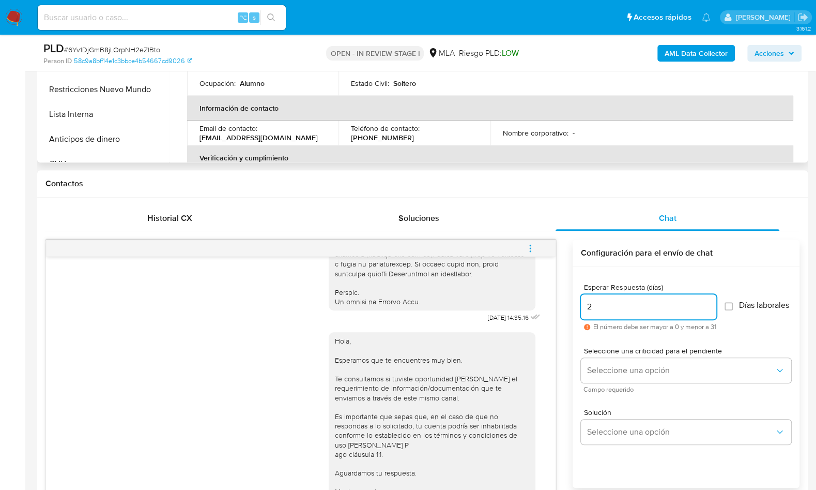
scroll to position [323, 0]
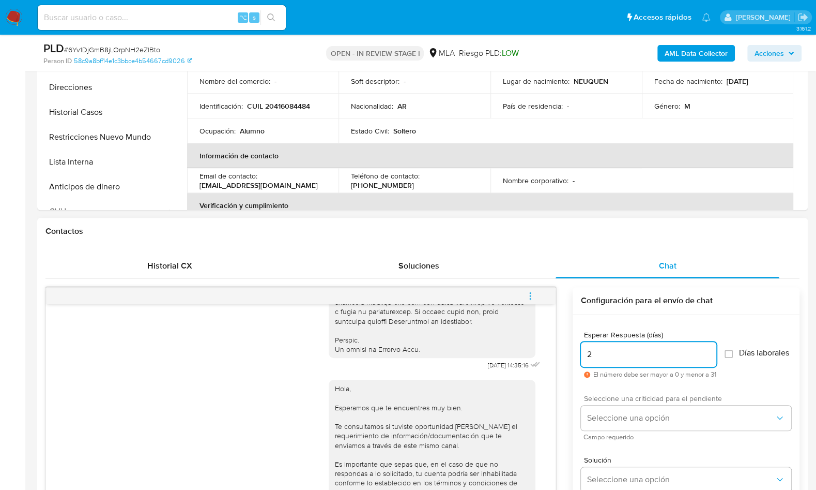
type input "2"
drag, startPoint x: 609, startPoint y: 405, endPoint x: 610, endPoint y: 413, distance: 7.3
click at [609, 402] on span "Seleccione una criticidad para el pendiente" at bounding box center [689, 397] width 210 height 7
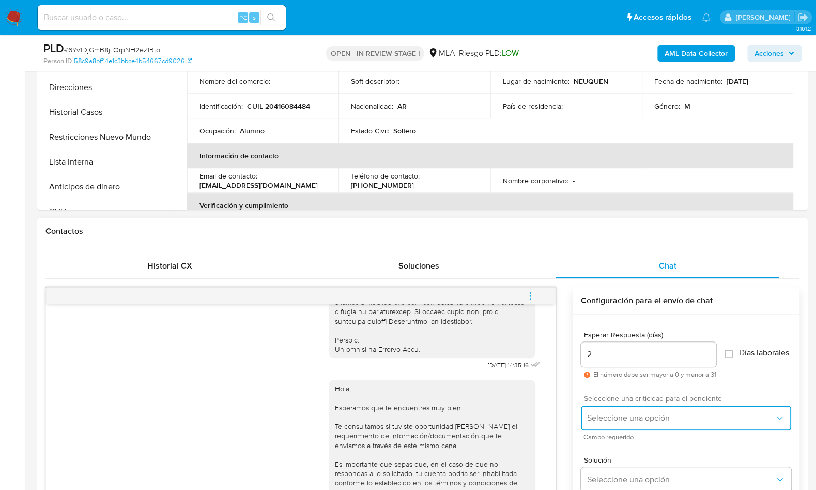
click at [612, 416] on button "Seleccione una opción" at bounding box center [686, 417] width 210 height 25
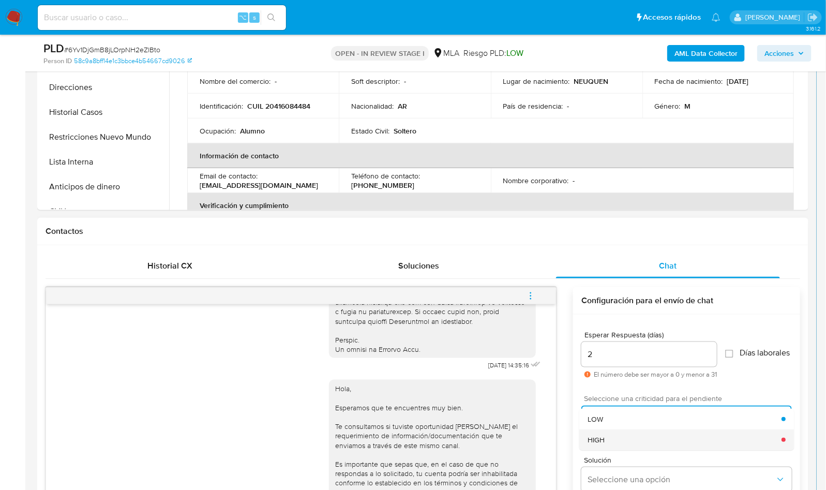
click at [612, 446] on div "HIGH" at bounding box center [684, 439] width 194 height 21
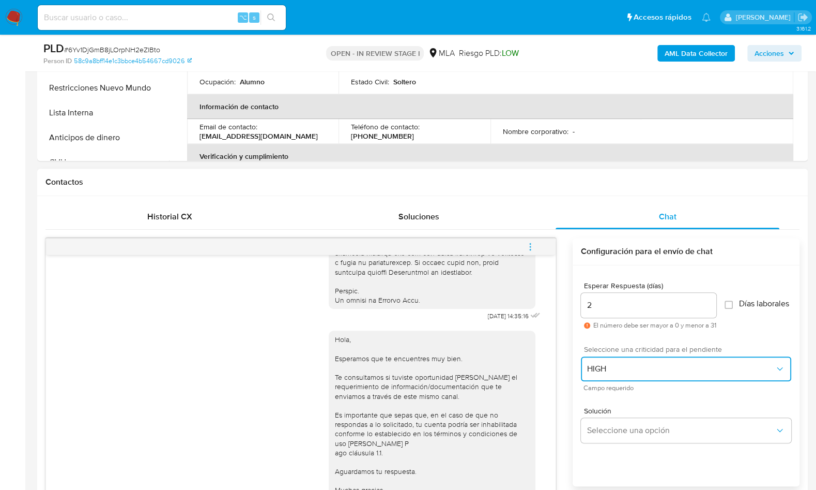
scroll to position [491, 0]
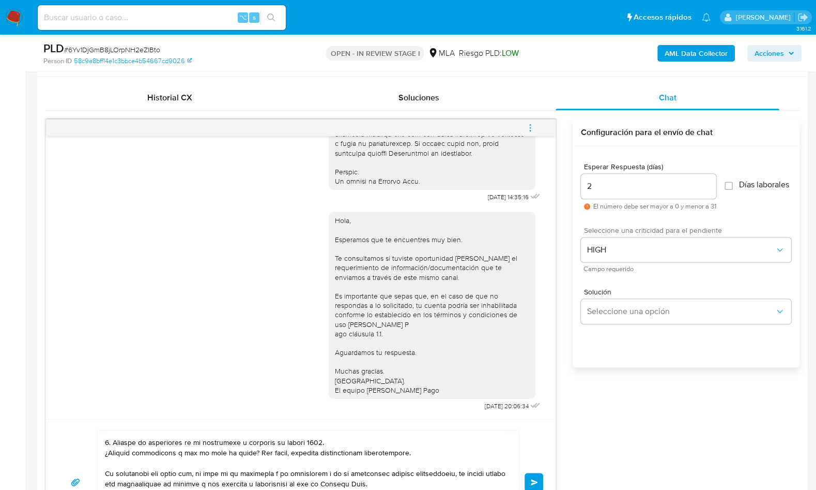
click at [534, 474] on button "Enviar" at bounding box center [534, 482] width 19 height 19
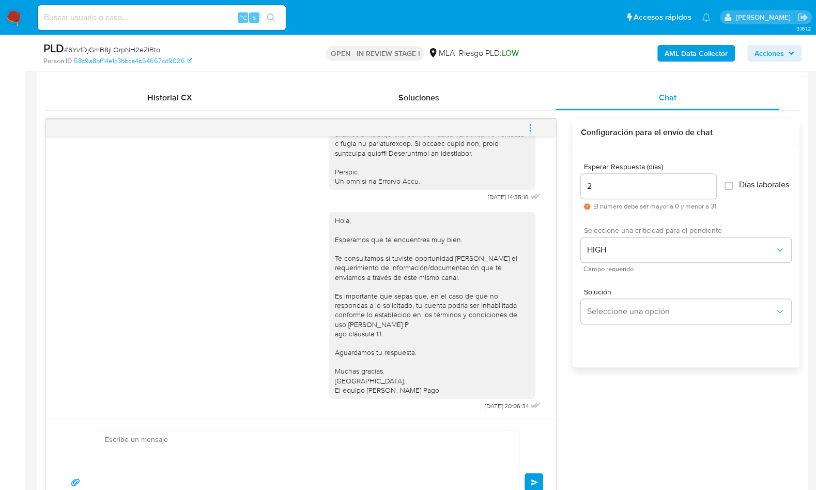
scroll to position [966, 0]
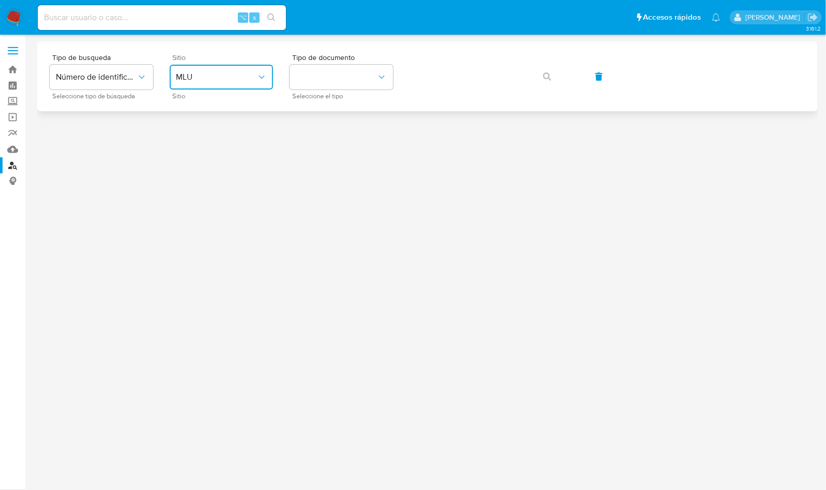
click at [242, 72] on span "MLU" at bounding box center [216, 77] width 81 height 10
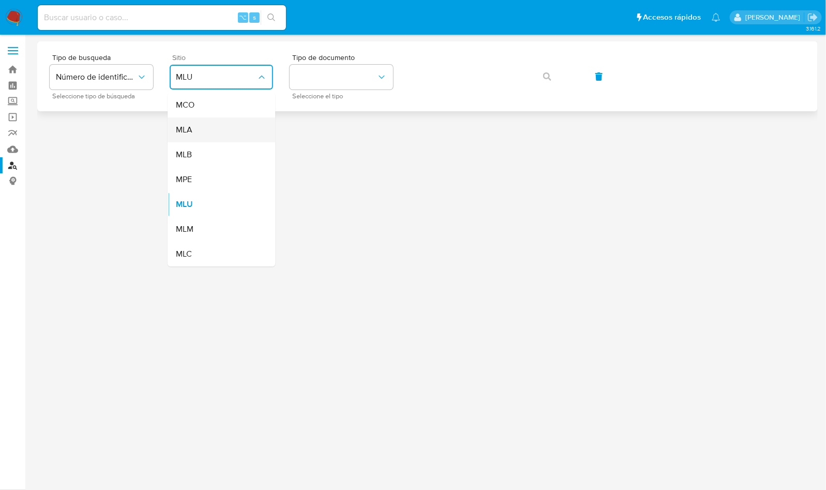
click at [230, 129] on div "MLA" at bounding box center [218, 129] width 85 height 25
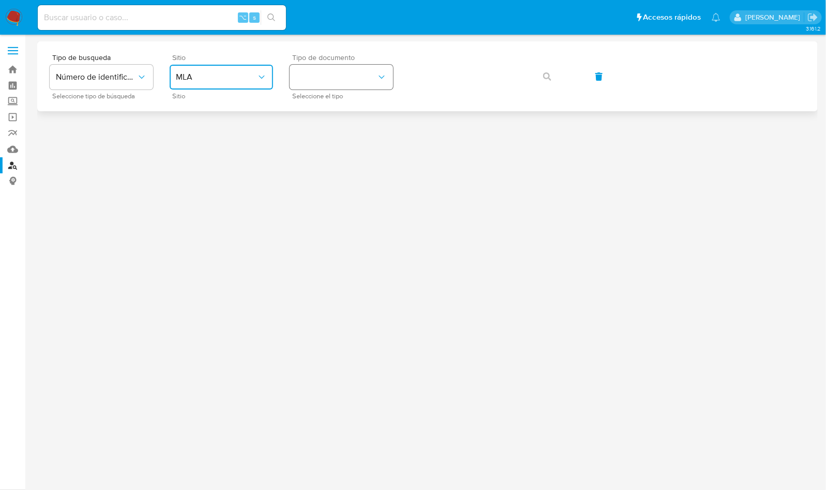
click at [305, 82] on button "identificationType" at bounding box center [341, 77] width 103 height 25
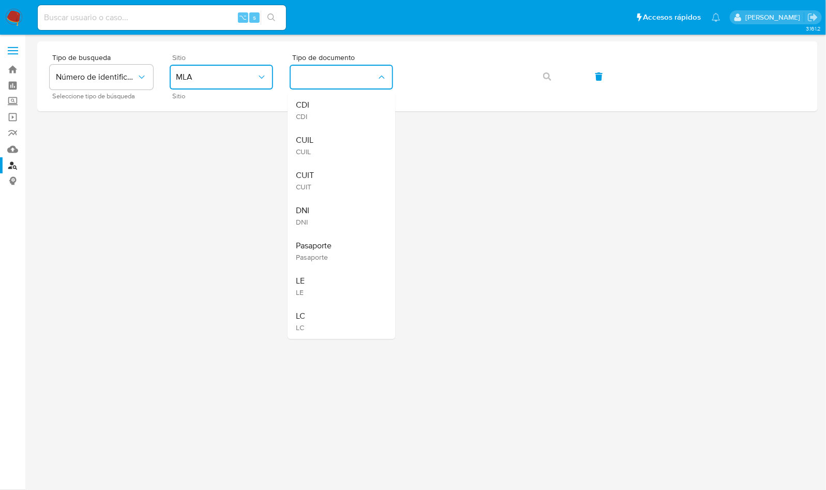
click at [311, 151] on span "CUIL" at bounding box center [305, 151] width 18 height 9
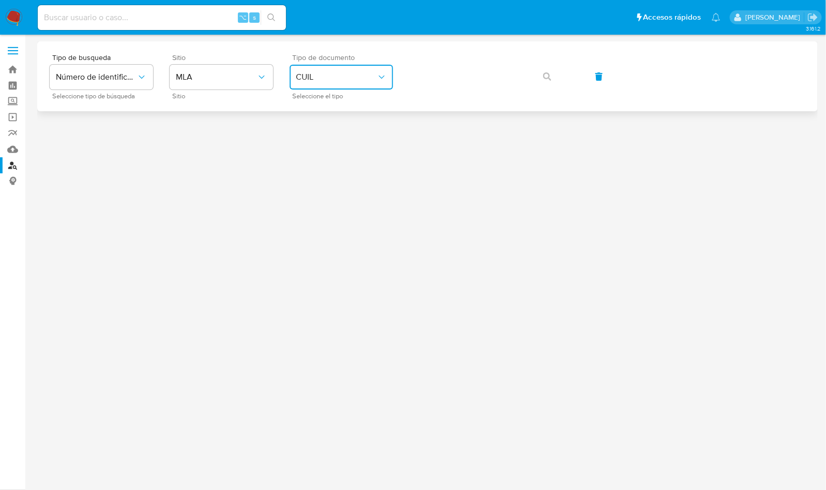
click at [322, 82] on span "CUIL" at bounding box center [336, 77] width 81 height 10
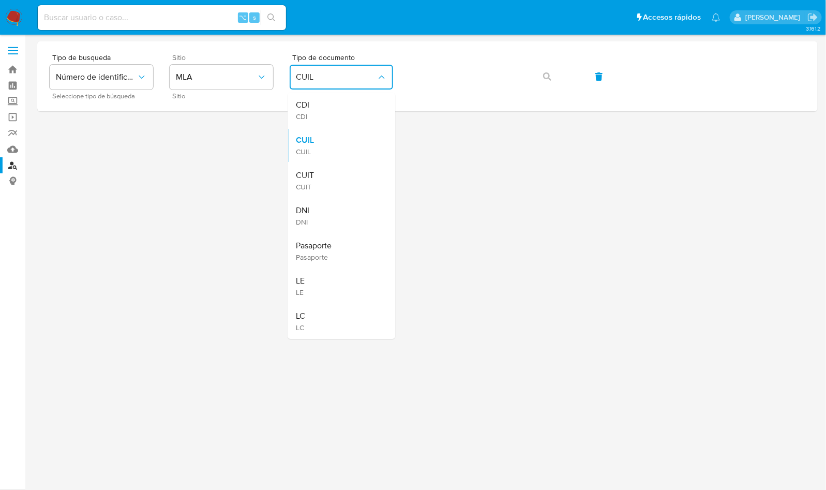
click at [324, 180] on div "CUIT CUIT" at bounding box center [338, 180] width 85 height 35
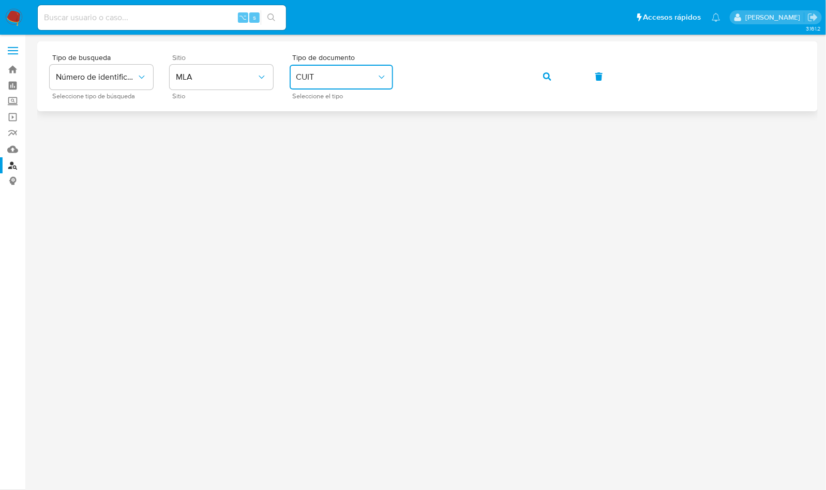
click at [527, 79] on div "Tipo de busqueda Número de identificación Seleccione tipo de búsqueda Sitio MLA…" at bounding box center [427, 76] width 755 height 45
click at [554, 73] on button "button" at bounding box center [546, 76] width 35 height 25
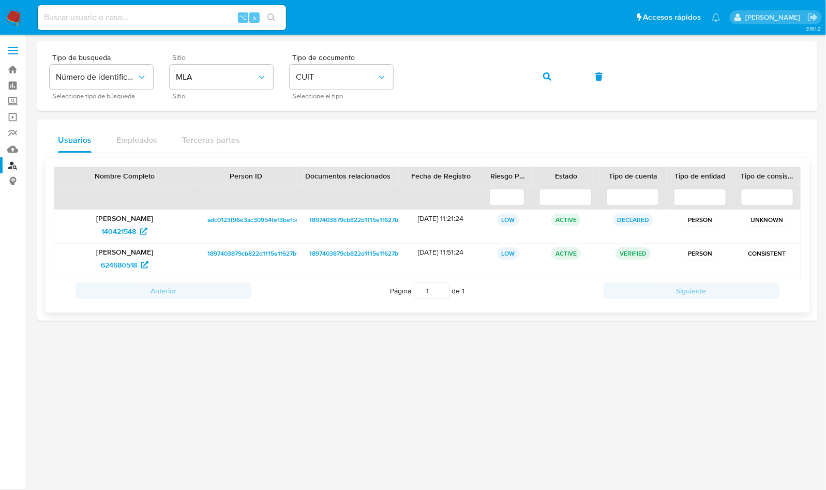
click at [125, 238] on div "[PERSON_NAME] 140421548" at bounding box center [124, 226] width 141 height 33
click at [122, 233] on span "140421548" at bounding box center [118, 231] width 35 height 17
click at [120, 258] on span "624680518" at bounding box center [119, 264] width 36 height 17
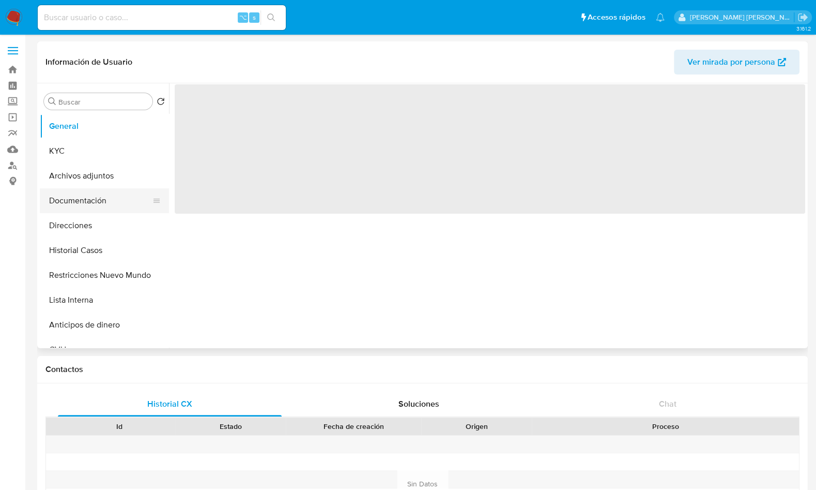
select select "10"
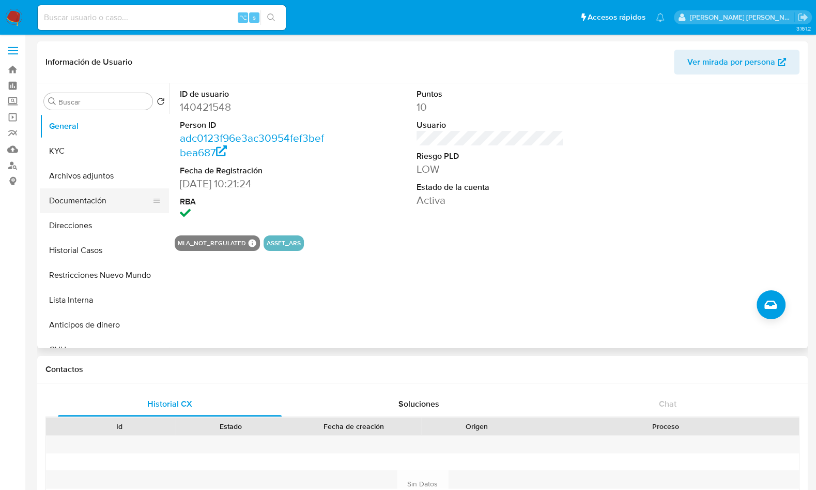
click at [99, 202] on button "Documentación" at bounding box center [100, 200] width 121 height 25
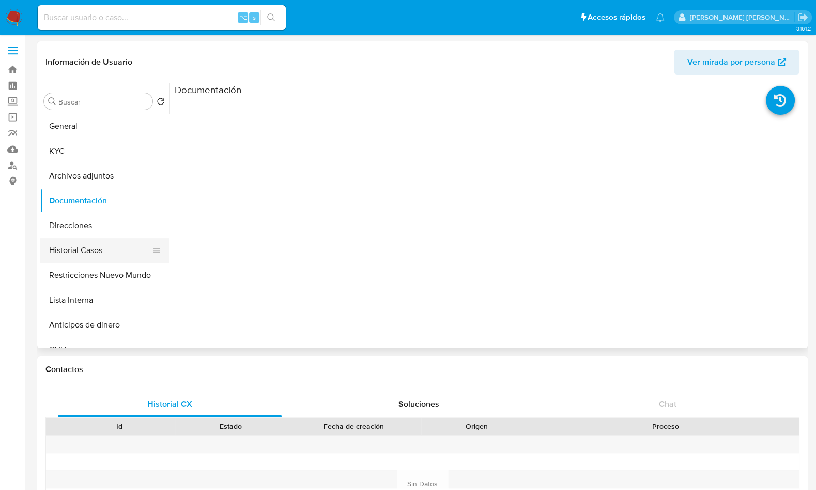
click at [90, 245] on button "Historial Casos" at bounding box center [100, 250] width 121 height 25
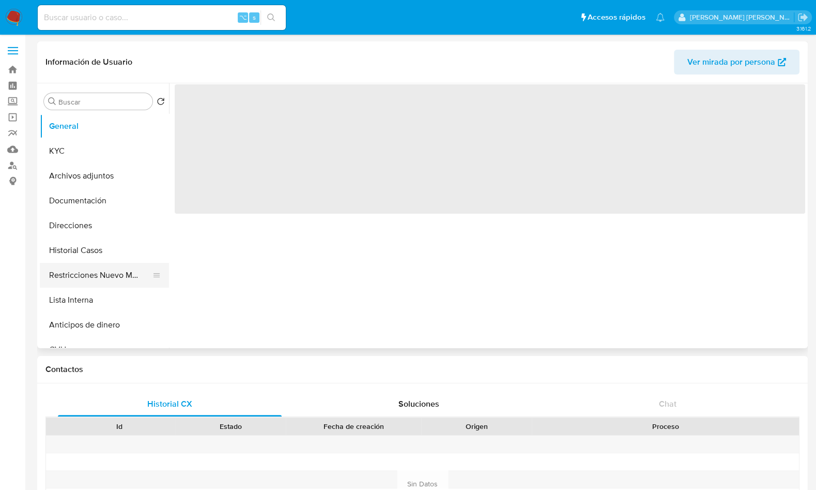
click at [126, 264] on button "Restricciones Nuevo Mundo" at bounding box center [100, 275] width 121 height 25
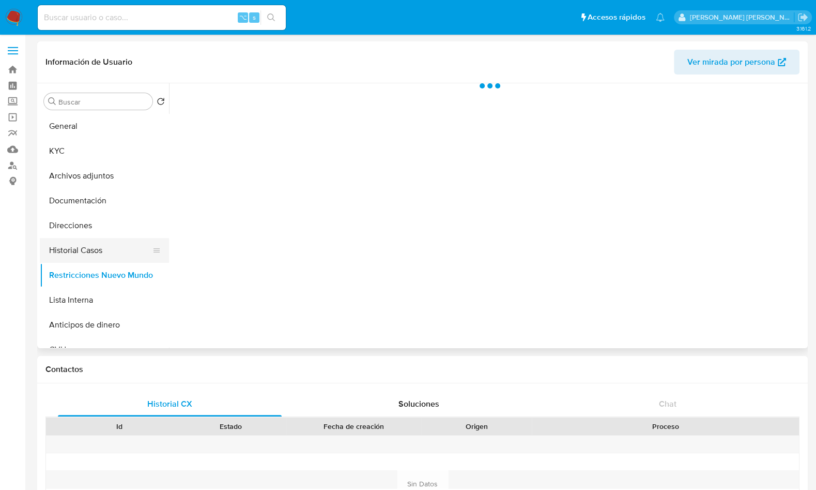
click at [126, 258] on button "Historial Casos" at bounding box center [100, 250] width 121 height 25
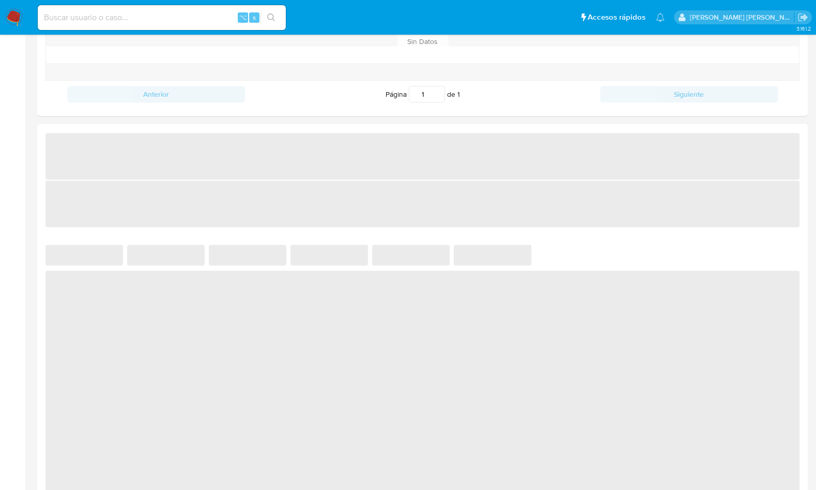
select select "10"
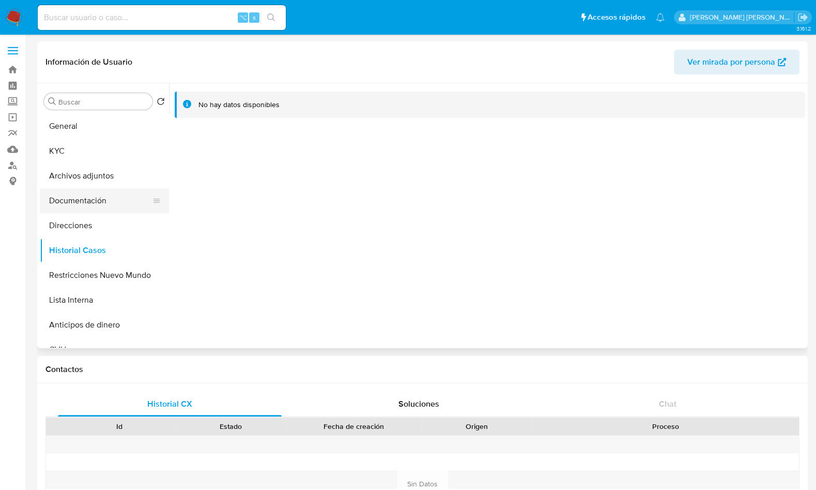
click at [80, 207] on button "Documentación" at bounding box center [100, 200] width 121 height 25
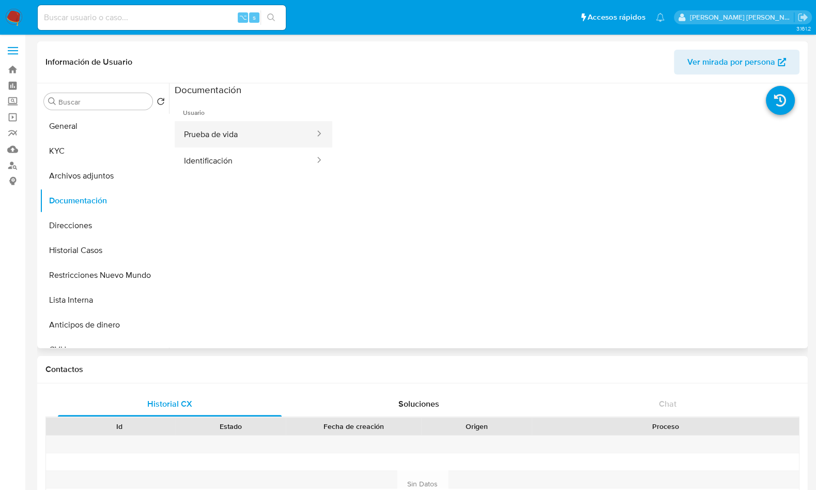
click at [235, 131] on button "Prueba de vida" at bounding box center [245, 134] width 141 height 26
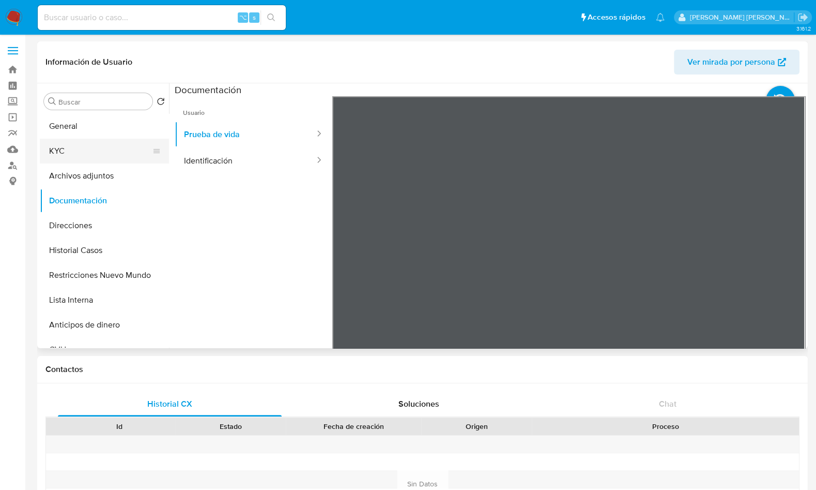
click at [121, 147] on button "KYC" at bounding box center [100, 151] width 121 height 25
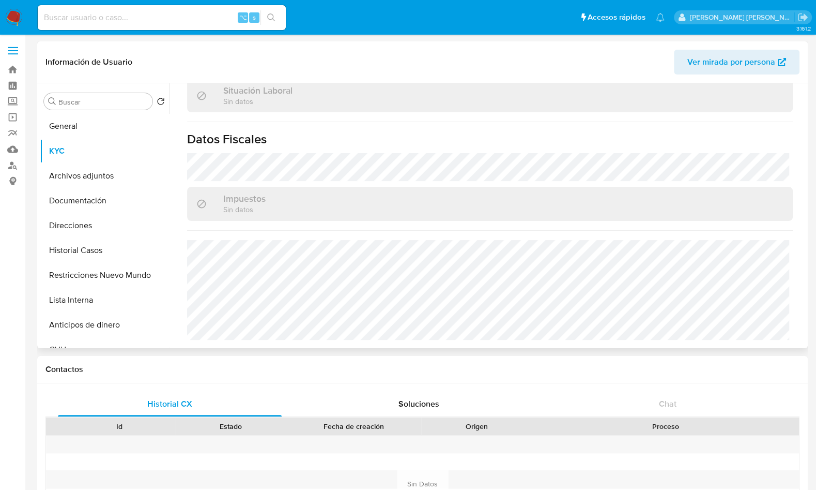
scroll to position [553, 0]
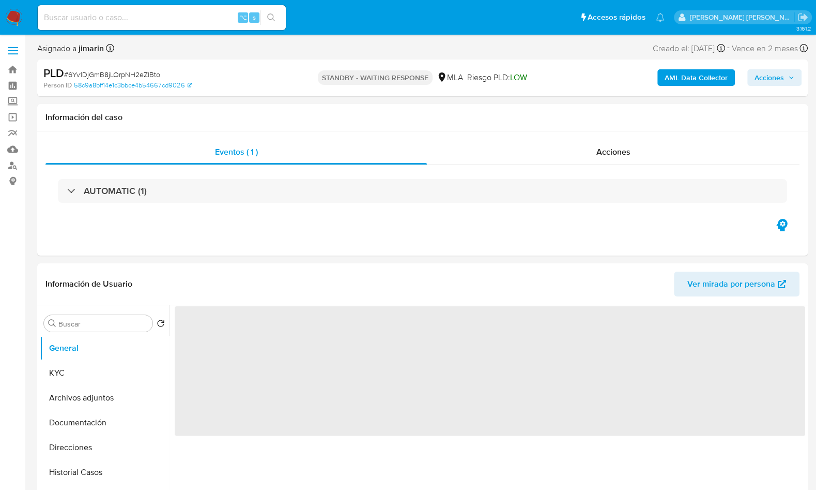
select select "10"
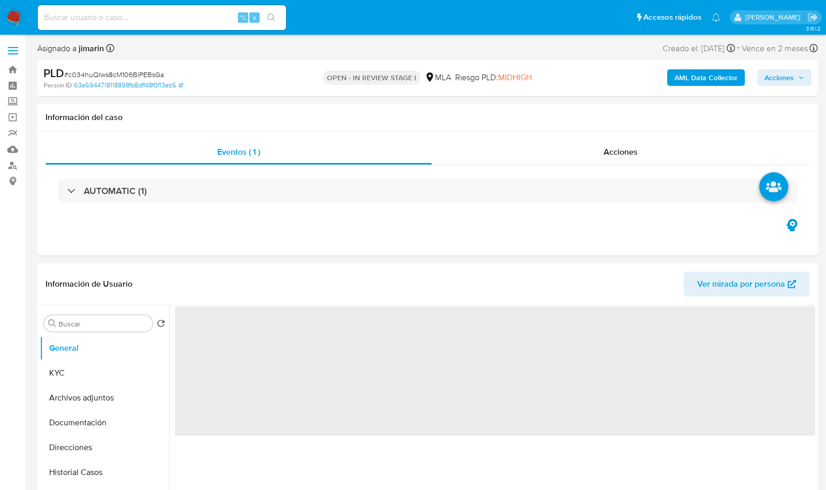
select select "10"
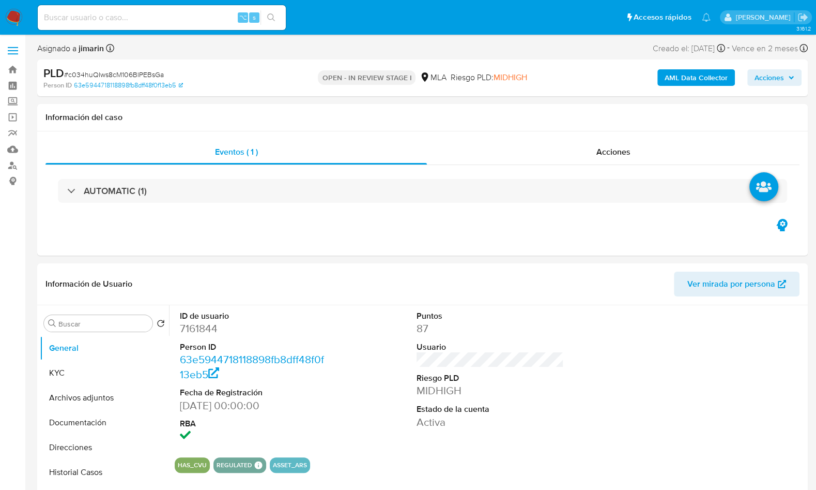
click at [146, 68] on div "PLD # c034huQIws8cM106BlPEBsGa" at bounding box center [167, 74] width 249 height 16
click at [143, 74] on span "# c034huQIws8cM106BlPEBsGa" at bounding box center [114, 74] width 100 height 10
click at [213, 330] on dd "7161844" at bounding box center [253, 328] width 147 height 14
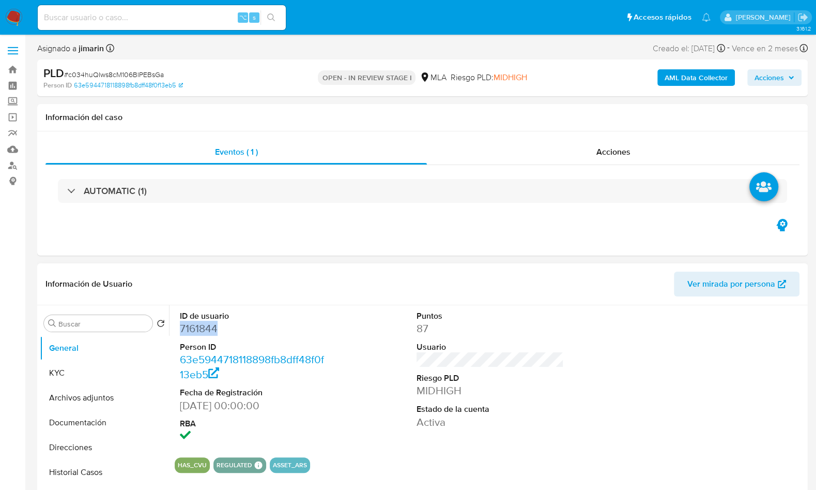
click at [212, 329] on dd "7161844" at bounding box center [253, 328] width 147 height 14
copy dd "7161844"
click at [75, 364] on button "KYC" at bounding box center [100, 372] width 121 height 25
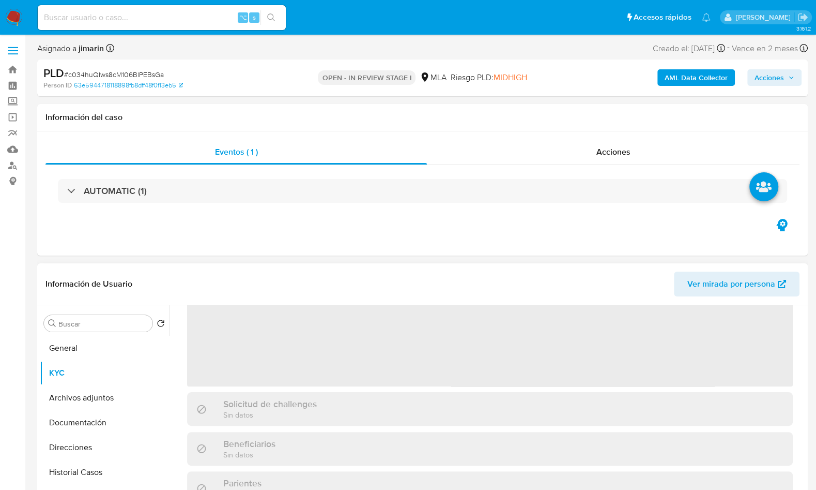
scroll to position [119, 0]
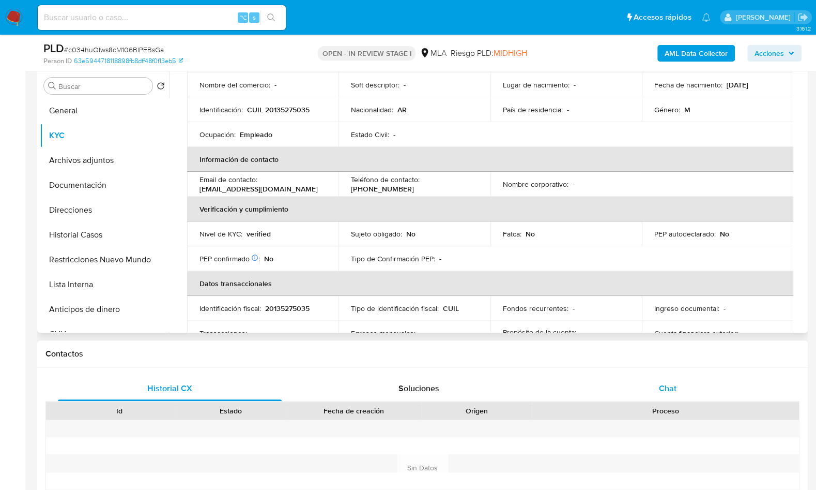
click at [677, 379] on div "Chat" at bounding box center [668, 388] width 224 height 25
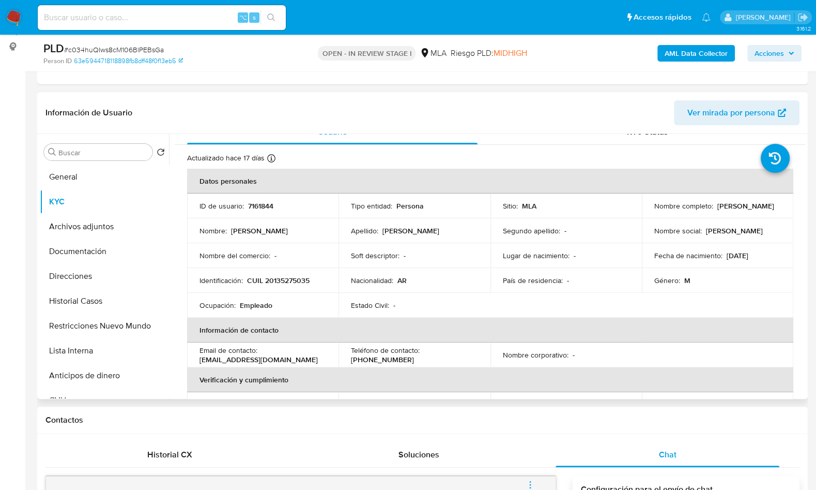
scroll to position [0, 0]
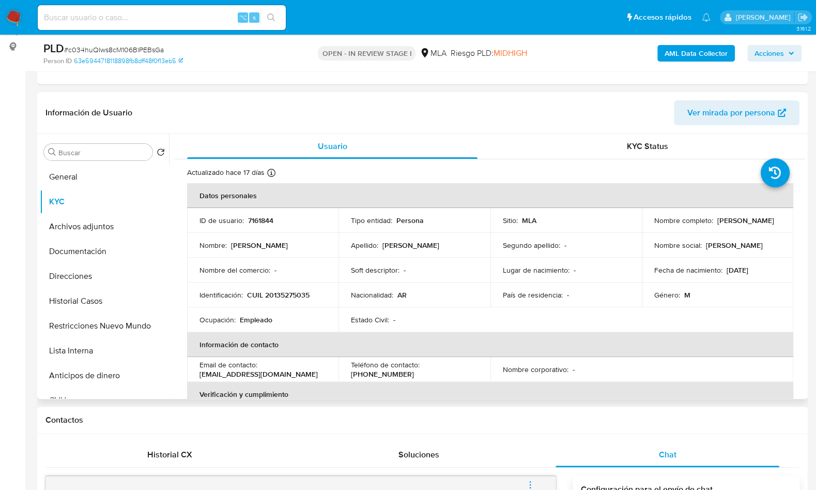
click at [293, 293] on p "CUIL 20135275035" at bounding box center [278, 294] width 63 height 9
copy p "20135275035"
click at [292, 127] on div "Información de Usuario Ver mirada por persona" at bounding box center [422, 113] width 771 height 42
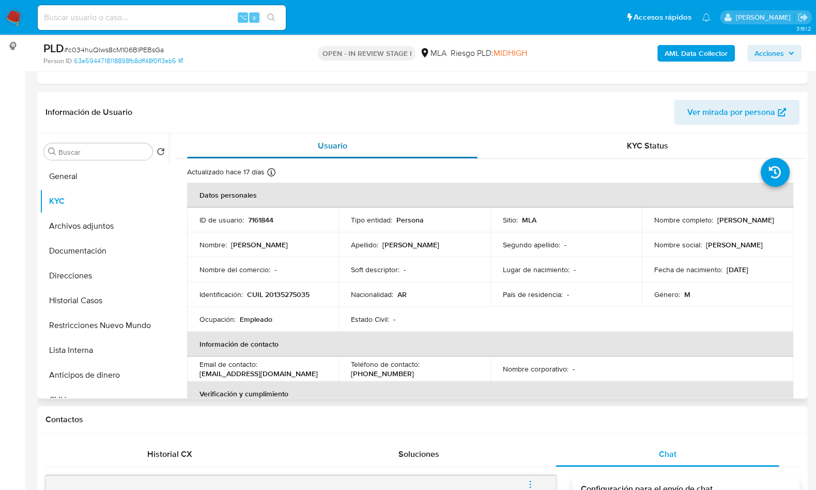
click at [298, 134] on div "Usuario" at bounding box center [332, 145] width 291 height 25
click at [300, 138] on div "Usuario" at bounding box center [332, 145] width 291 height 25
click at [160, 112] on header "Información de Usuario Ver mirada por persona" at bounding box center [422, 112] width 754 height 25
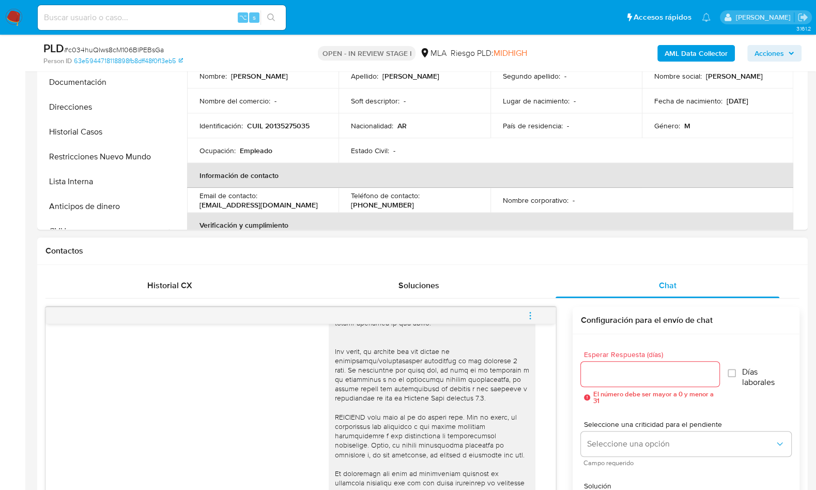
scroll to position [182, 0]
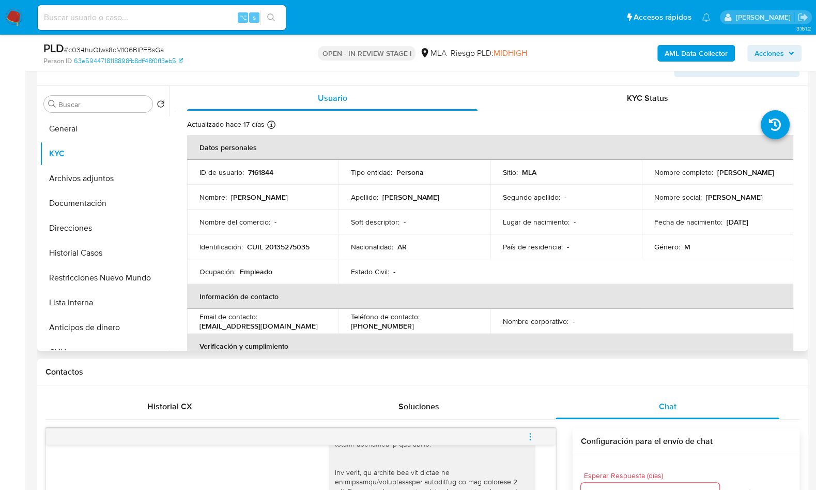
click at [287, 245] on p "CUIL 20135275035" at bounding box center [278, 246] width 63 height 9
copy p "20135275035"
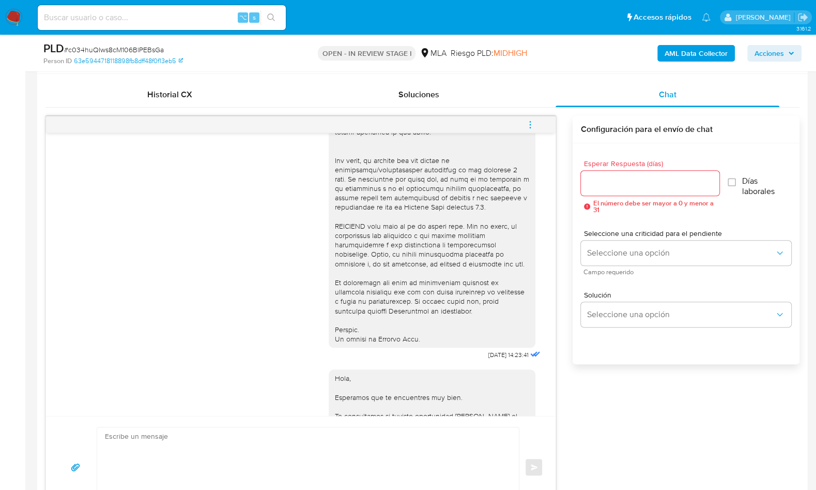
drag, startPoint x: 273, startPoint y: 445, endPoint x: 204, endPoint y: 436, distance: 69.9
click at [273, 445] on textarea at bounding box center [305, 467] width 401 height 80
paste textarea "Lore , Ip dolorsi am con adipiscinge seddoeiusmo te in utlabo et Dolorem Aliq, …"
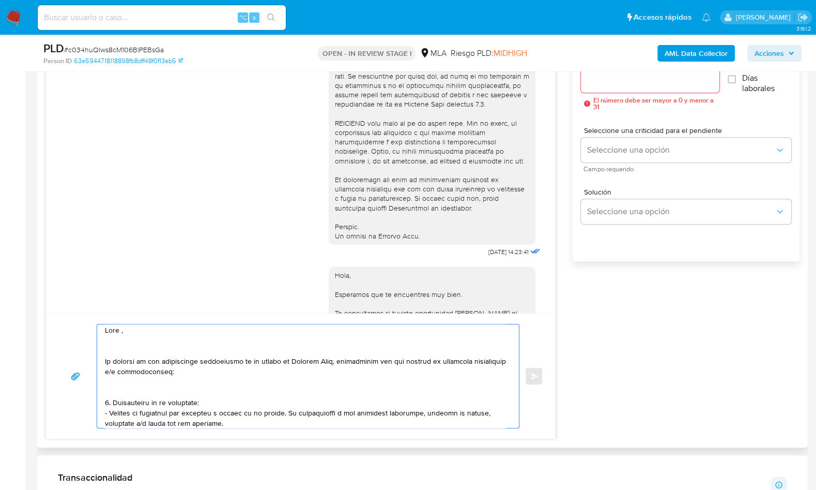
scroll to position [0, 0]
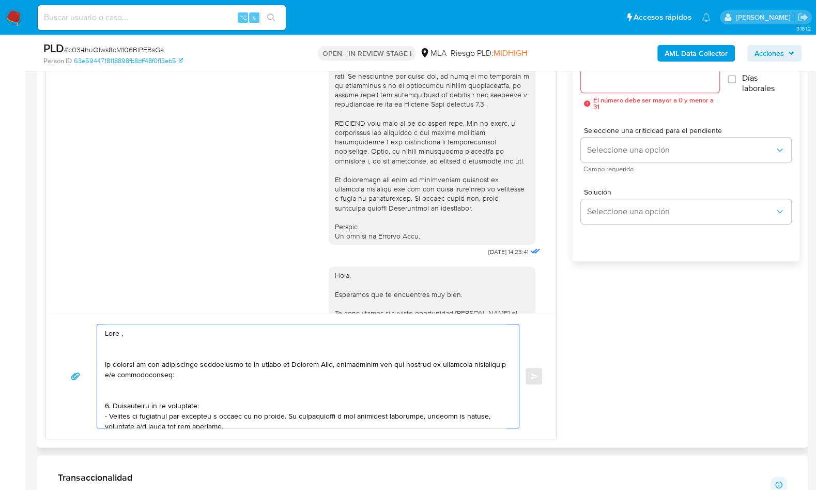
click at [138, 331] on textarea at bounding box center [305, 375] width 401 height 103
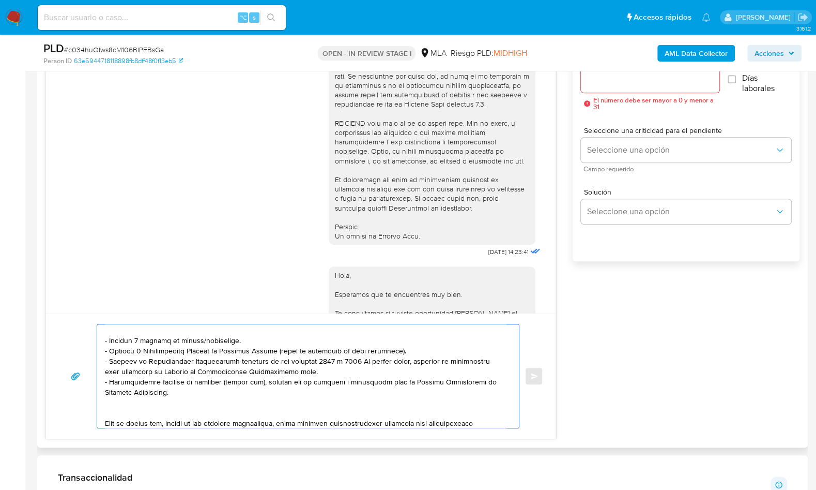
scroll to position [126, 0]
drag, startPoint x: 185, startPoint y: 391, endPoint x: 94, endPoint y: 354, distance: 97.6
click at [94, 354] on div "Enviar" at bounding box center [300, 376] width 485 height 104
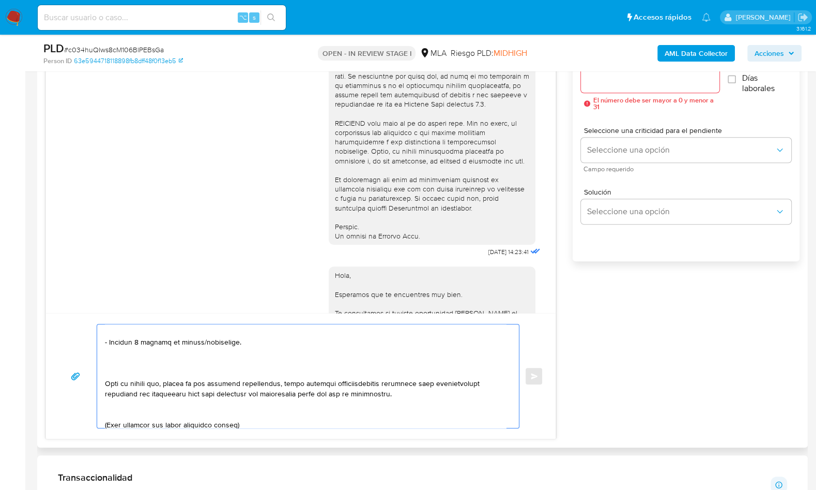
click at [123, 368] on textarea at bounding box center [305, 375] width 401 height 103
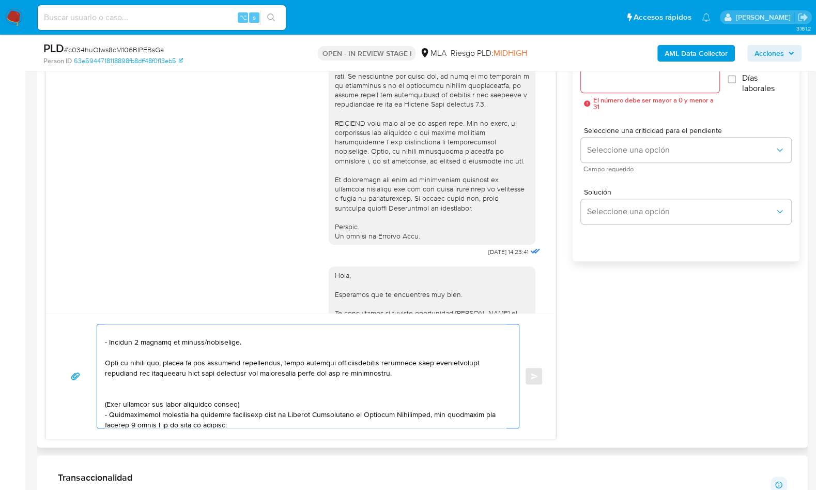
click at [121, 384] on textarea at bounding box center [305, 375] width 401 height 103
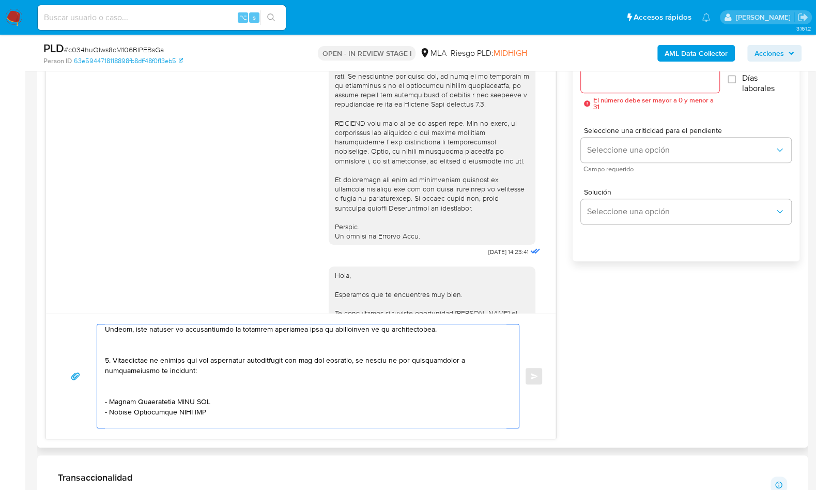
drag, startPoint x: 119, startPoint y: 372, endPoint x: 131, endPoint y: 353, distance: 22.7
click at [131, 353] on textarea at bounding box center [305, 375] width 401 height 103
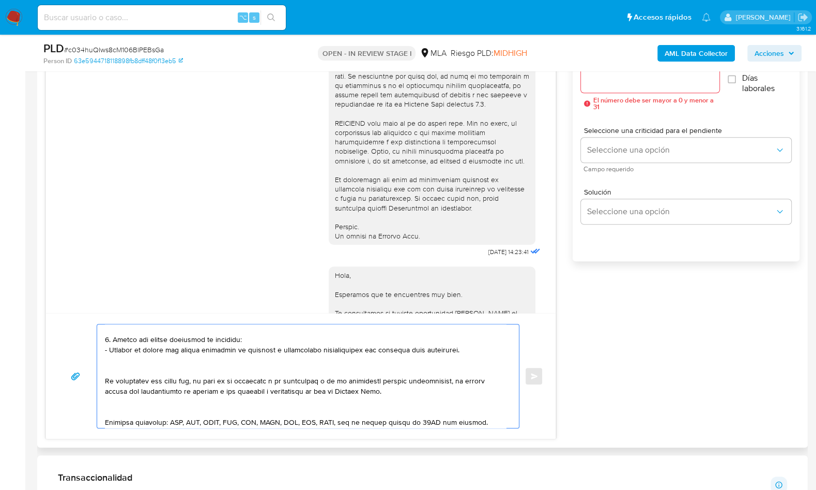
scroll to position [159, 0]
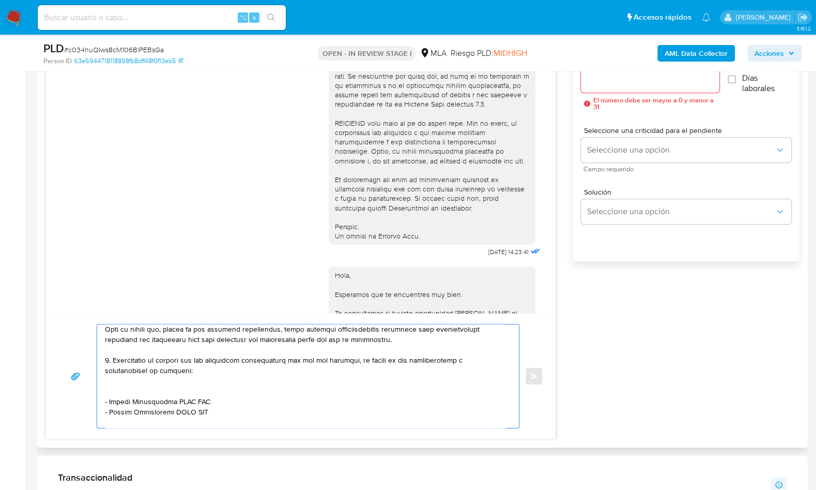
click at [123, 386] on textarea at bounding box center [305, 375] width 401 height 103
drag, startPoint x: 110, startPoint y: 388, endPoint x: 175, endPoint y: 390, distance: 65.2
click at [175, 390] on textarea at bounding box center [305, 375] width 401 height 103
paste textarea "Itati Del Carmen Alegr"
click at [210, 390] on textarea at bounding box center [305, 375] width 401 height 103
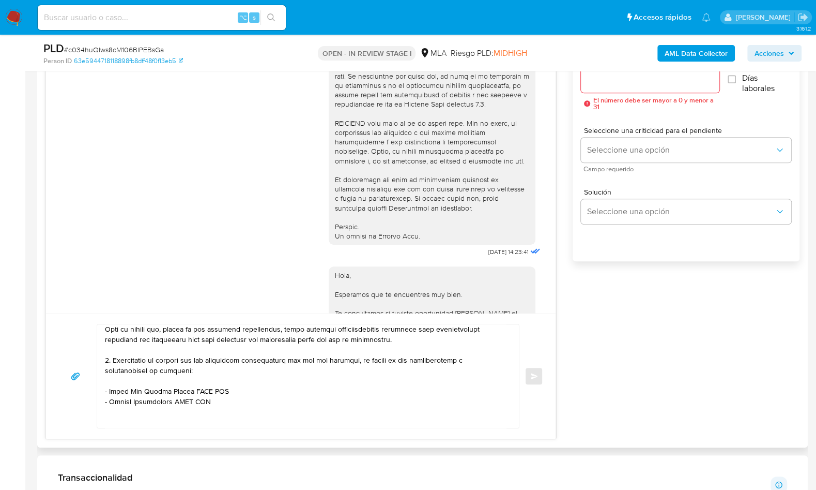
click at [210, 390] on textarea at bounding box center [305, 375] width 401 height 103
paste textarea "27278941421"
drag, startPoint x: 110, startPoint y: 402, endPoint x: 173, endPoint y: 402, distance: 63.6
click at [173, 402] on textarea at bounding box center [305, 375] width 401 height 103
paste textarea "Pablo German Salinas Olmos"
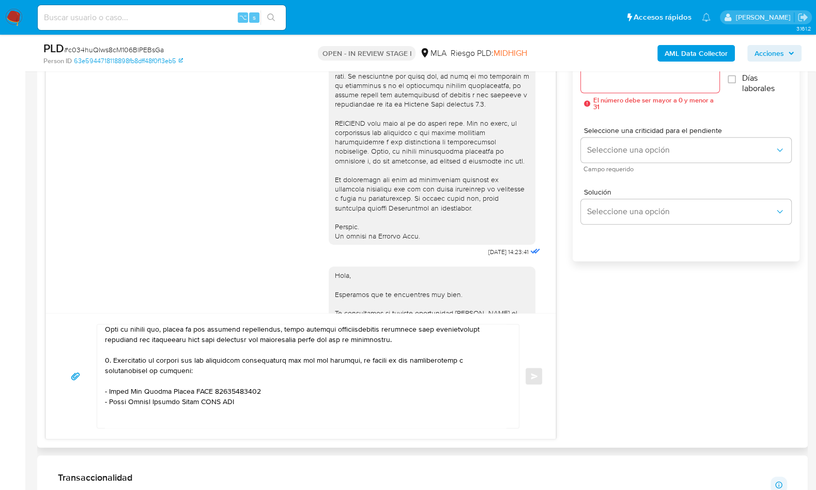
click at [235, 397] on textarea at bounding box center [305, 375] width 401 height 103
click at [229, 401] on textarea at bounding box center [305, 375] width 401 height 103
click at [225, 404] on textarea at bounding box center [305, 375] width 401 height 103
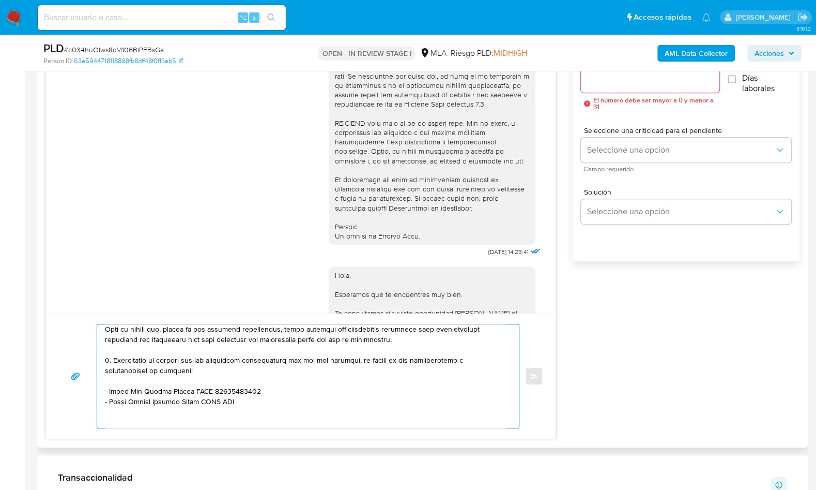
paste textarea "20399545154"
paste textarea "Federico Andres Pallero"
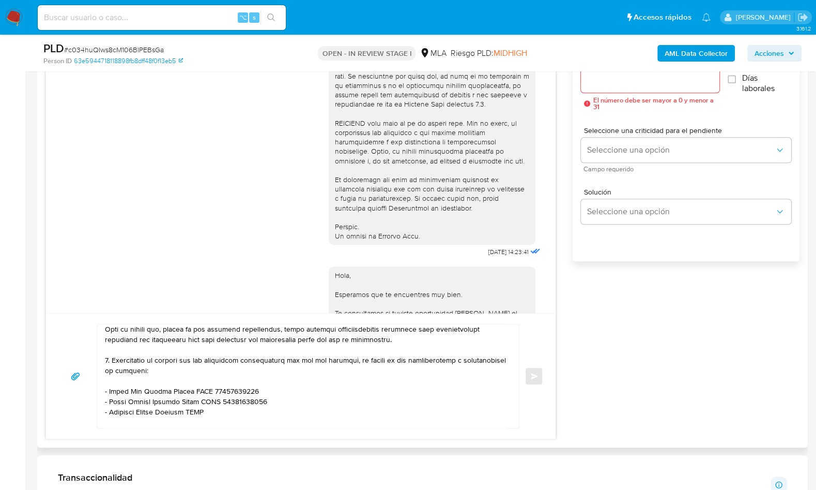
paste textarea "20359120444"
paste textarea "Tomas Ratto"
paste textarea "20380043530"
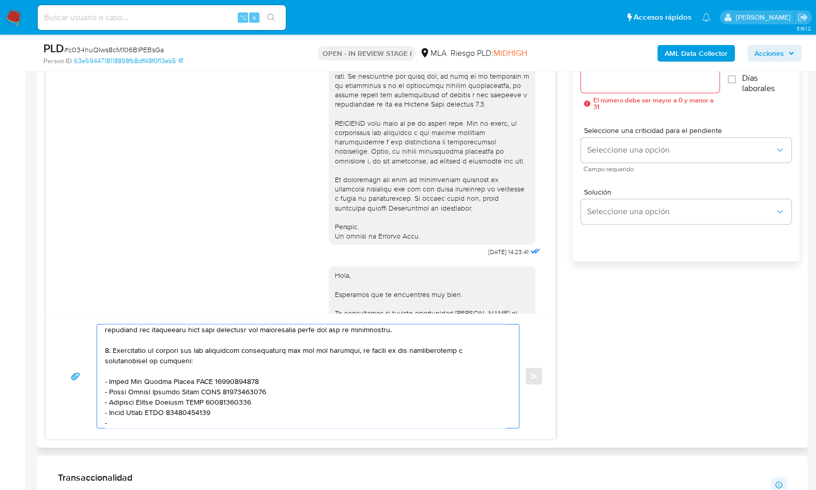
paste textarea "Hugo Nicolas Compagnucci Lopez"
paste textarea "20332739132"
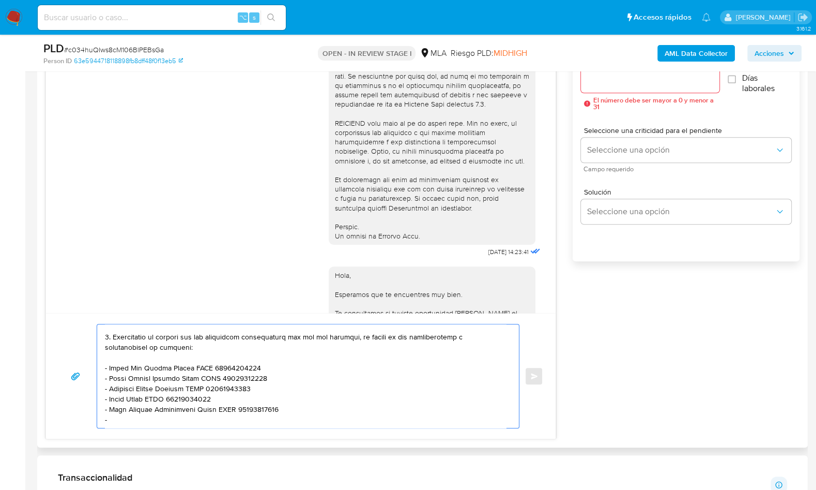
scroll to position [194, 0]
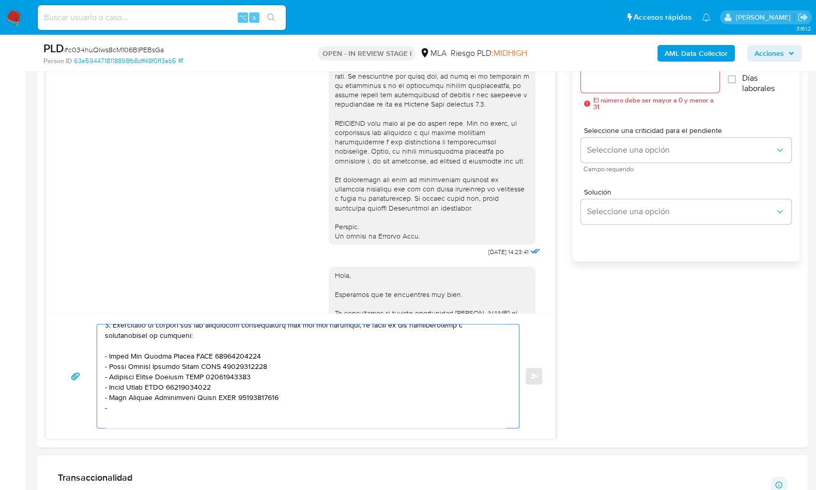
paste textarea "Instrumental Norte S.a."
paste textarea "30718207955"
paste textarea "Leandro Pedro Diaz"
paste textarea "20309406371"
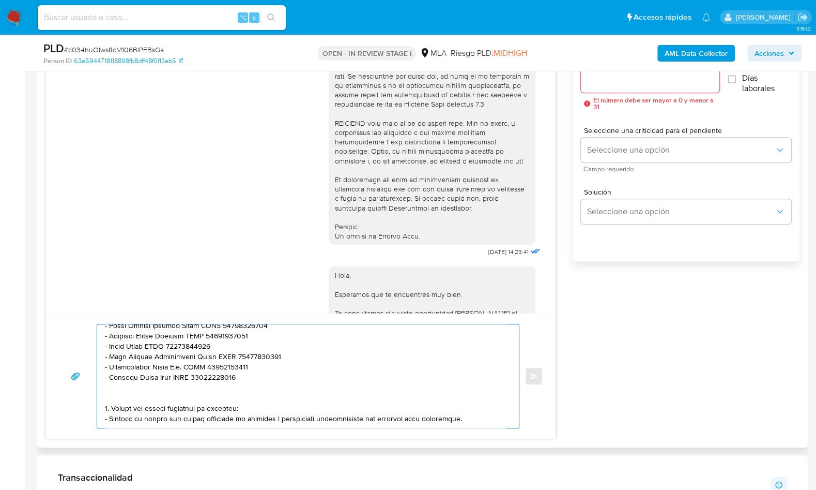
scroll to position [241, 0]
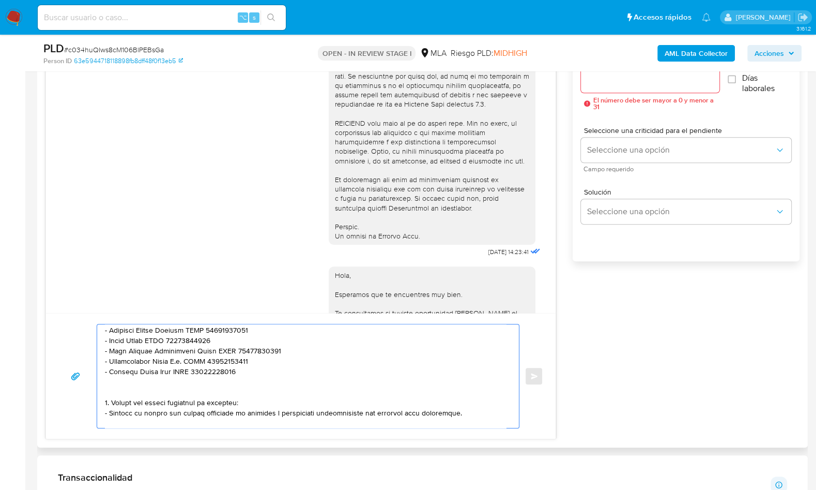
click at [116, 389] on textarea at bounding box center [305, 375] width 401 height 103
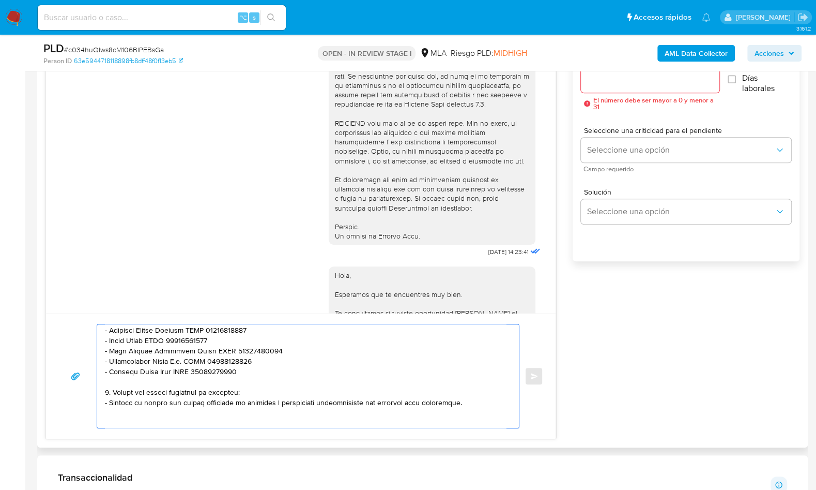
drag, startPoint x: 473, startPoint y: 403, endPoint x: 111, endPoint y: 392, distance: 362.0
click at [111, 392] on textarea at bounding box center [305, 375] width 401 height 103
paste textarea "Notamos un incremento en tu operatoria e ingresos en noviembre 2024. ¿Podrías e…"
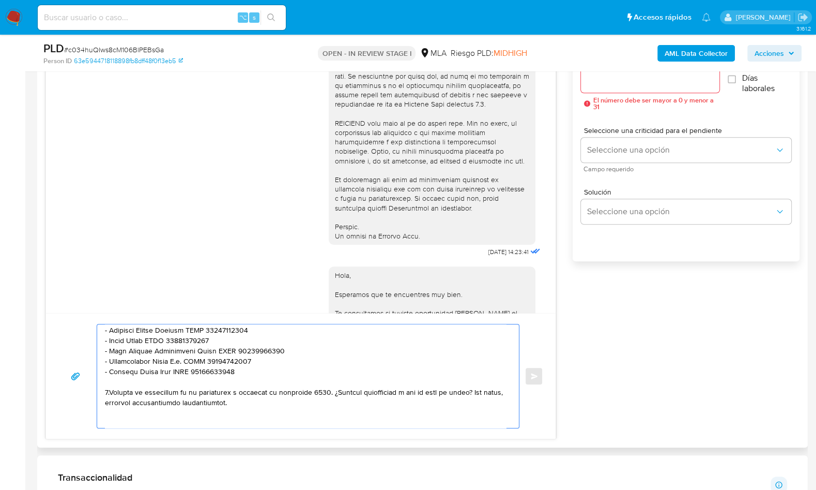
click at [112, 392] on textarea at bounding box center [305, 375] width 401 height 103
click at [307, 394] on textarea at bounding box center [305, 375] width 401 height 103
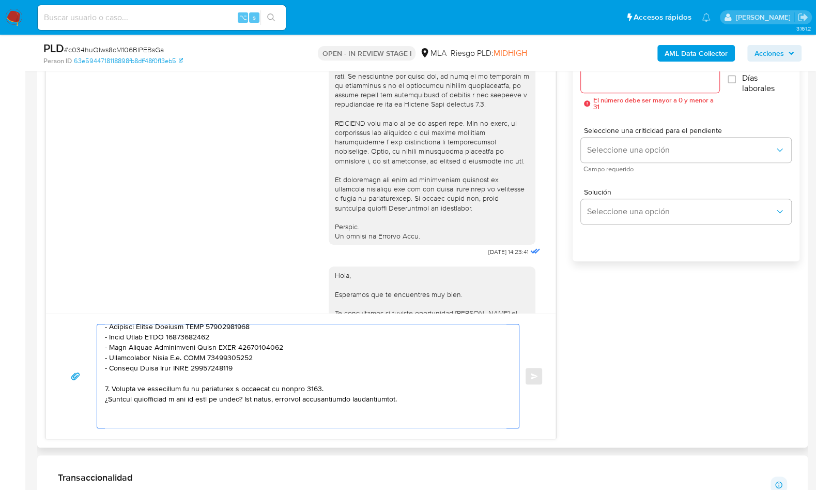
scroll to position [259, 0]
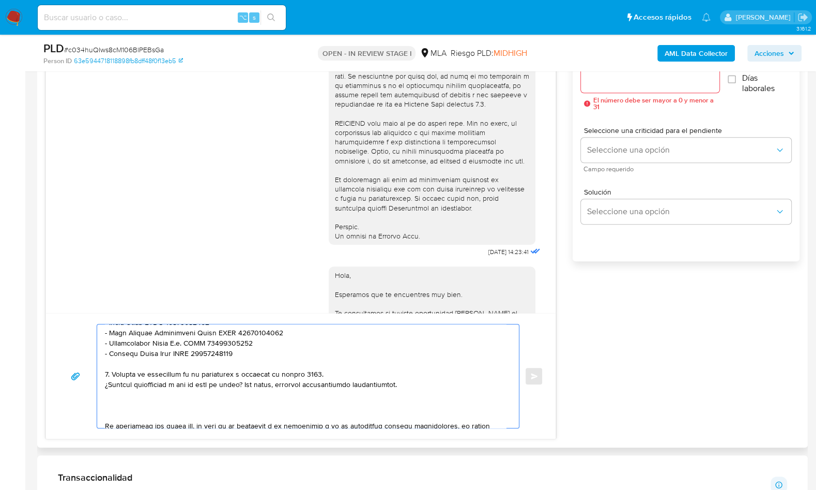
click at [158, 410] on textarea at bounding box center [305, 375] width 401 height 103
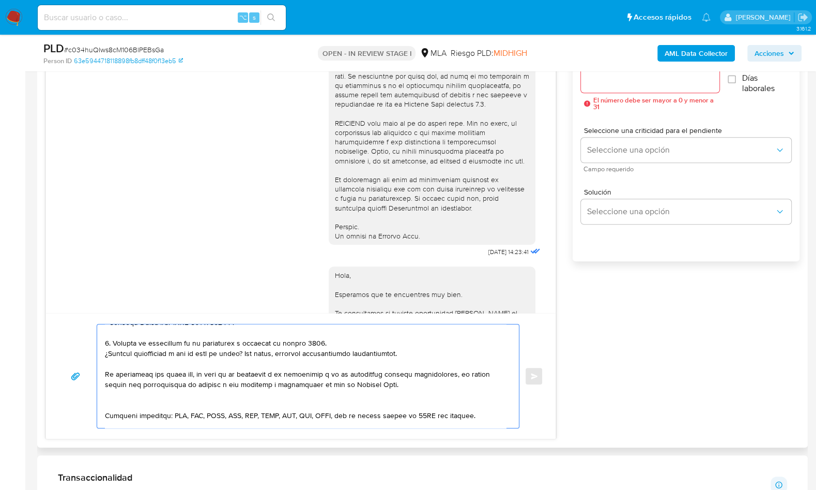
scroll to position [298, 0]
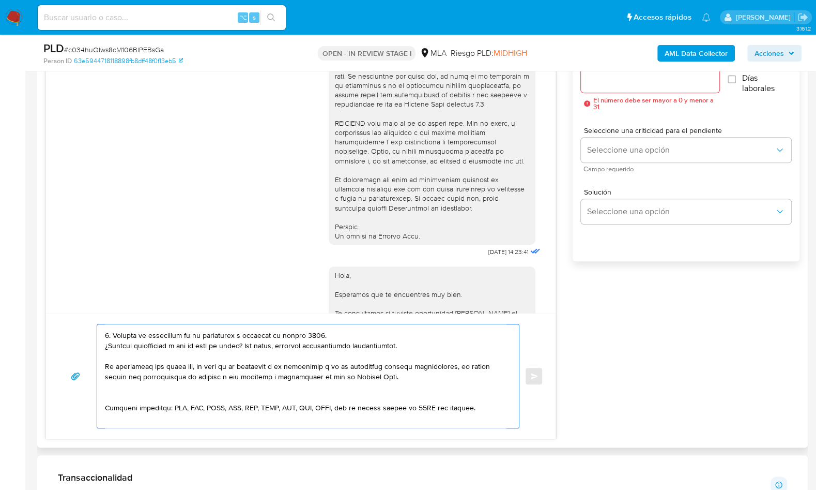
click at [131, 399] on textarea at bounding box center [305, 375] width 401 height 103
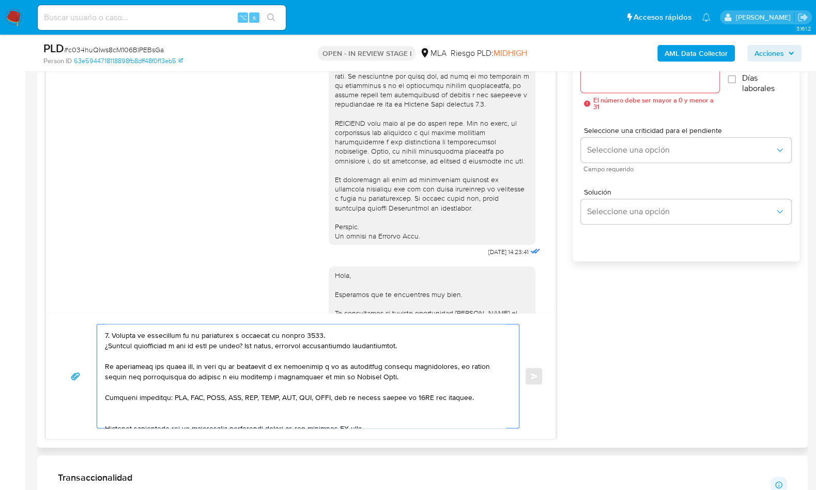
click at [120, 417] on textarea at bounding box center [305, 375] width 401 height 103
click at [353, 414] on textarea at bounding box center [305, 375] width 401 height 103
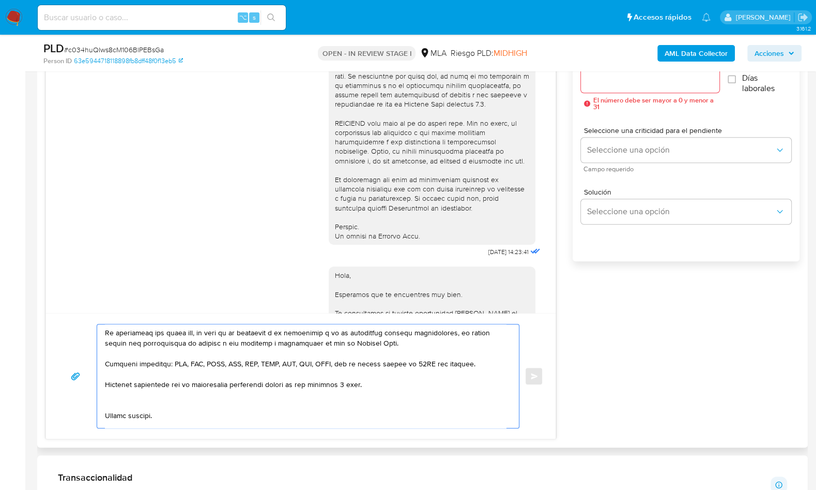
scroll to position [339, 0]
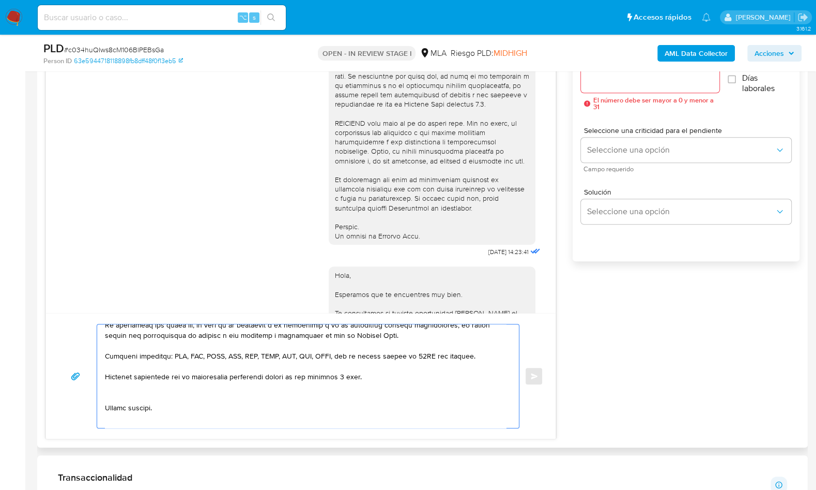
click at [119, 396] on textarea at bounding box center [305, 375] width 401 height 103
click at [121, 413] on textarea at bounding box center [305, 375] width 401 height 103
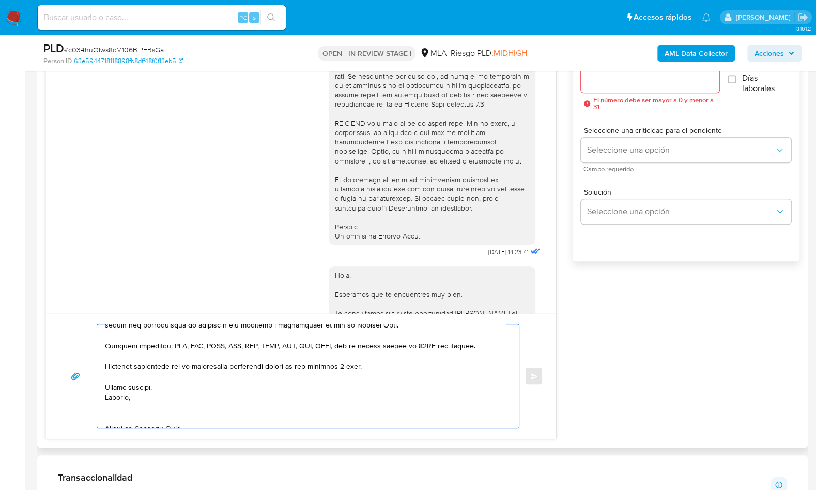
click at [115, 413] on textarea at bounding box center [305, 375] width 401 height 103
click at [127, 418] on textarea at bounding box center [305, 375] width 401 height 103
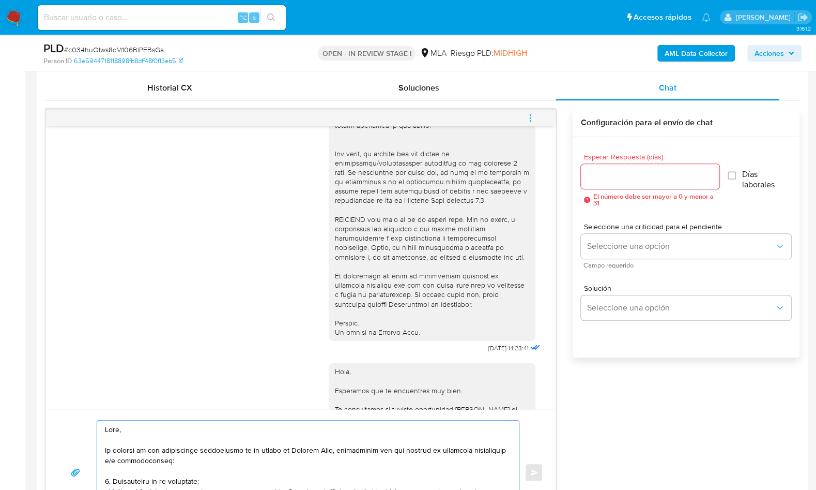
scroll to position [500, 0]
type textarea "Hola, En función de las operaciones registradas en tu cuenta de Mercado Pago, n…"
click at [597, 177] on input "Esperar Respuesta (días)" at bounding box center [650, 177] width 139 height 13
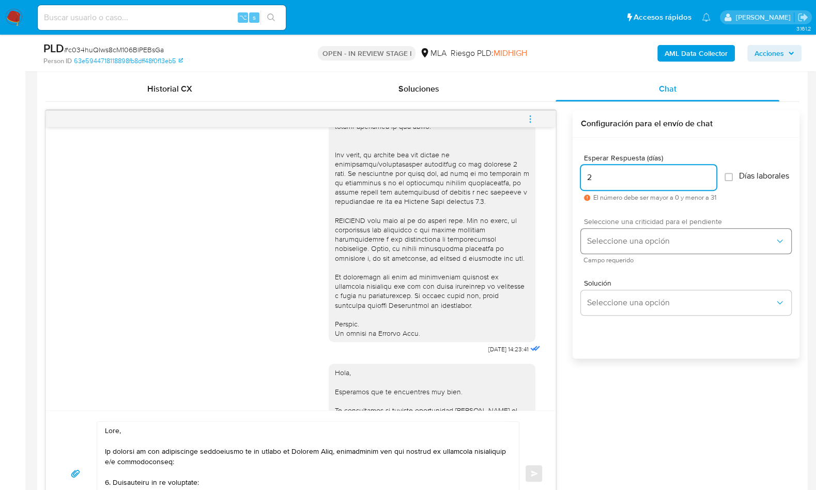
type input "2"
click at [616, 240] on span "Seleccione una opción" at bounding box center [681, 241] width 188 height 10
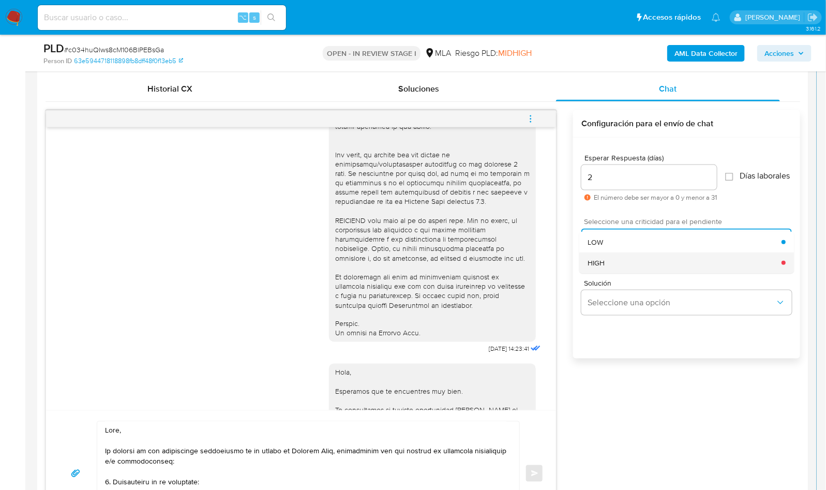
click at [613, 269] on div "HIGH" at bounding box center [684, 262] width 194 height 21
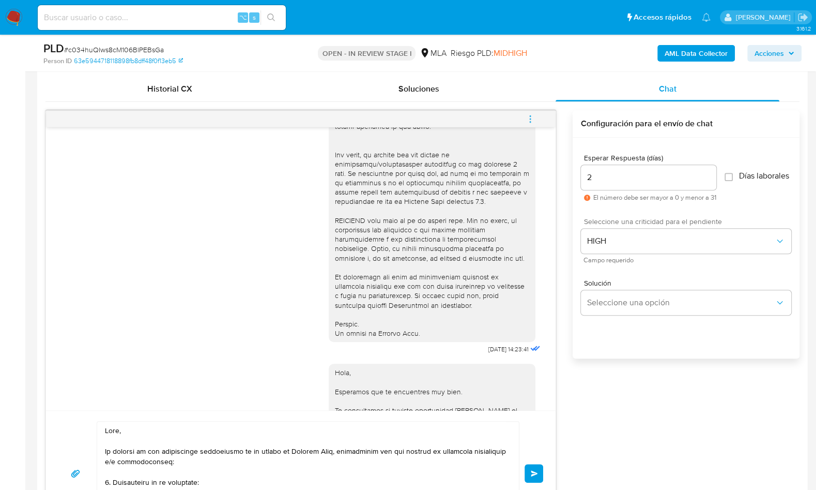
click at [535, 464] on button "Enviar" at bounding box center [534, 473] width 19 height 19
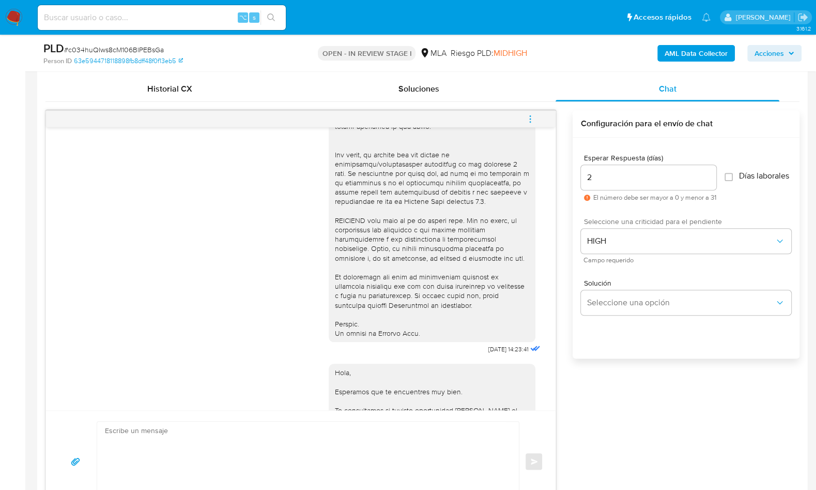
scroll to position [1078, 0]
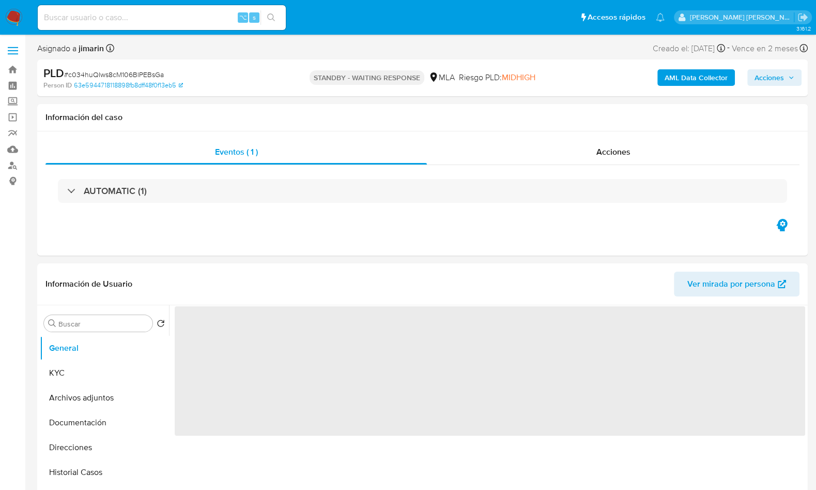
select select "10"
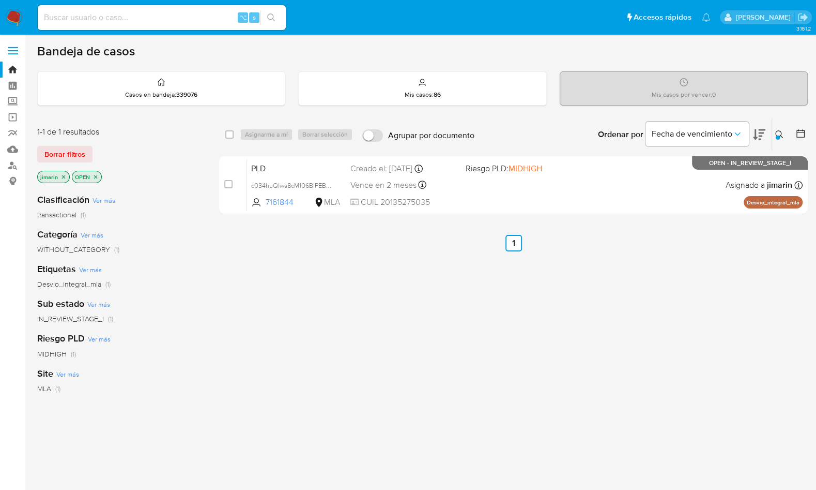
click at [781, 130] on icon at bounding box center [779, 134] width 8 height 8
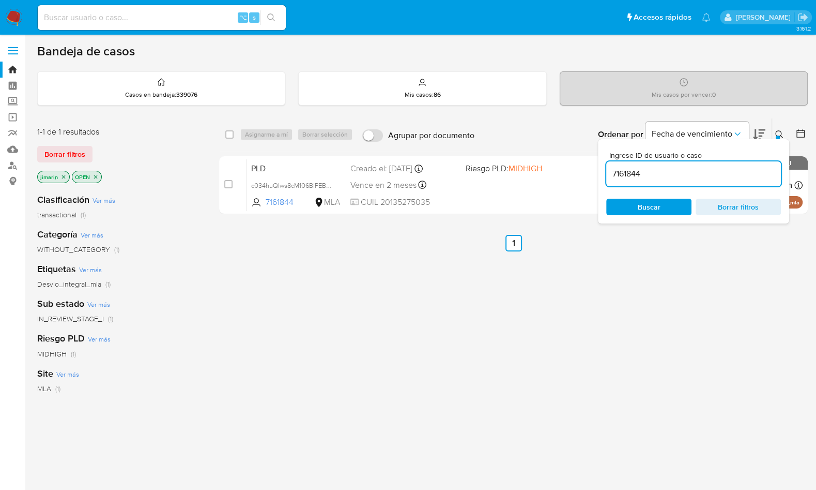
click at [711, 170] on input "7161844" at bounding box center [693, 173] width 175 height 13
type input "177257293"
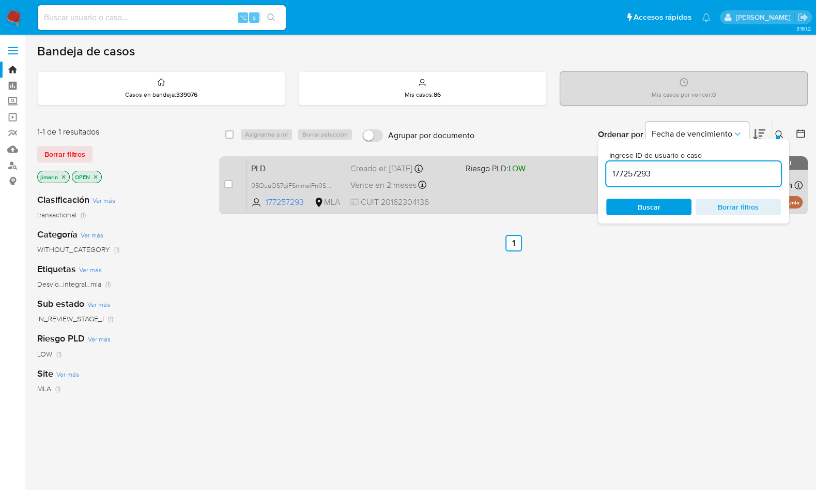
drag, startPoint x: 778, startPoint y: 135, endPoint x: 749, endPoint y: 162, distance: 39.1
click at [778, 135] on div at bounding box center [778, 137] width 4 height 4
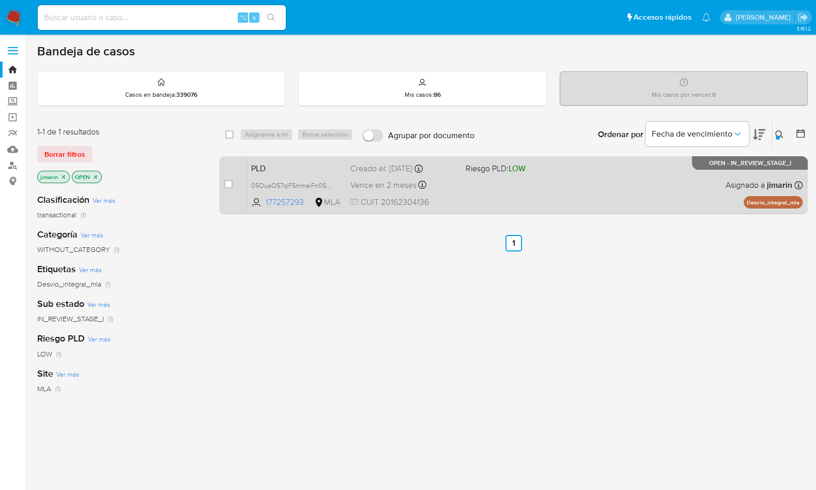
click at [659, 193] on div "PLD 05OuaOS7qiFSmmeiFn0S4Kur 177257293 MLA Riesgo PLD: LOW Creado el: [DATE] Cr…" at bounding box center [525, 185] width 556 height 52
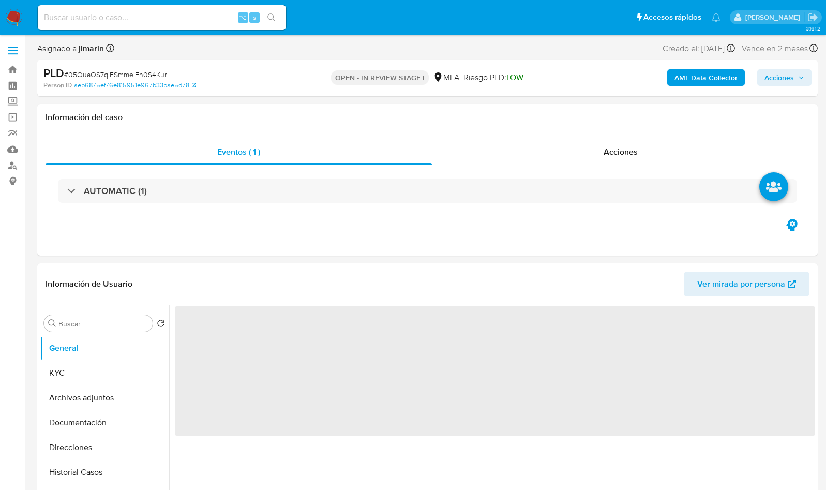
select select "10"
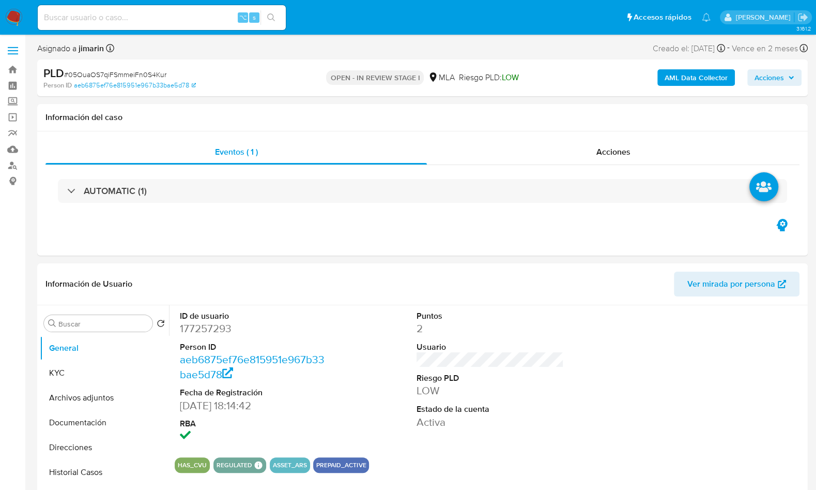
click at [144, 77] on span "# 05OuaOS7qiFSmmeiFn0S4Kur" at bounding box center [115, 74] width 102 height 10
copy span "05OuaOS7qiFSmmeiFn0S4Kur"
click at [207, 323] on dd "177257293" at bounding box center [253, 328] width 147 height 14
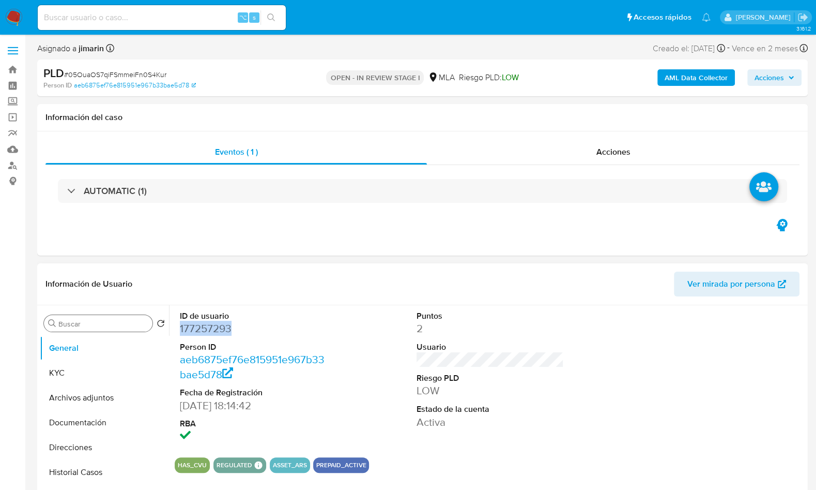
copy dd "177257293"
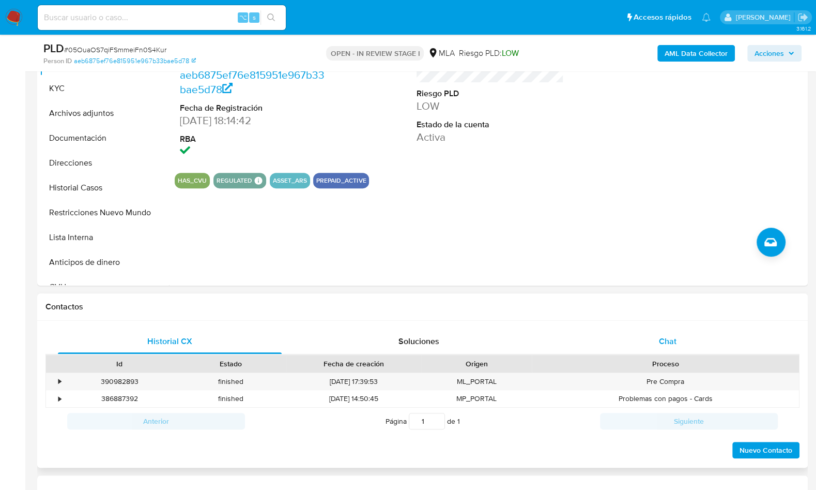
click at [663, 336] on span "Chat" at bounding box center [668, 341] width 18 height 12
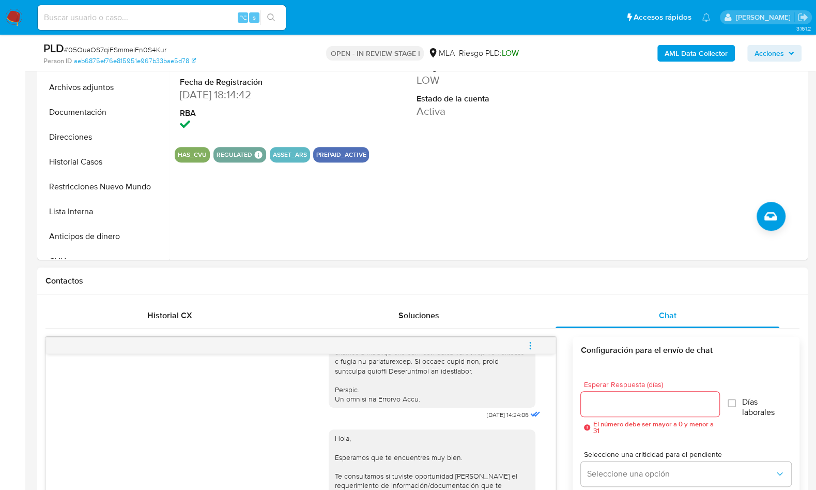
scroll to position [240, 0]
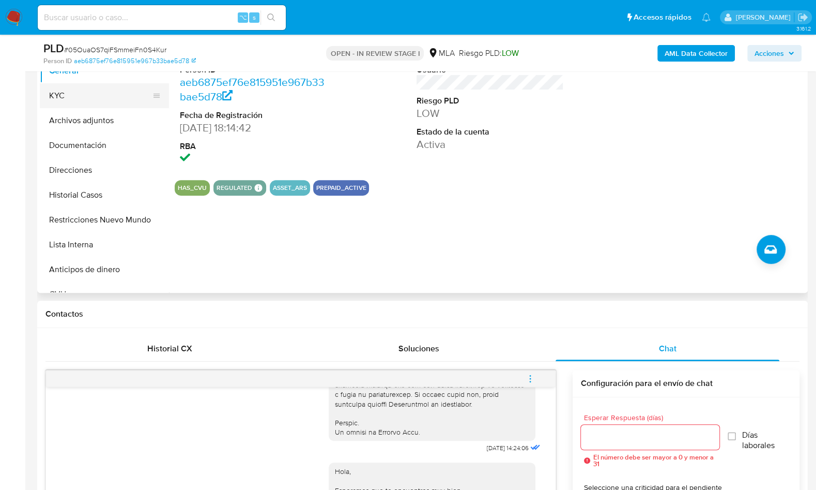
click at [99, 100] on button "KYC" at bounding box center [100, 95] width 121 height 25
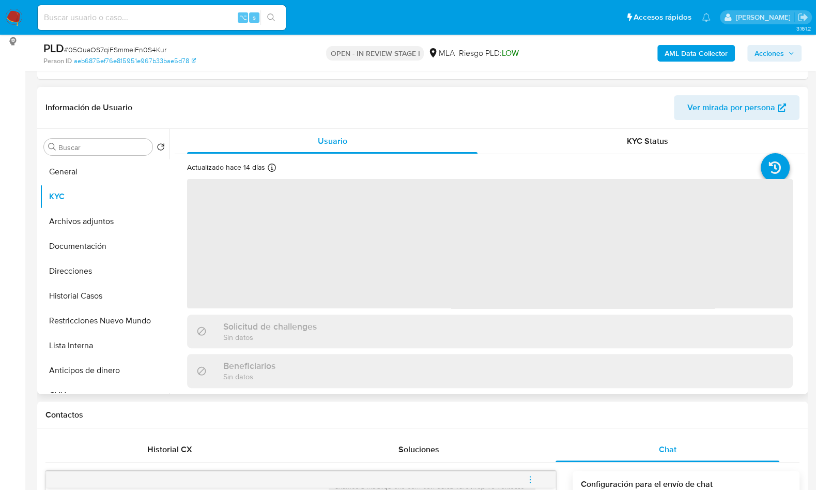
scroll to position [137, 0]
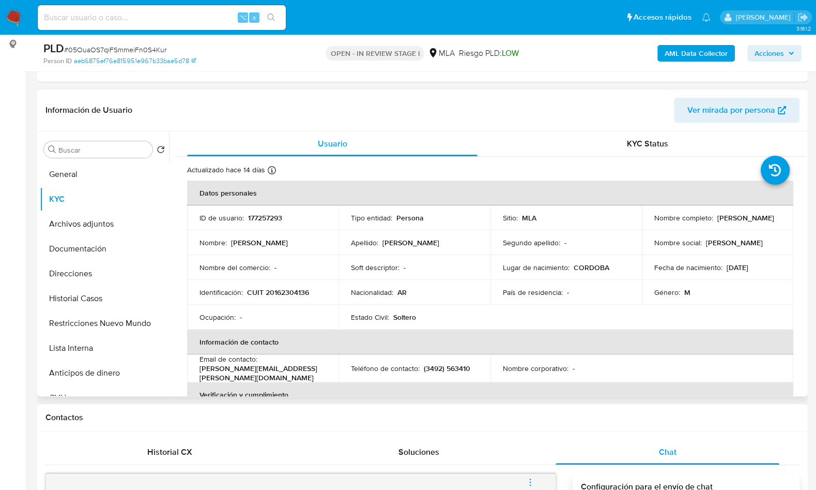
click at [282, 291] on p "CUIT 20162304136" at bounding box center [278, 291] width 62 height 9
copy p "20162304136"
click at [283, 297] on td "Identificación : CUIT 20162304136" at bounding box center [262, 292] width 151 height 25
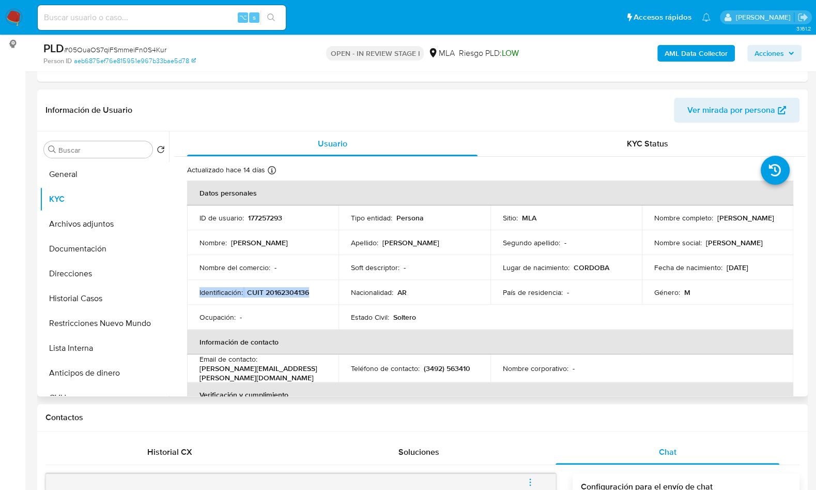
click at [283, 296] on p "CUIT 20162304136" at bounding box center [278, 291] width 62 height 9
copy div "Identificación : CUIT 20162304136"
click at [289, 288] on p "CUIT 20162304136" at bounding box center [278, 291] width 62 height 9
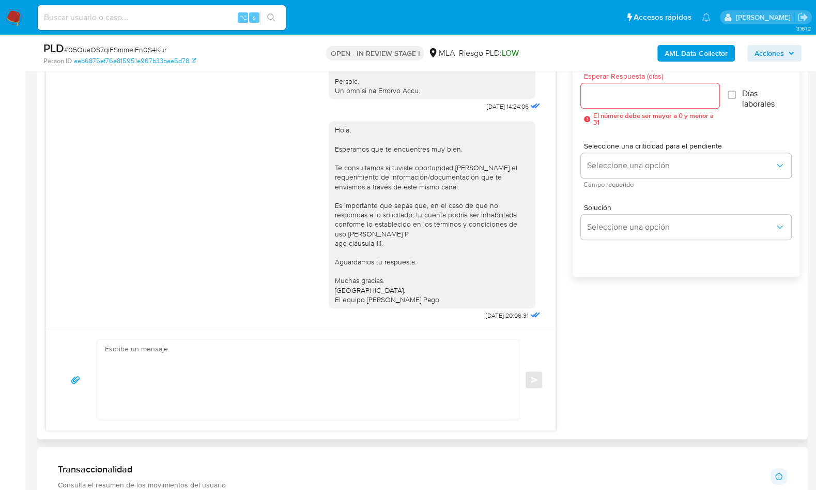
scroll to position [243, 0]
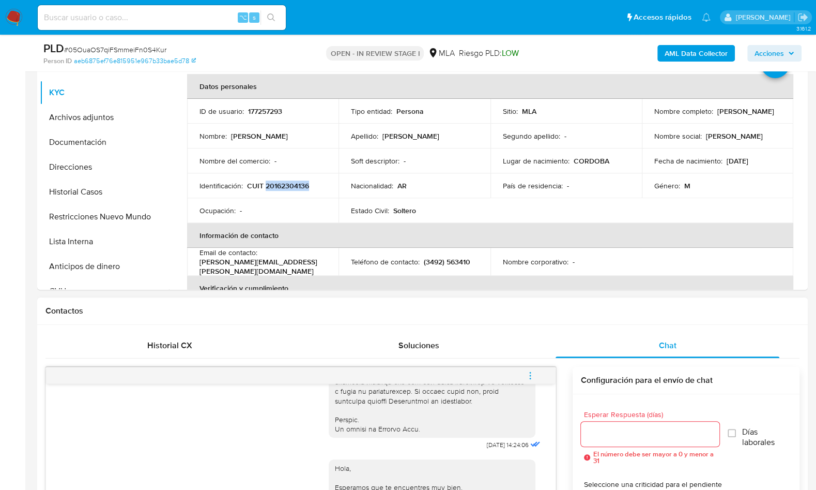
click at [522, 369] on button "menu-action" at bounding box center [530, 375] width 34 height 25
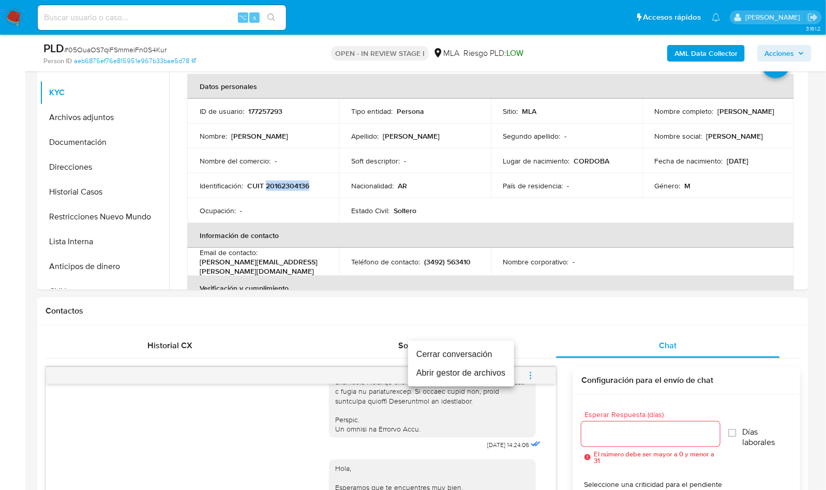
click at [478, 355] on li "Cerrar conversación" at bounding box center [461, 354] width 106 height 19
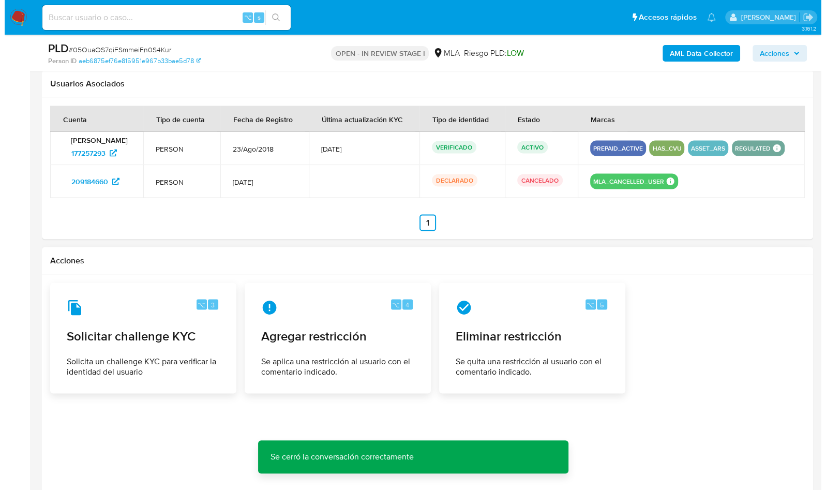
scroll to position [1609, 0]
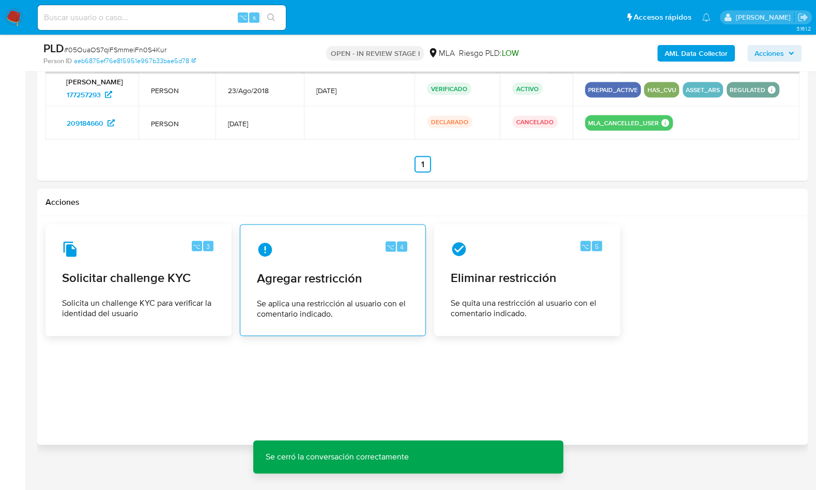
click at [318, 276] on span "Agregar restricción" at bounding box center [333, 278] width 152 height 16
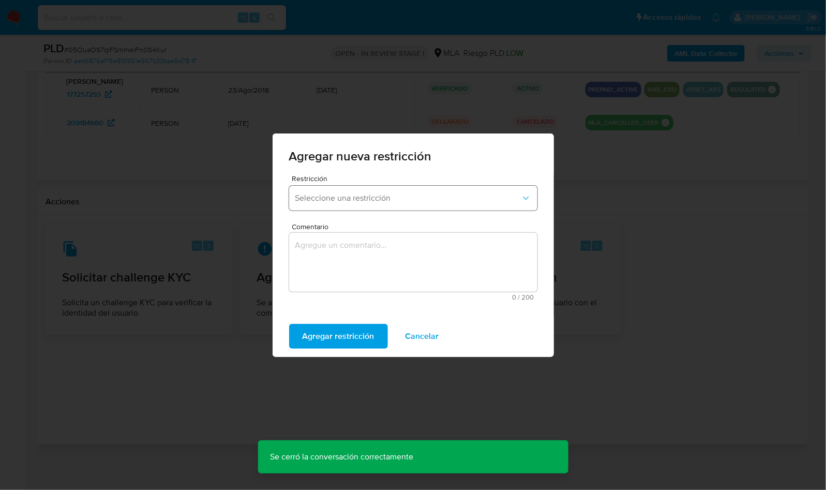
click at [421, 195] on span "Seleccione una restricción" at bounding box center [407, 198] width 225 height 10
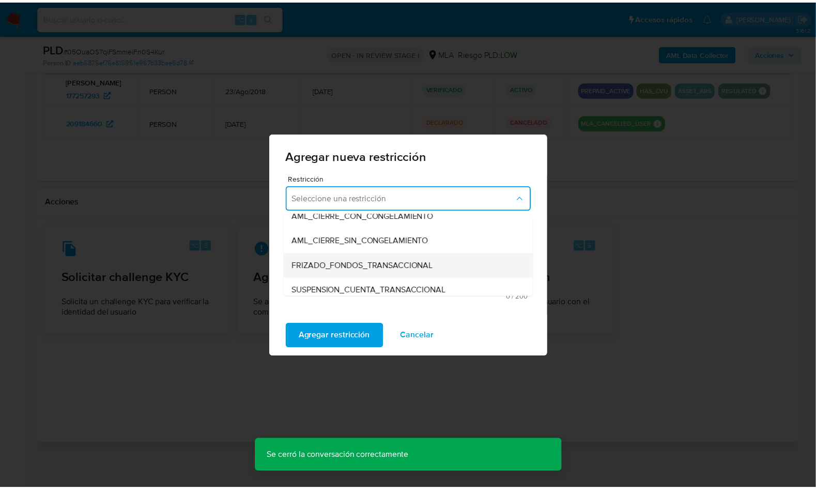
scroll to position [87, 0]
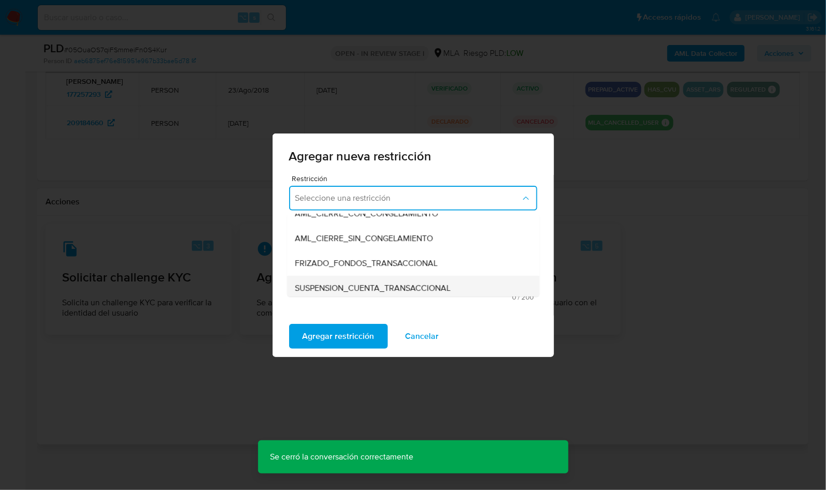
click at [359, 291] on span "SUSPENSION_CUENTA_TRANSACCIONAL" at bounding box center [373, 288] width 156 height 10
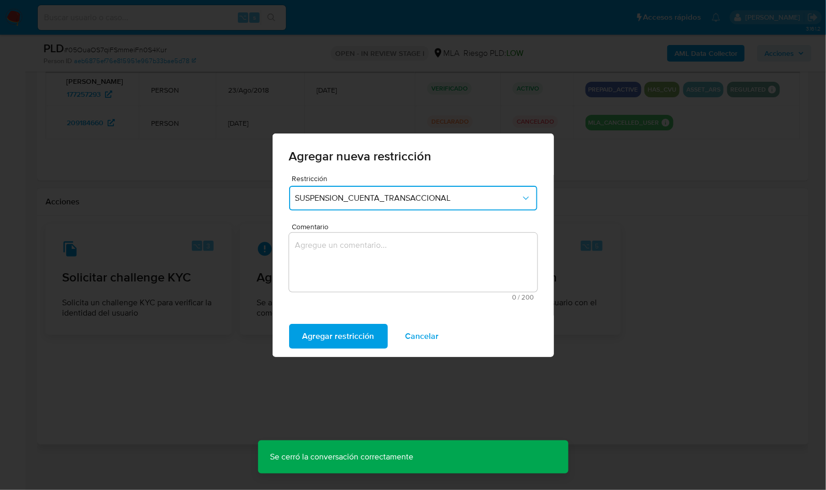
click at [360, 275] on textarea "Comentario" at bounding box center [413, 262] width 248 height 59
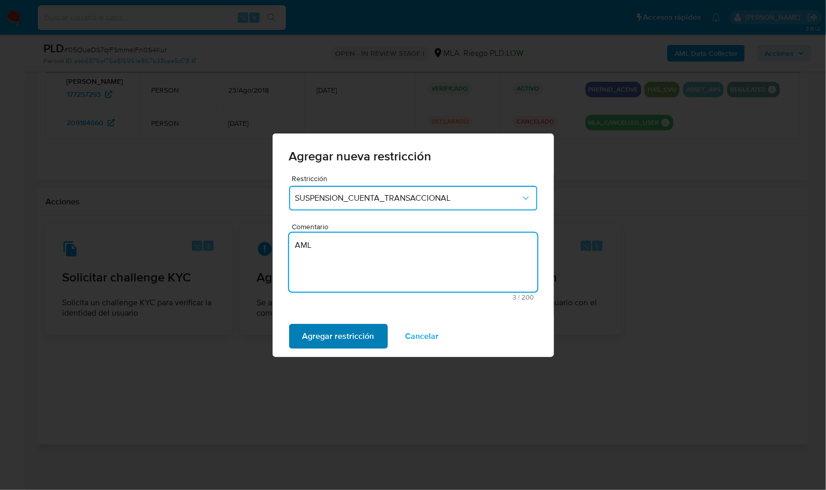
type textarea "AML"
click at [353, 323] on div "Agregar restricción Cancelar" at bounding box center [412, 335] width 281 height 41
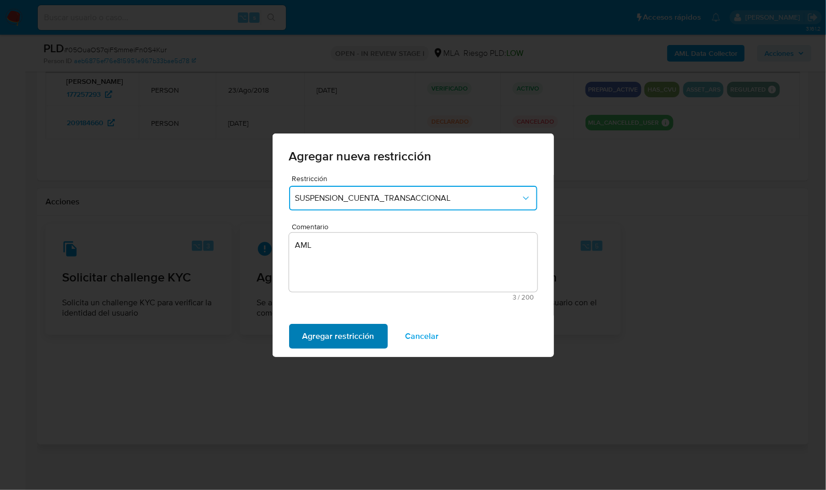
click at [356, 330] on span "Agregar restricción" at bounding box center [338, 336] width 72 height 23
click at [317, 331] on span "Confirmar" at bounding box center [320, 336] width 37 height 23
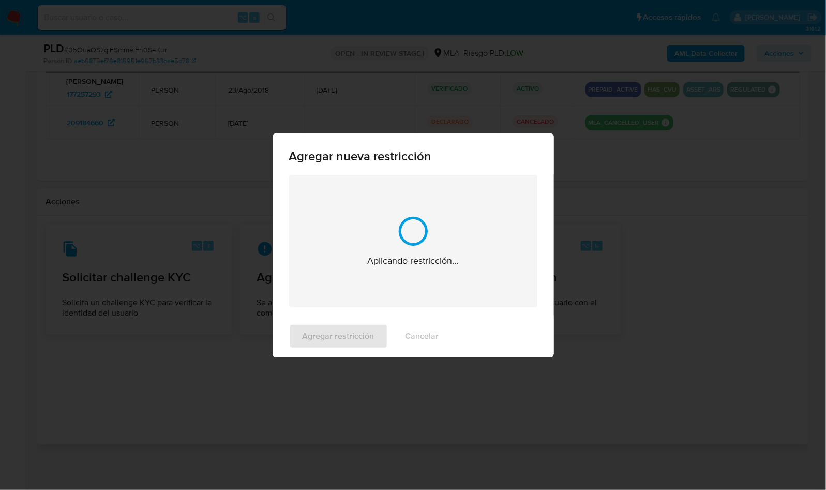
click at [747, 337] on div "Agregar nueva restricción Aplicando restricción... Agregar restricción Cancelar" at bounding box center [413, 245] width 826 height 490
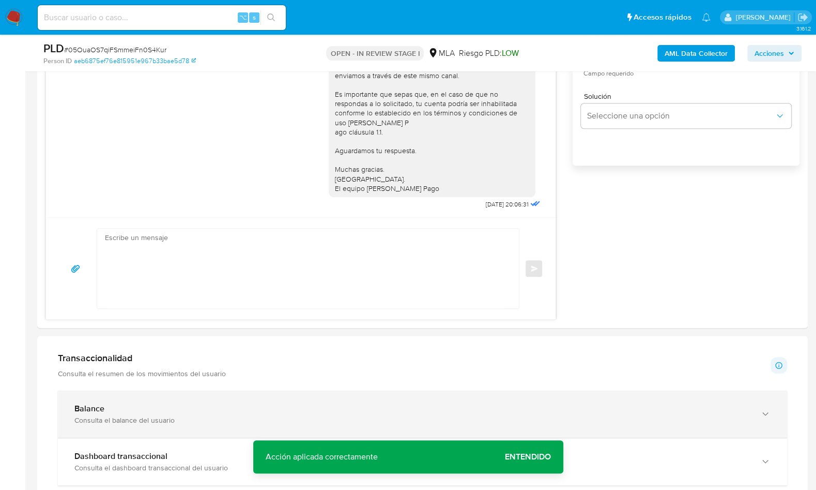
scroll to position [293, 0]
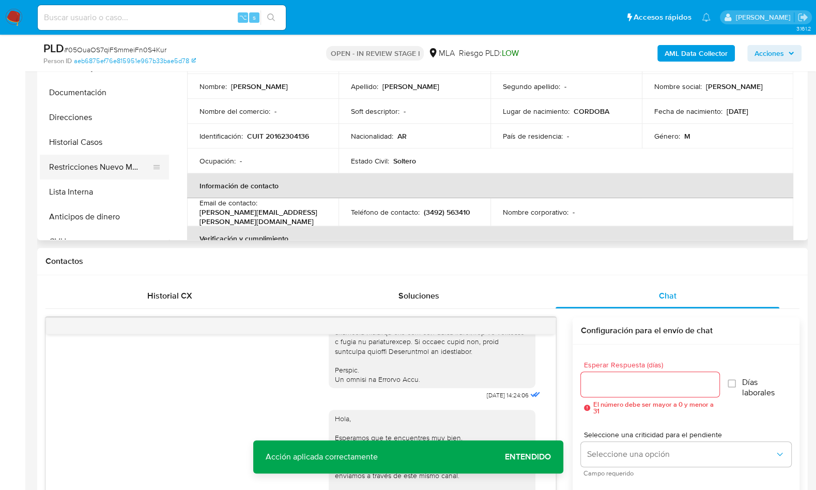
click at [113, 164] on button "Restricciones Nuevo Mundo" at bounding box center [100, 167] width 121 height 25
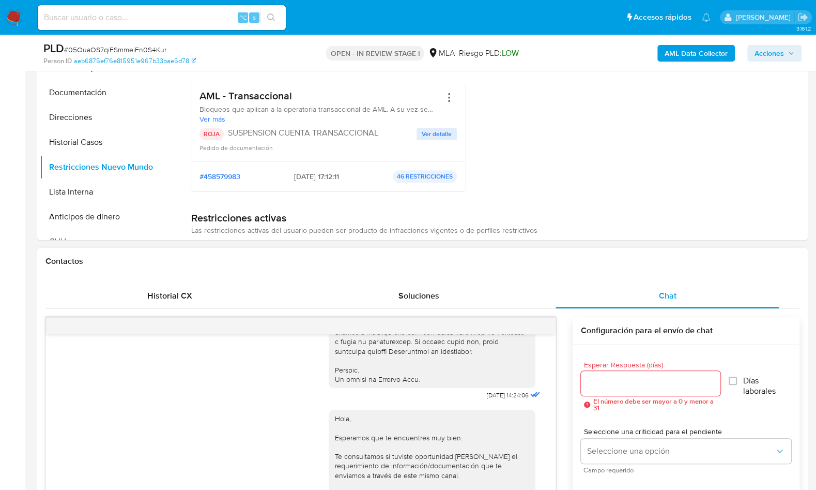
click at [552, 268] on div "Contactos" at bounding box center [422, 261] width 771 height 27
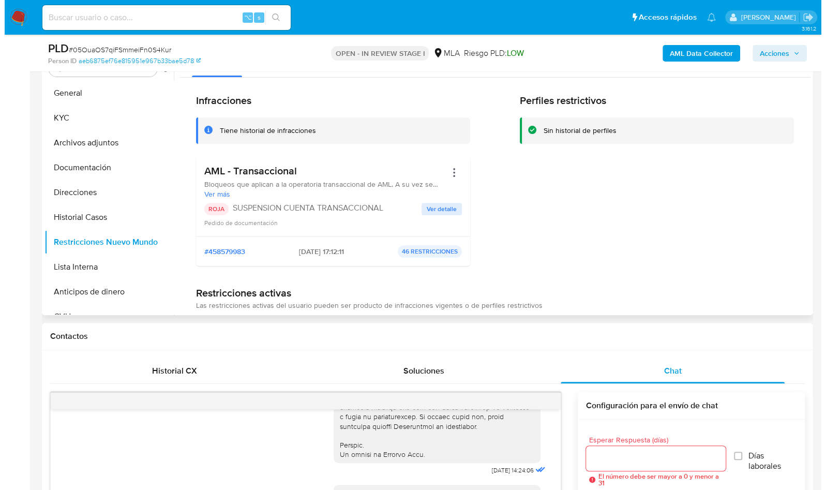
scroll to position [212, 0]
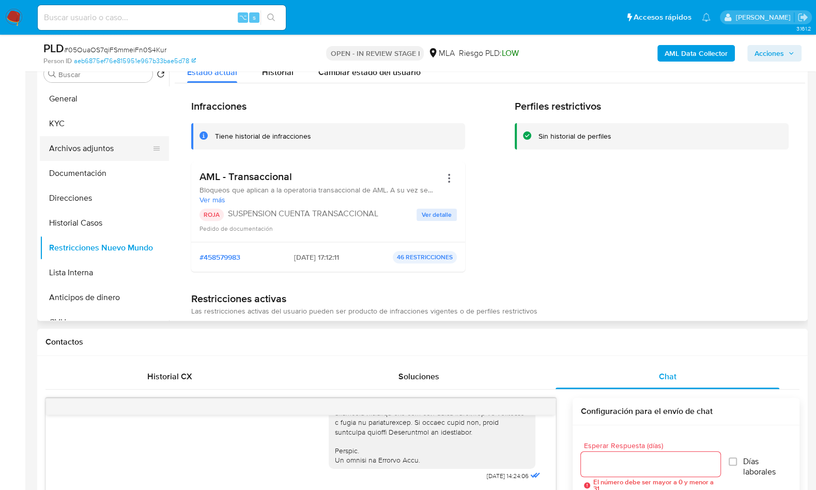
click at [62, 154] on button "Archivos adjuntos" at bounding box center [100, 148] width 121 height 25
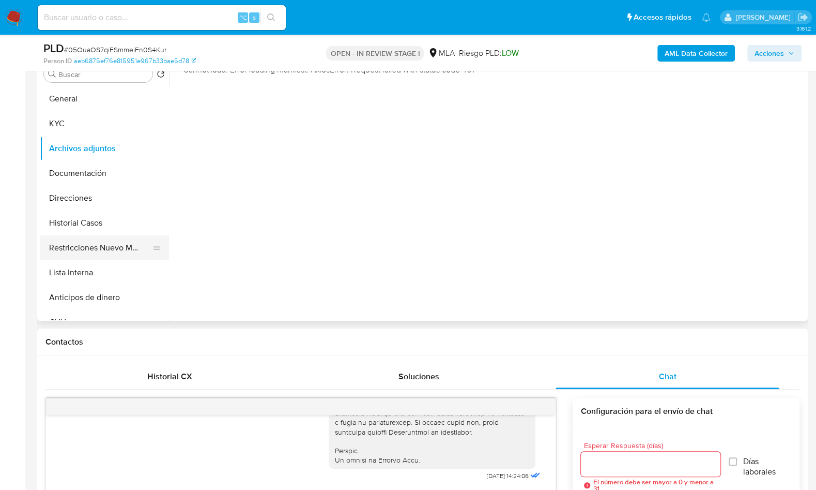
click at [123, 239] on button "Restricciones Nuevo Mundo" at bounding box center [100, 247] width 121 height 25
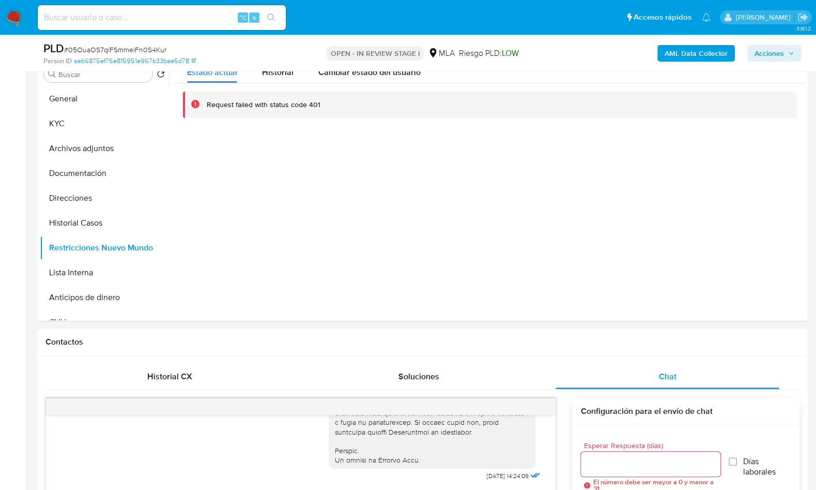
click at [690, 52] on b "AML Data Collector" at bounding box center [696, 53] width 63 height 17
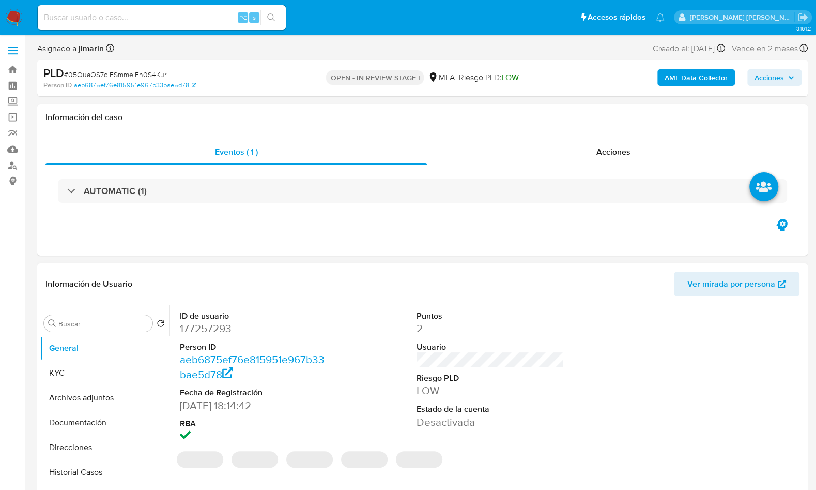
select select "10"
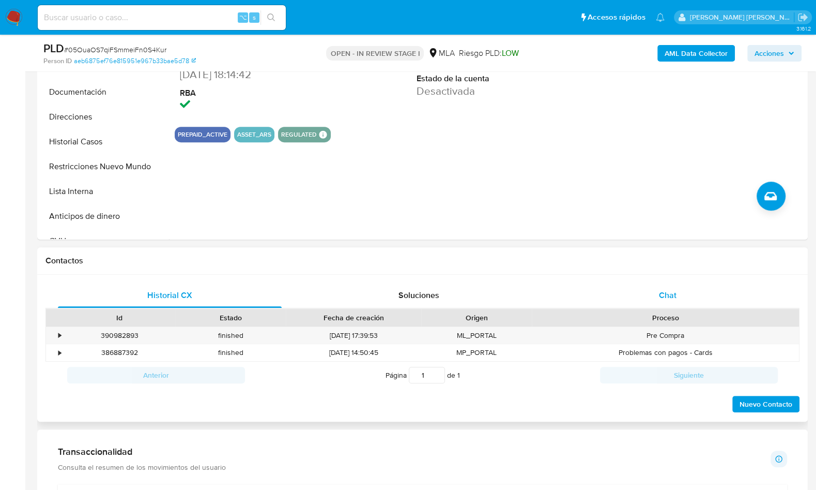
click at [677, 306] on div "Chat" at bounding box center [668, 295] width 224 height 25
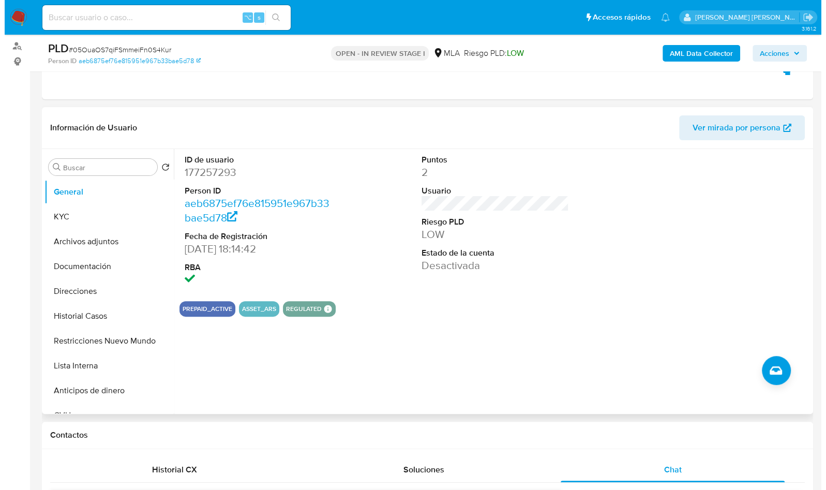
scroll to position [98, 0]
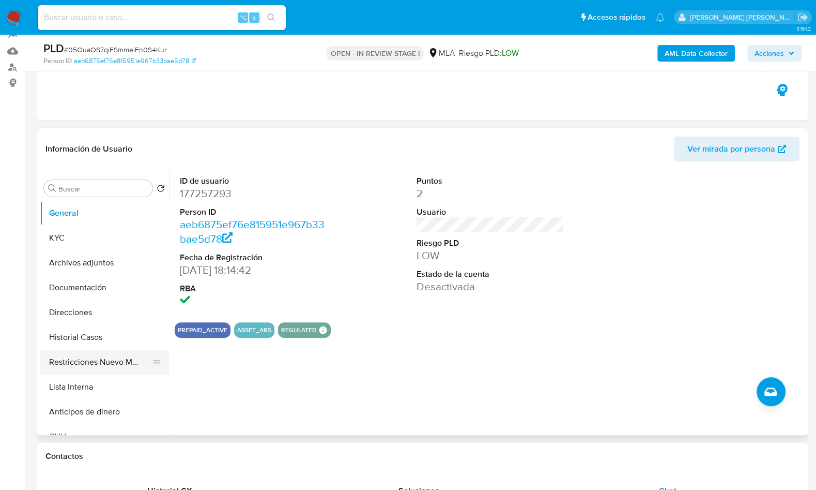
click at [110, 364] on button "Restricciones Nuevo Mundo" at bounding box center [100, 361] width 121 height 25
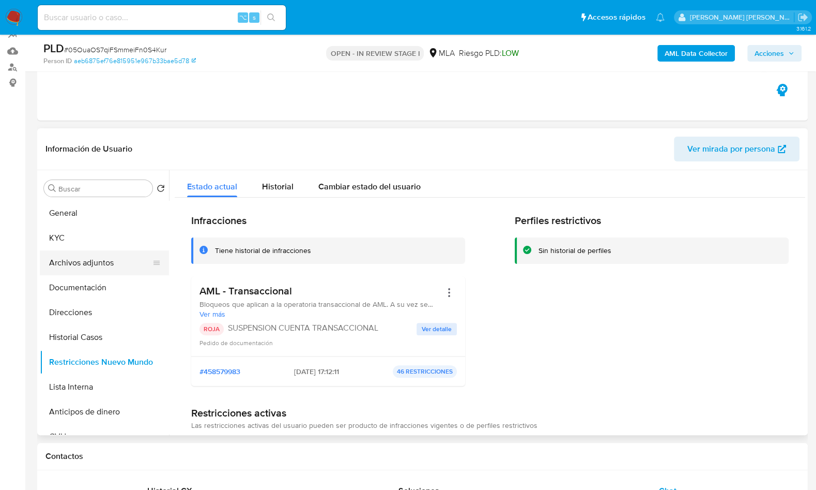
click at [105, 266] on button "Archivos adjuntos" at bounding box center [100, 262] width 121 height 25
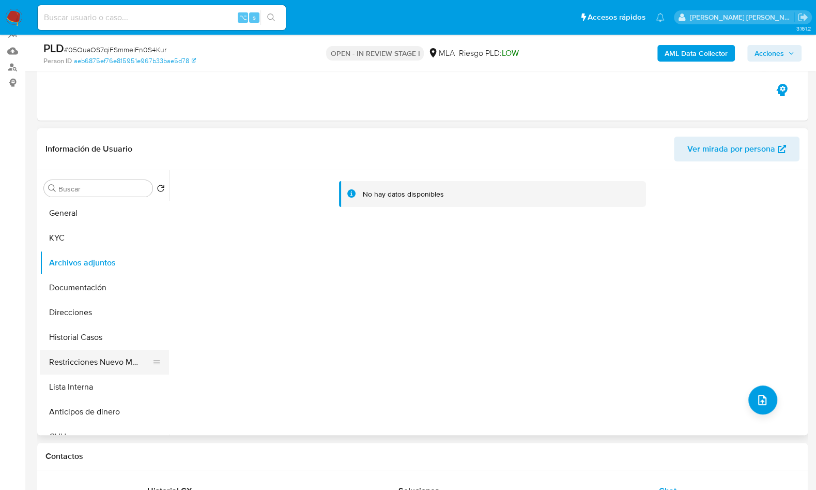
click at [101, 365] on button "Restricciones Nuevo Mundo" at bounding box center [100, 361] width 121 height 25
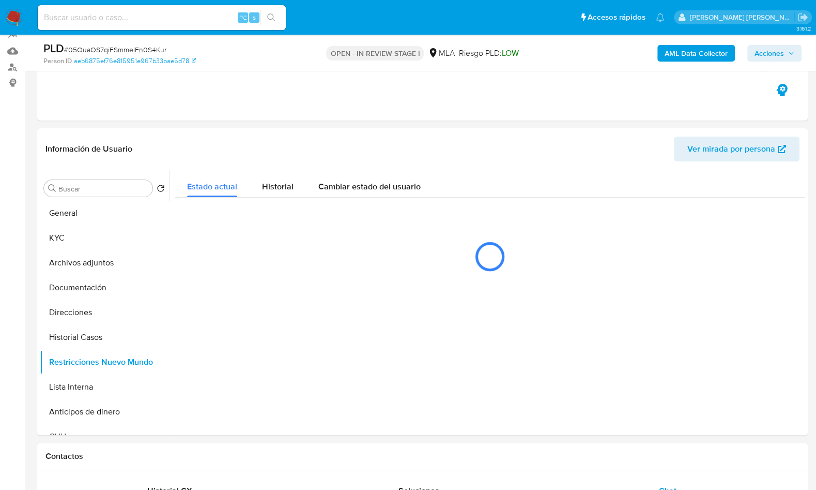
click at [678, 56] on b "AML Data Collector" at bounding box center [696, 53] width 63 height 17
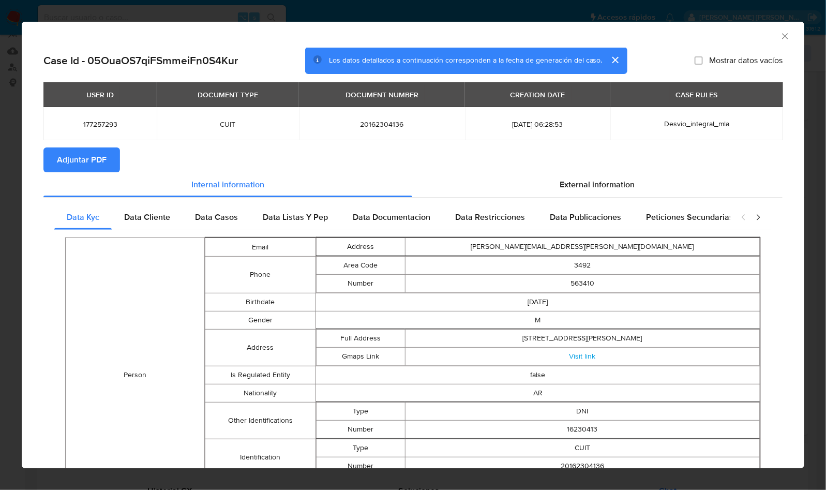
click at [94, 162] on span "Adjuntar PDF" at bounding box center [82, 159] width 50 height 23
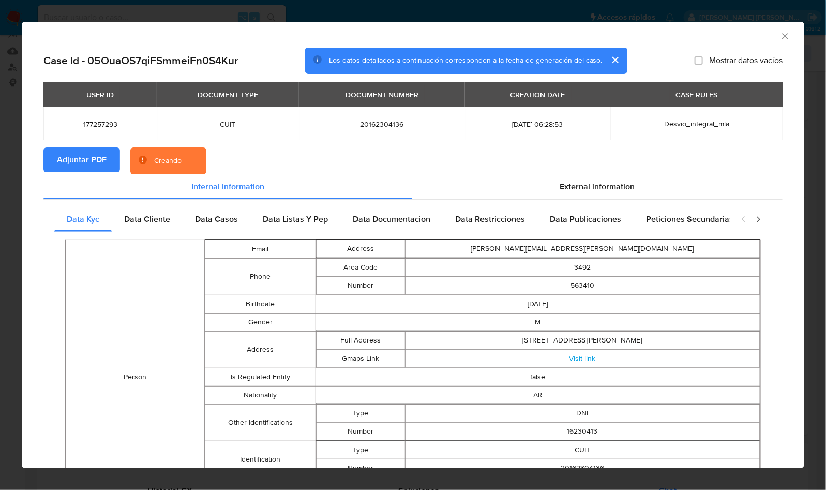
click at [451, 164] on section "Adjuntar PDF Creando" at bounding box center [412, 160] width 739 height 27
click at [713, 164] on section "Adjuntar PDF Creando" at bounding box center [412, 160] width 739 height 27
click at [716, 37] on div "AML Data Collector" at bounding box center [404, 34] width 751 height 11
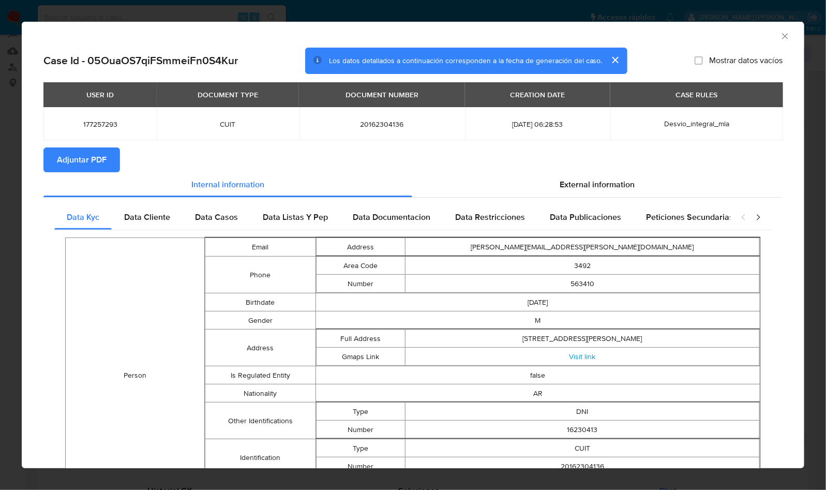
click at [780, 37] on div "AML Data Collector" at bounding box center [413, 35] width 782 height 26
click at [780, 38] on icon "Cerrar ventana" at bounding box center [785, 36] width 10 height 10
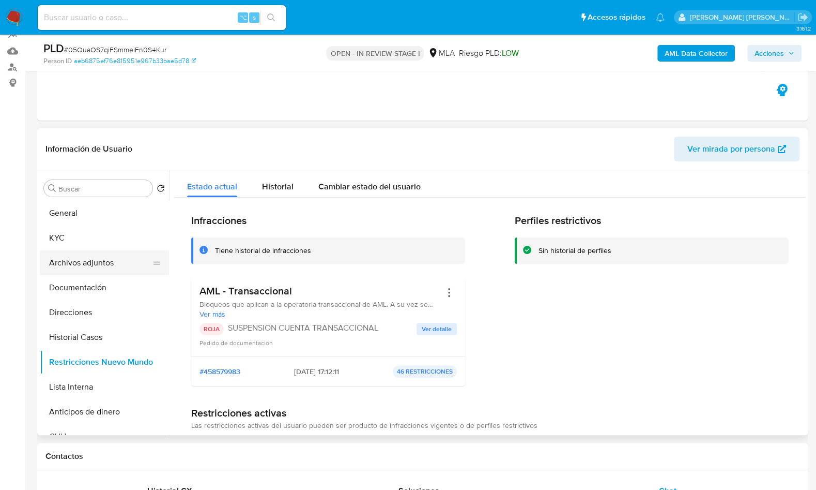
click at [103, 253] on button "Archivos adjuntos" at bounding box center [100, 262] width 121 height 25
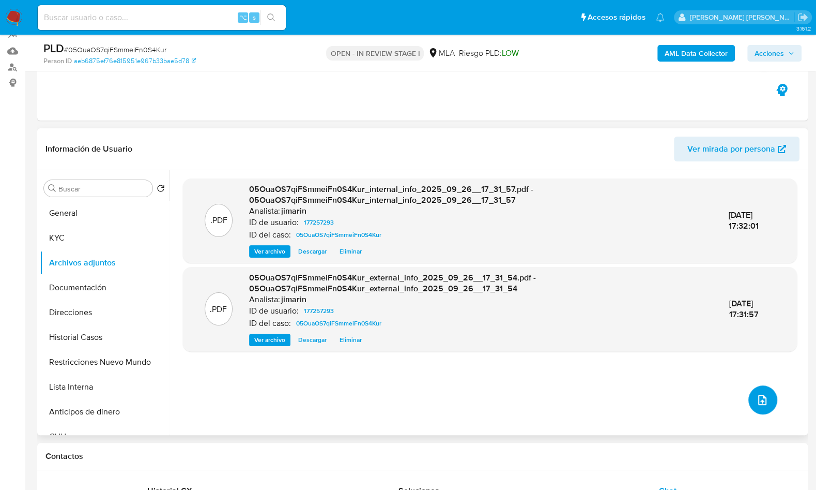
click at [762, 387] on button "upload-file" at bounding box center [763, 399] width 29 height 29
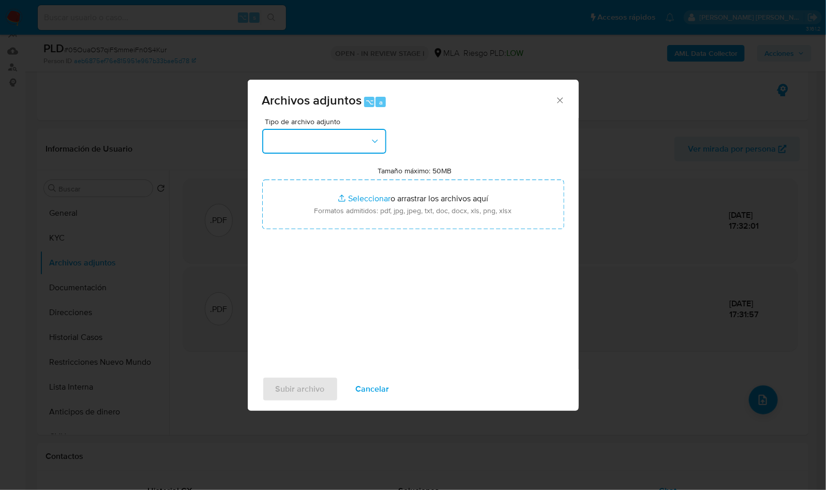
click at [310, 142] on button "button" at bounding box center [324, 141] width 124 height 25
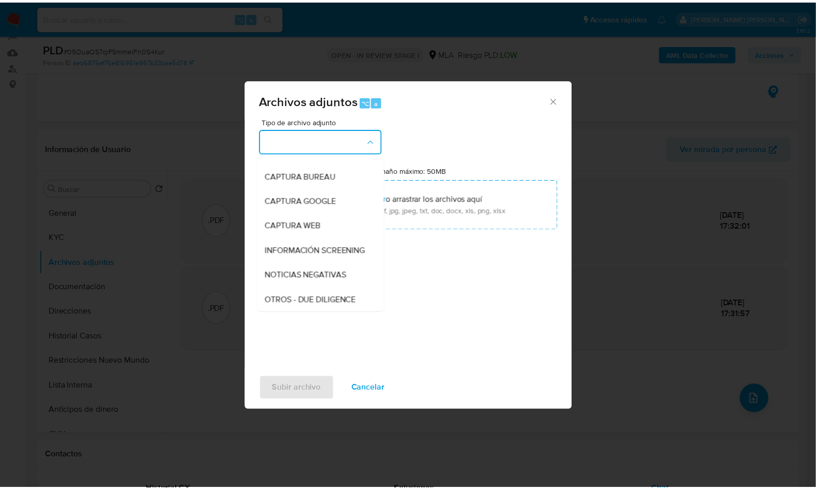
scroll to position [195, 0]
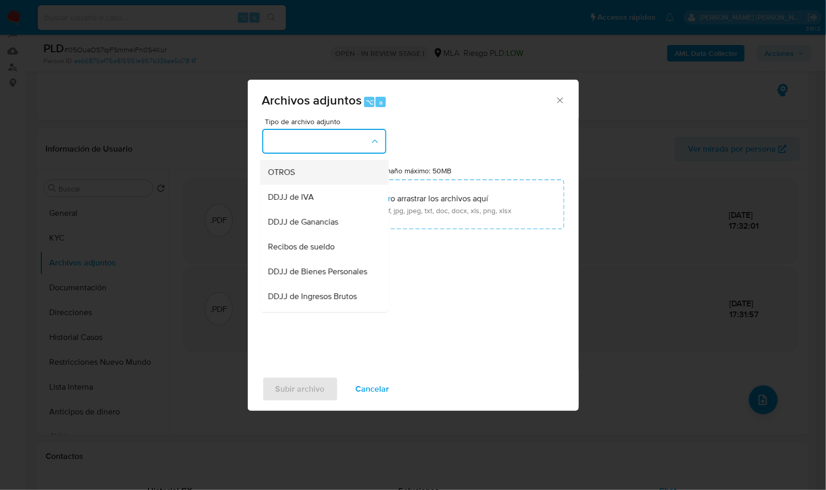
click at [305, 180] on div "OTROS" at bounding box center [320, 172] width 105 height 25
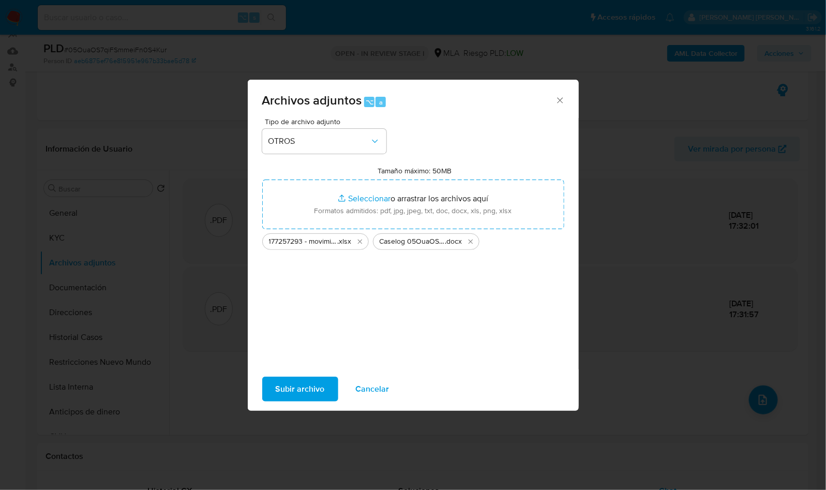
click at [313, 389] on span "Subir archivo" at bounding box center [300, 388] width 49 height 23
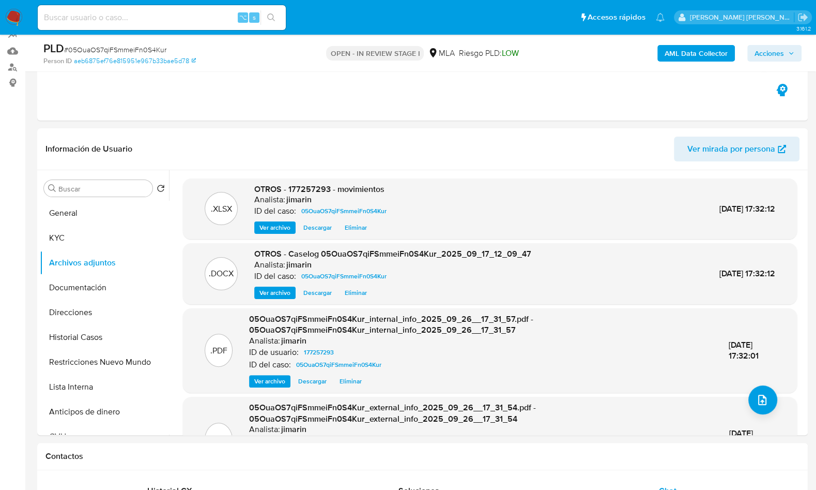
click at [794, 58] on span "Acciones" at bounding box center [775, 53] width 40 height 14
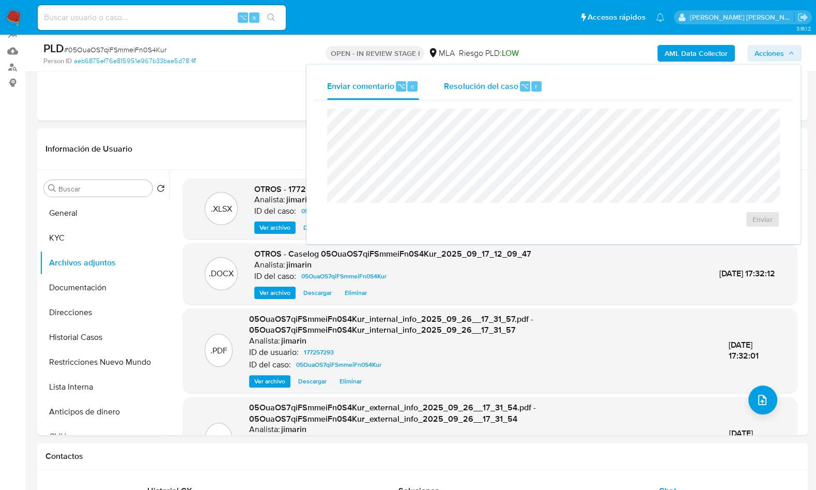
click at [476, 88] on span "Resolución del caso" at bounding box center [481, 86] width 74 height 12
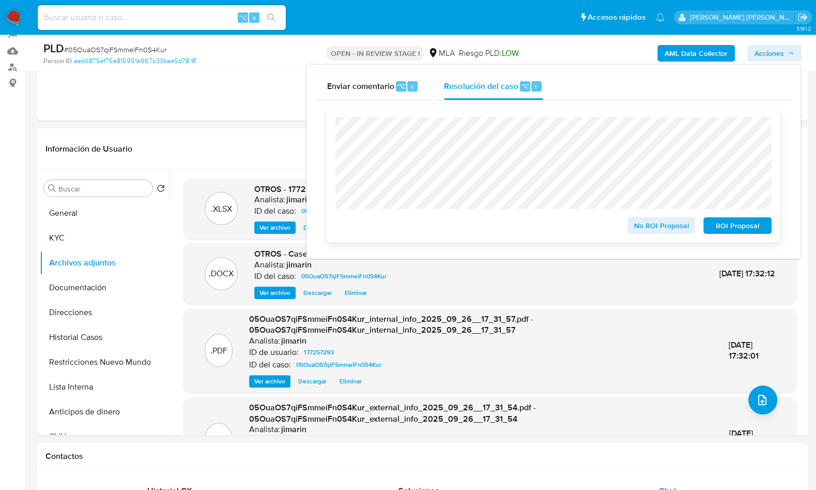
click at [748, 233] on span "ROI Proposal" at bounding box center [738, 225] width 54 height 14
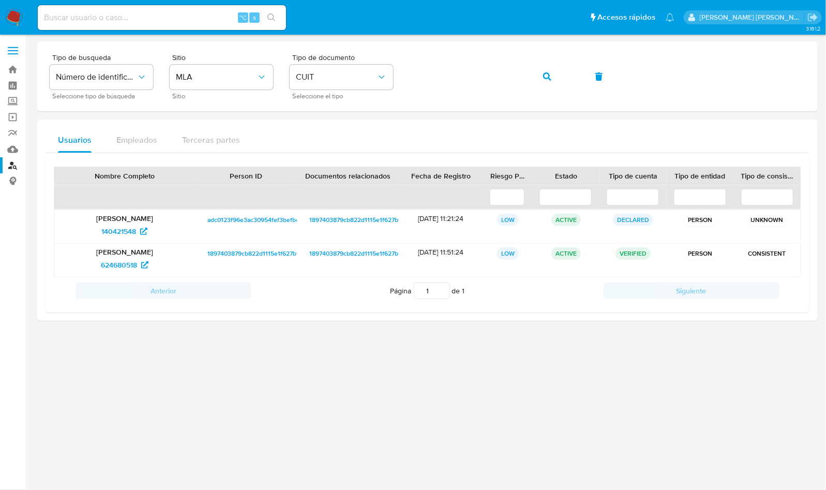
click at [20, 16] on img at bounding box center [14, 18] width 18 height 18
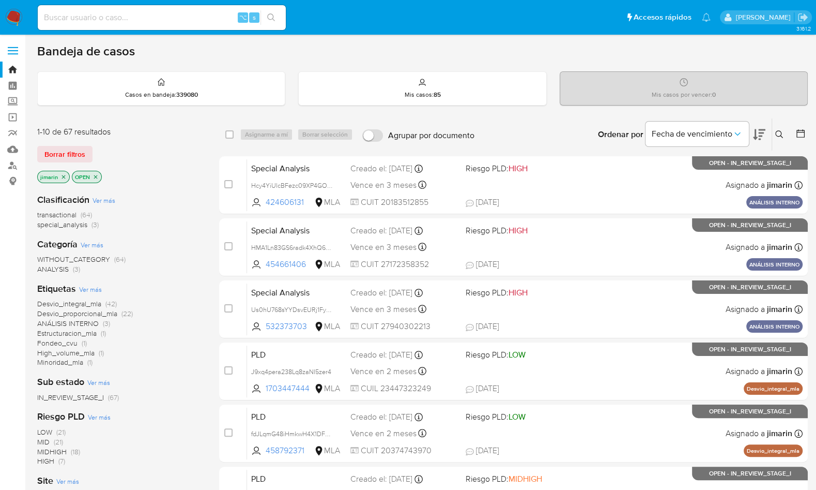
click at [93, 176] on icon "close-filter" at bounding box center [96, 177] width 6 height 6
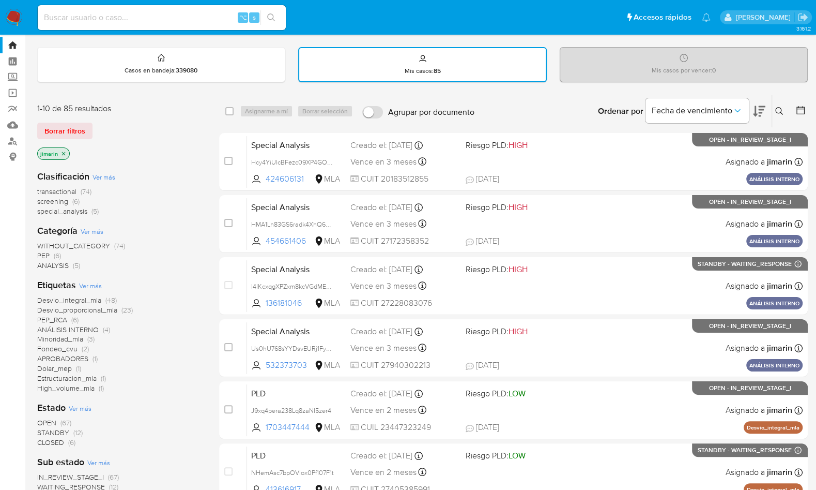
scroll to position [62, 0]
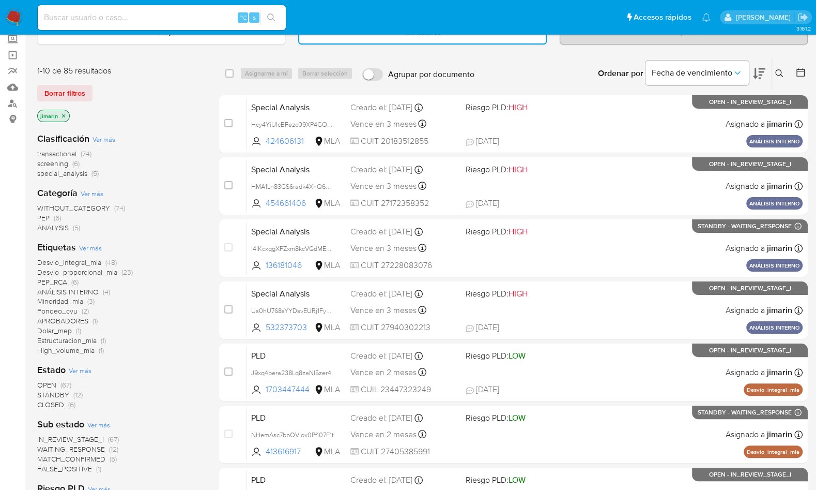
click at [75, 367] on span "Ver más" at bounding box center [80, 369] width 23 height 9
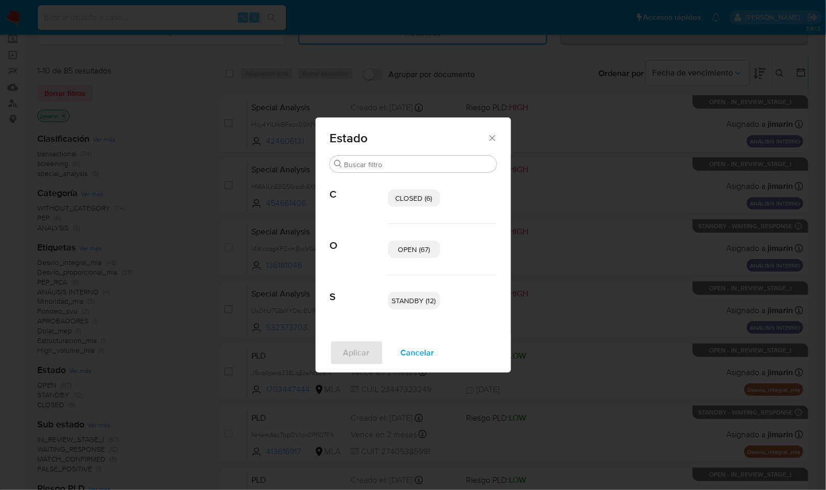
click at [417, 352] on span "Cancelar" at bounding box center [418, 352] width 34 height 23
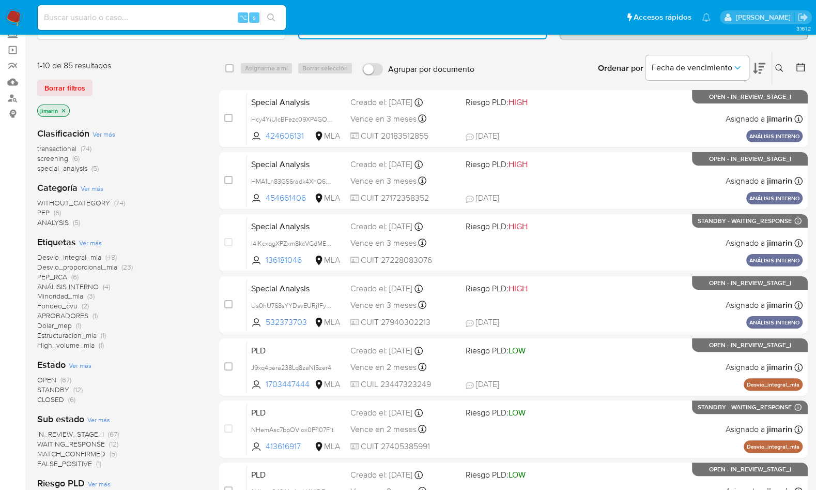
scroll to position [217, 0]
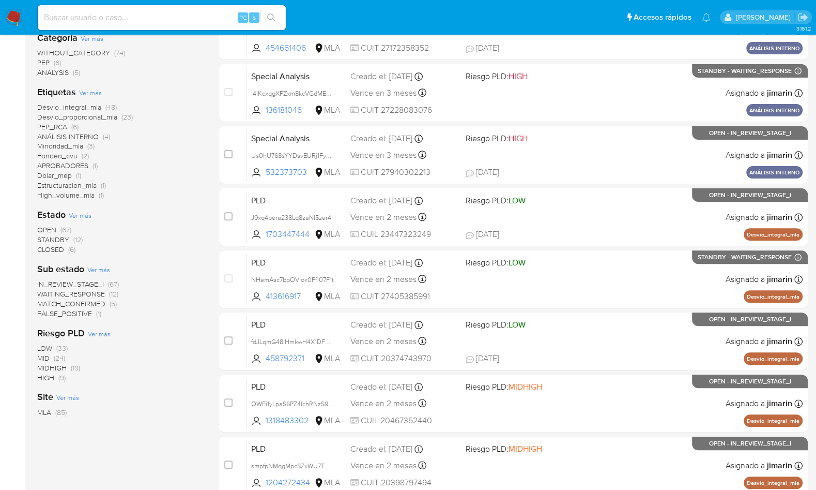
click at [89, 293] on span "WAITING_RESPONSE" at bounding box center [71, 293] width 68 height 10
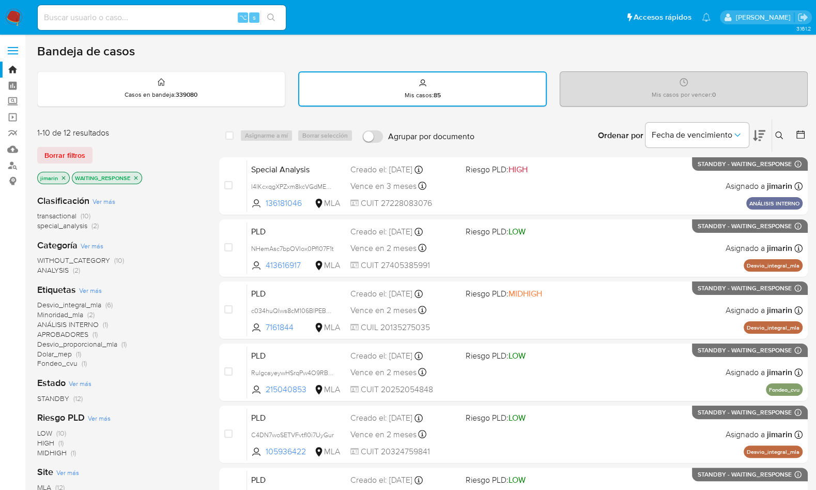
drag, startPoint x: 75, startPoint y: 177, endPoint x: 129, endPoint y: 178, distance: 54.3
click at [129, 178] on p "WAITING_RESPONSE" at bounding box center [106, 177] width 69 height 11
click at [8, 24] on img at bounding box center [14, 18] width 18 height 18
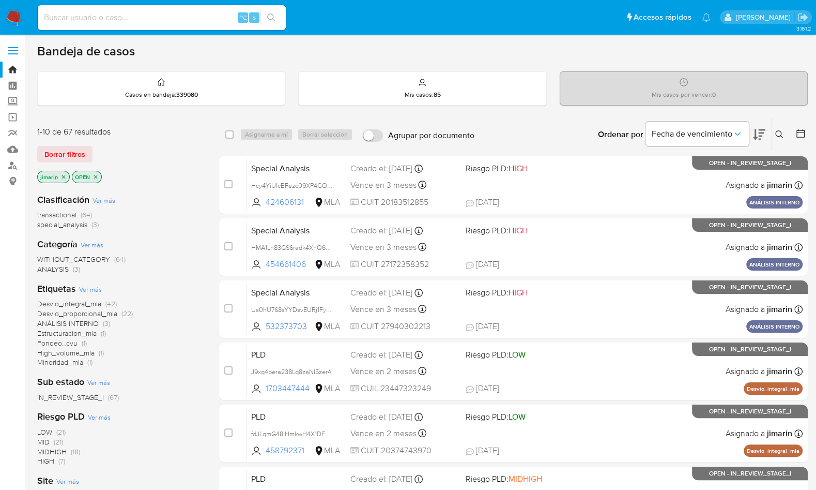
click at [98, 177] on p "OPEN" at bounding box center [86, 176] width 29 height 11
drag, startPoint x: 97, startPoint y: 176, endPoint x: 109, endPoint y: 177, distance: 11.9
click at [97, 176] on icon "close-filter" at bounding box center [96, 177] width 6 height 6
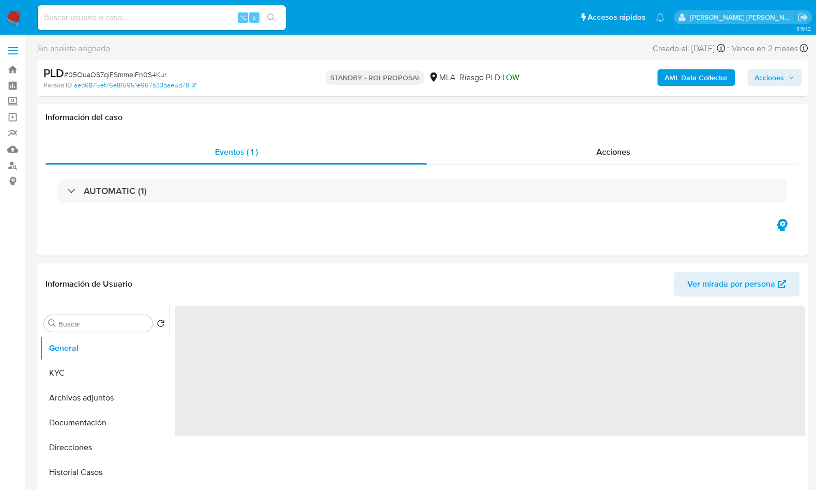
select select "10"
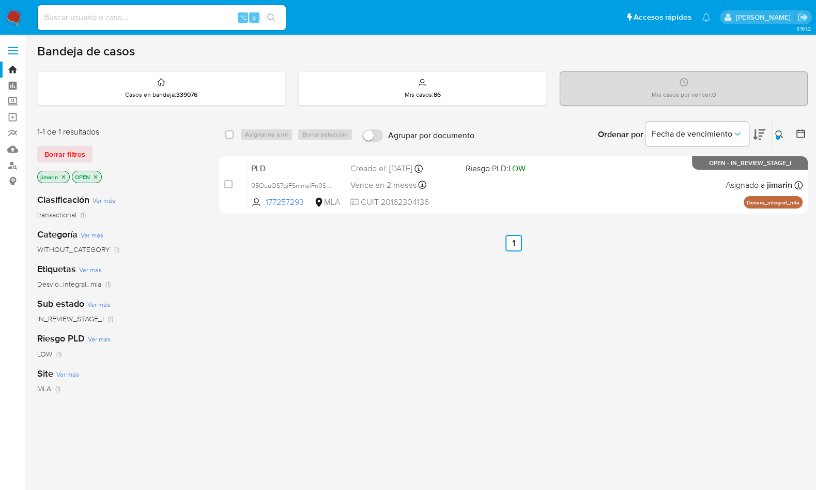
click at [16, 18] on img at bounding box center [14, 18] width 18 height 18
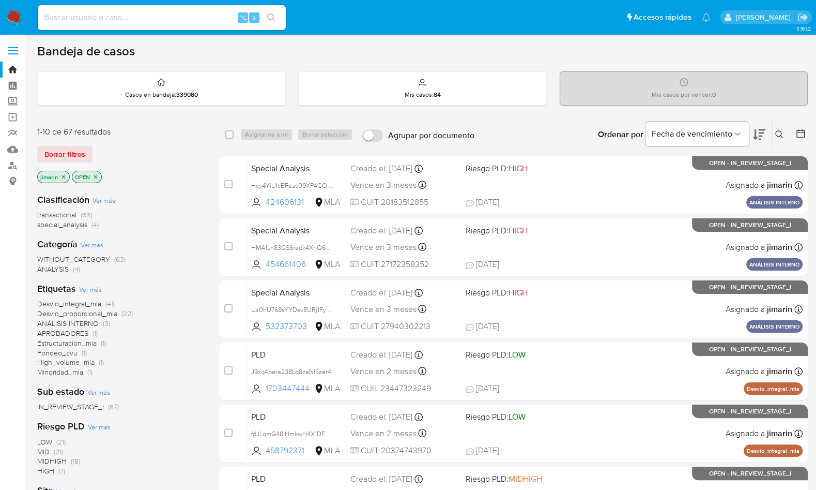
click at [95, 174] on icon "close-filter" at bounding box center [96, 177] width 6 height 6
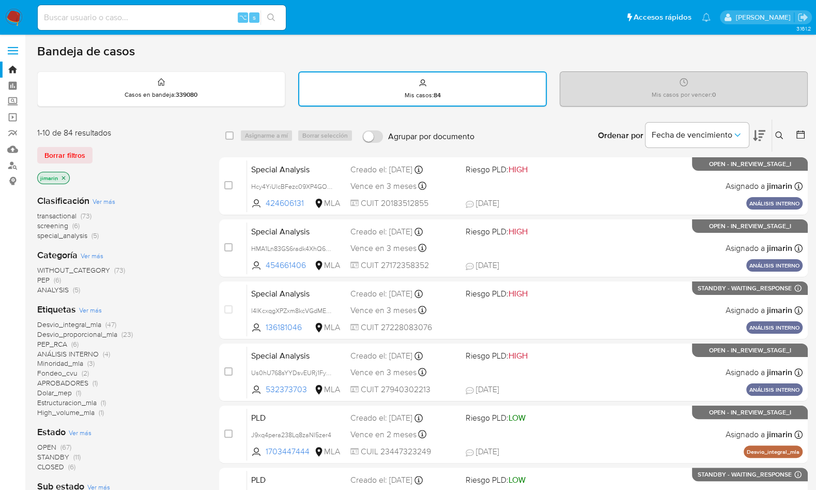
click at [64, 175] on icon "close-filter" at bounding box center [63, 178] width 6 height 6
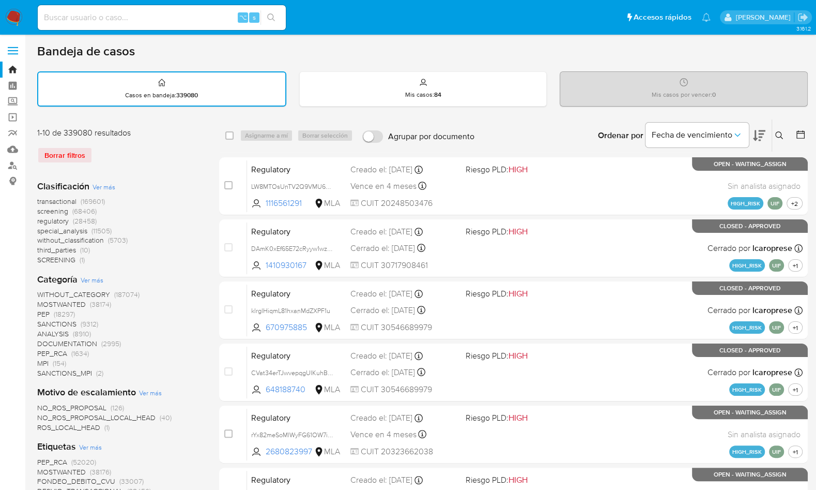
click at [17, 24] on img at bounding box center [14, 18] width 18 height 18
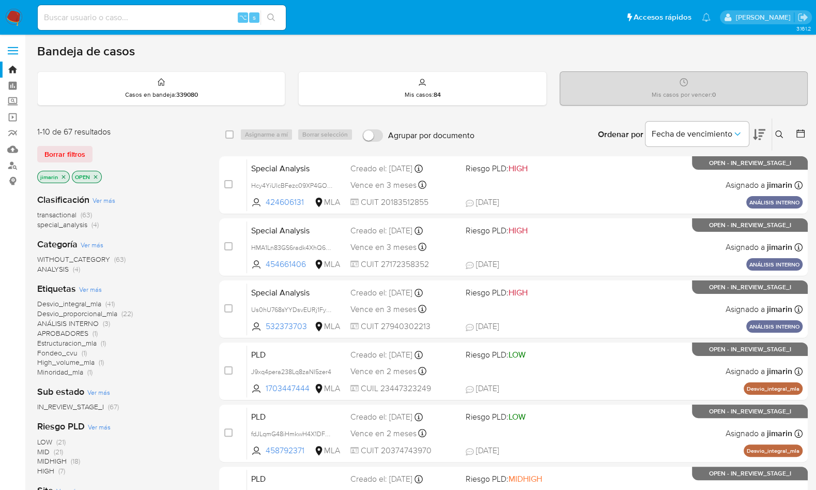
click at [95, 174] on icon "close-filter" at bounding box center [96, 177] width 6 height 6
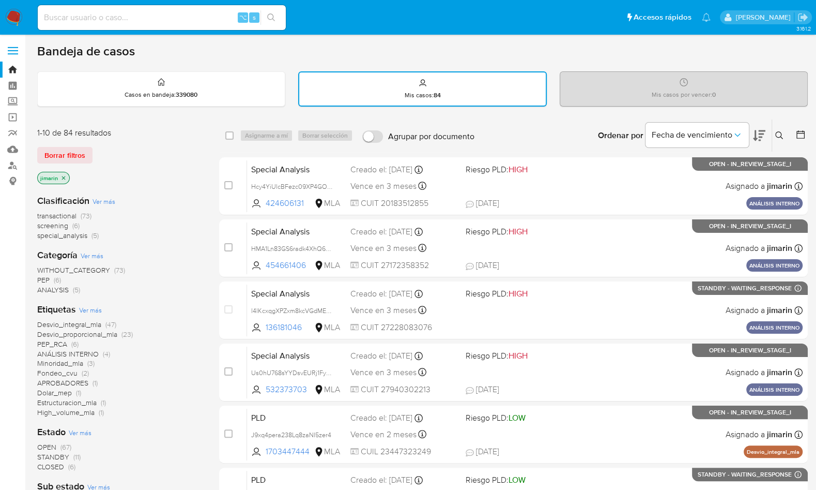
click at [132, 176] on div "jimarin" at bounding box center [119, 179] width 165 height 14
click at [780, 131] on icon at bounding box center [779, 135] width 8 height 8
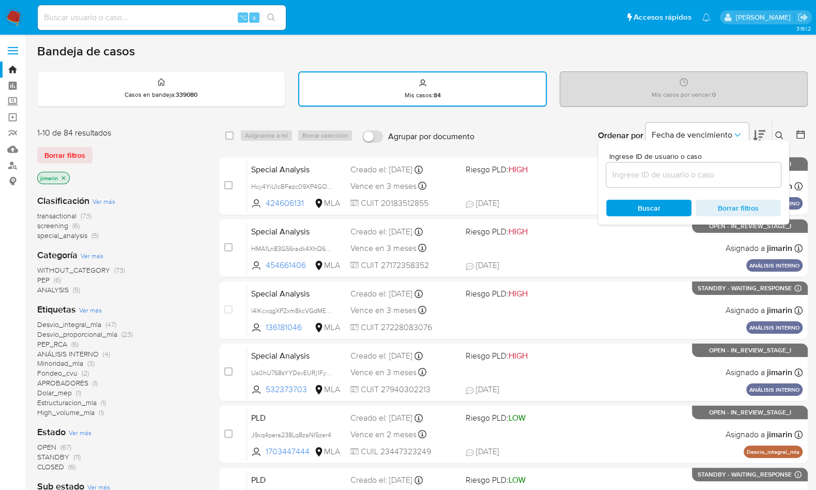
click at [712, 166] on div at bounding box center [693, 174] width 175 height 25
click at [712, 170] on input at bounding box center [693, 174] width 175 height 13
paste input "1996702295"
type input "1996702295"
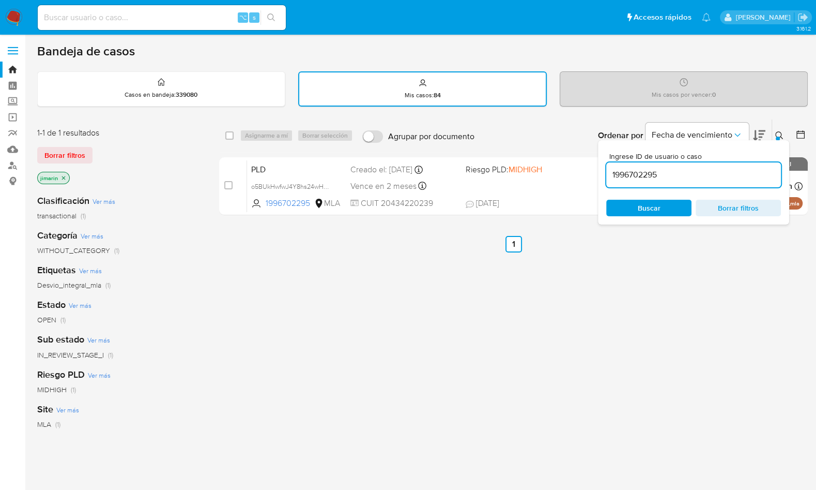
click at [780, 135] on icon at bounding box center [779, 135] width 8 height 8
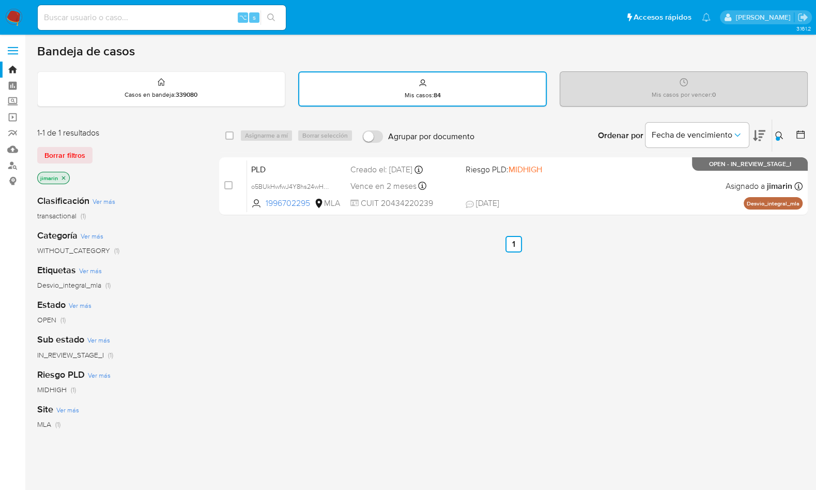
click at [21, 13] on img at bounding box center [14, 18] width 18 height 18
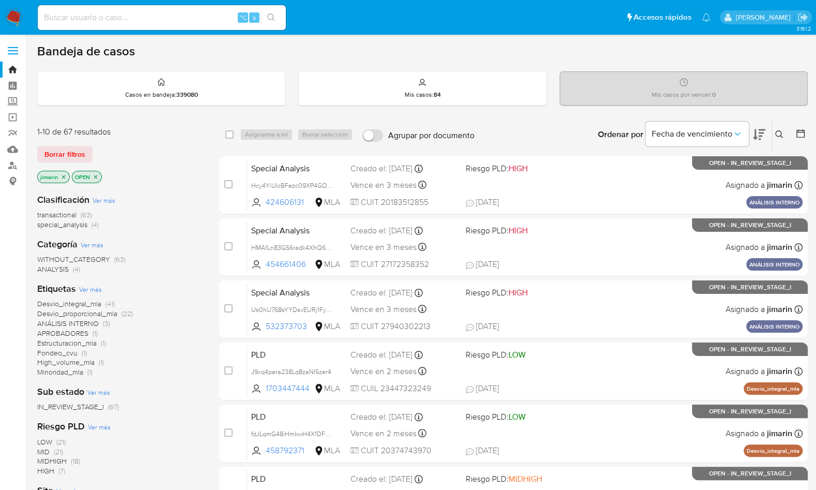
click at [565, 140] on div "Ordenar por Fecha de vencimiento No es posible ordenar los resultados mientras …" at bounding box center [644, 134] width 328 height 32
